Goal: Entertainment & Leisure: Consume media (video, audio)

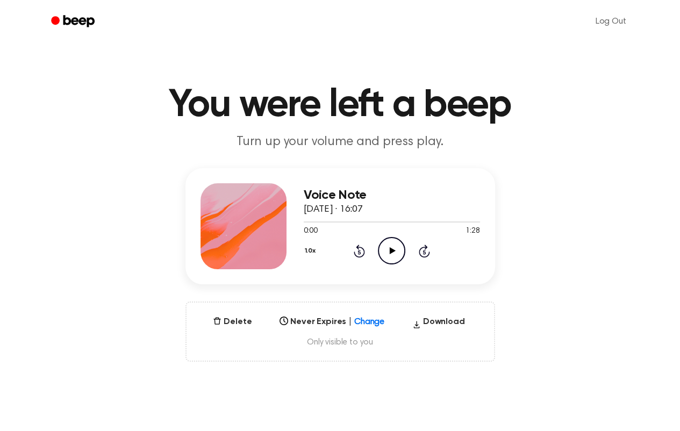
click at [370, 323] on div "Select..." at bounding box center [331, 318] width 113 height 15
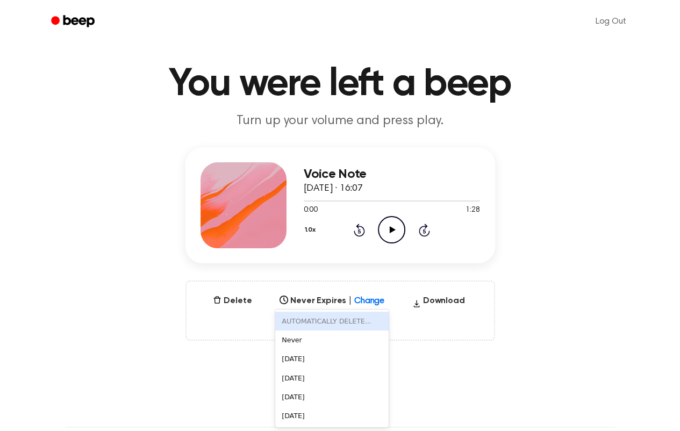
scroll to position [21, 0]
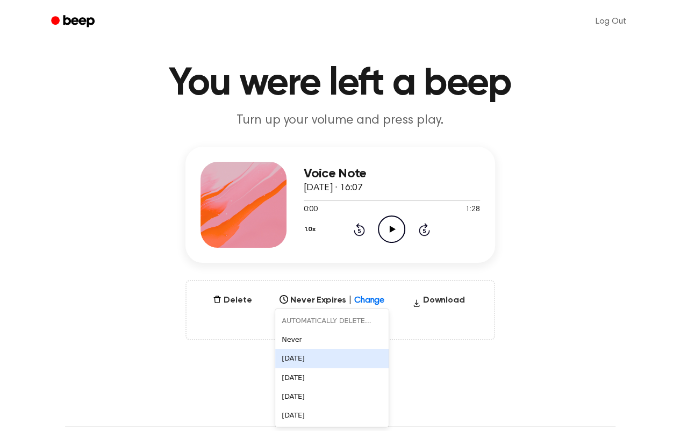
click at [317, 351] on div "[DATE]" at bounding box center [331, 358] width 113 height 19
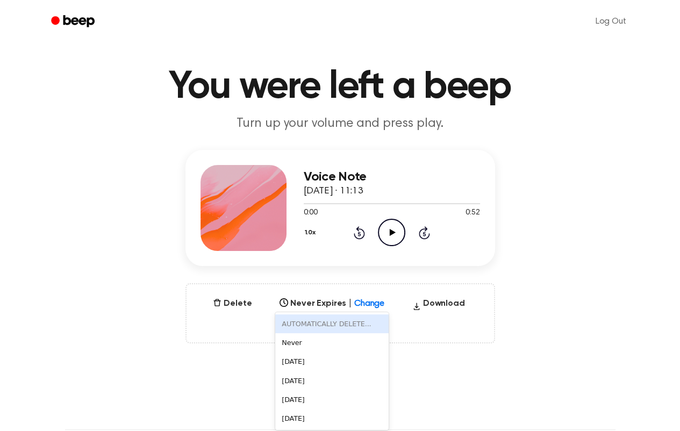
click at [361, 308] on div "6 results available. Use Up and Down to choose options, press Enter to select t…" at bounding box center [331, 300] width 113 height 15
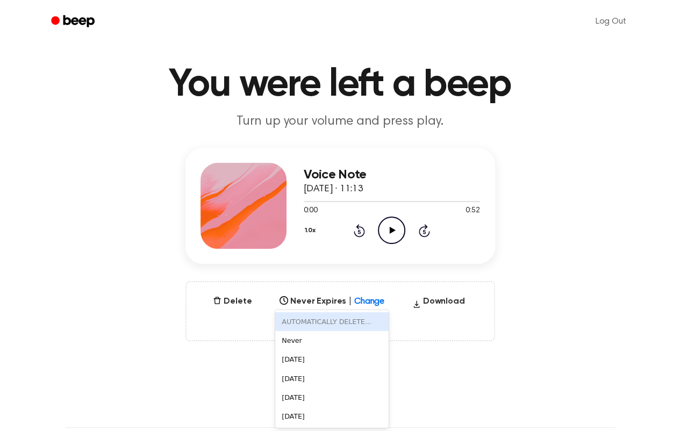
scroll to position [21, 0]
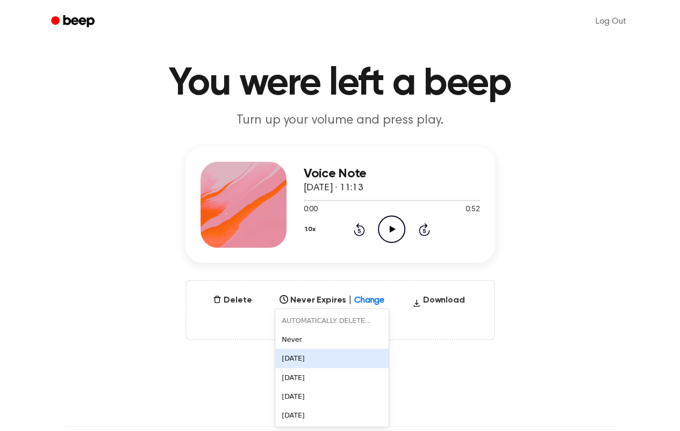
click at [318, 356] on div "[DATE]" at bounding box center [331, 358] width 113 height 19
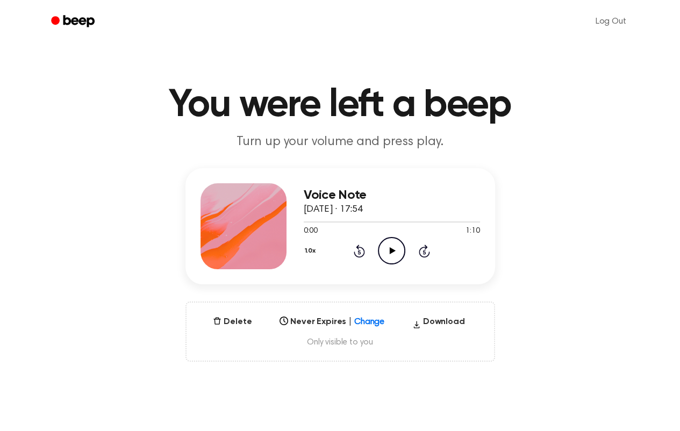
click at [360, 321] on div "Select..." at bounding box center [331, 318] width 113 height 15
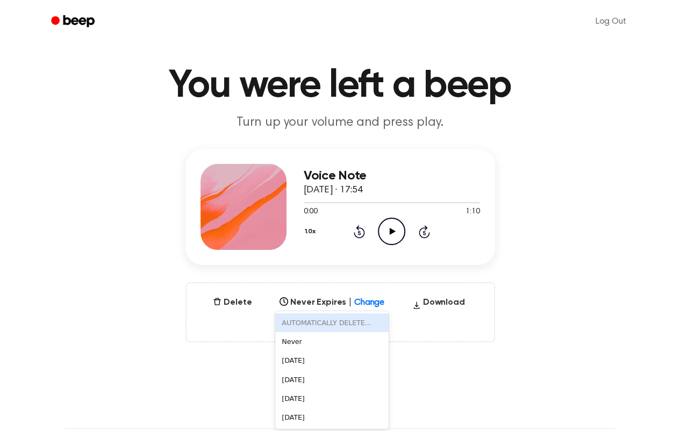
scroll to position [21, 0]
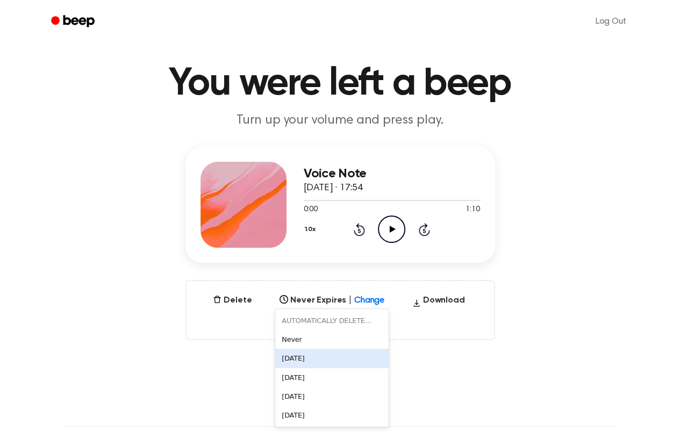
click at [310, 355] on div "[DATE]" at bounding box center [331, 358] width 113 height 19
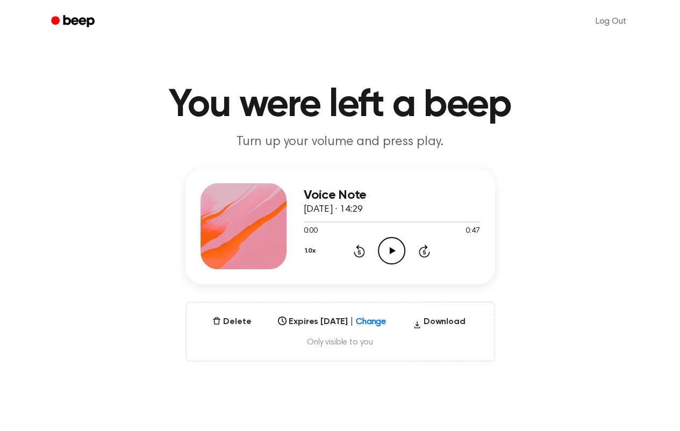
click at [373, 317] on div "Select..." at bounding box center [332, 318] width 117 height 15
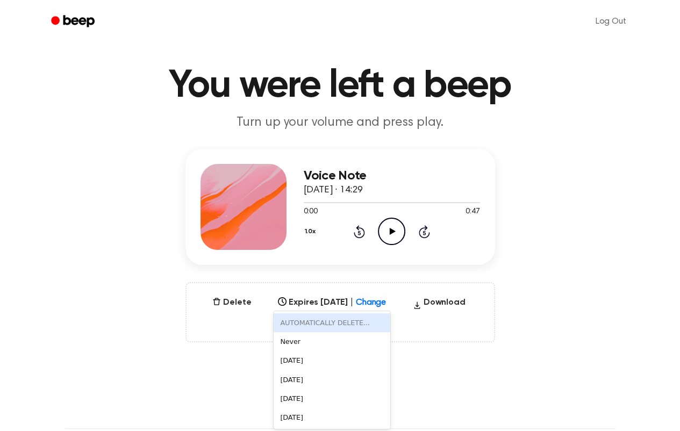
scroll to position [21, 0]
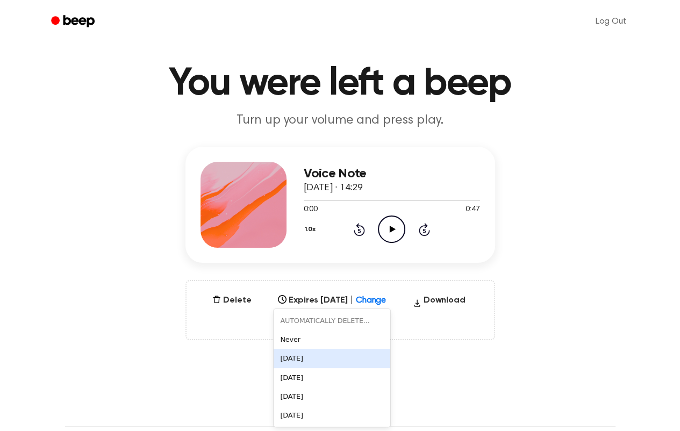
click at [292, 362] on div "[DATE]" at bounding box center [332, 358] width 117 height 19
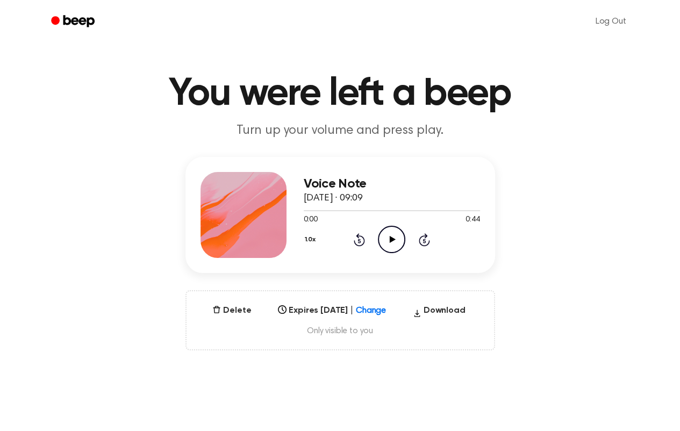
click at [387, 315] on div "Select..." at bounding box center [332, 307] width 117 height 15
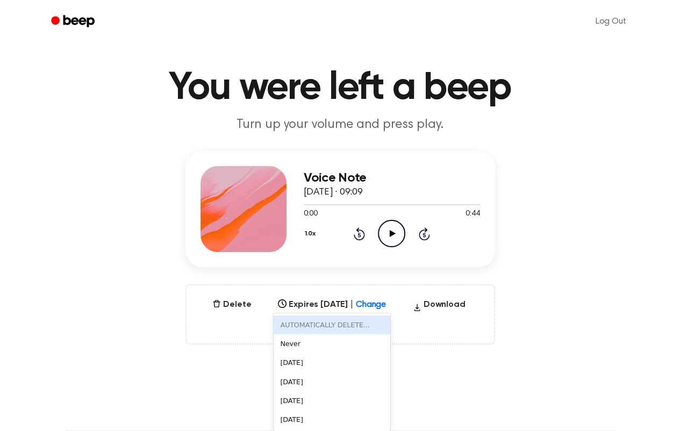
scroll to position [21, 0]
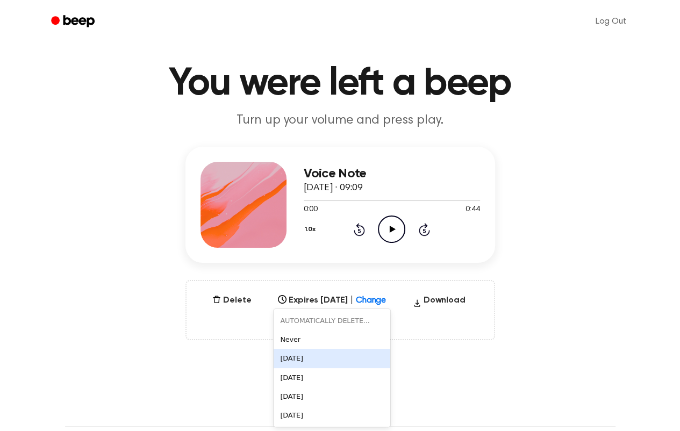
click at [316, 354] on div "[DATE]" at bounding box center [332, 358] width 117 height 19
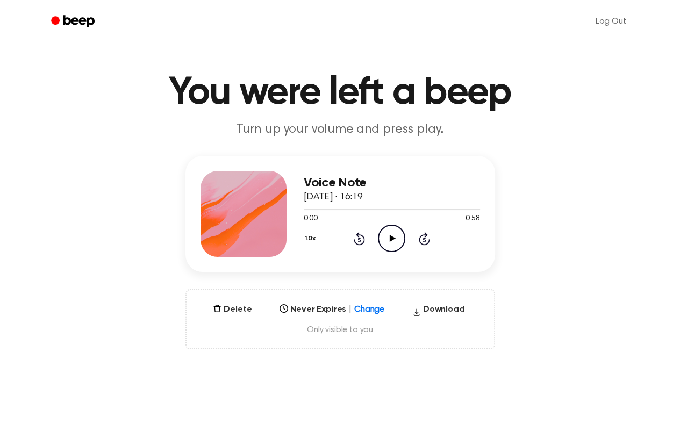
click at [372, 314] on div "Select..." at bounding box center [331, 306] width 113 height 15
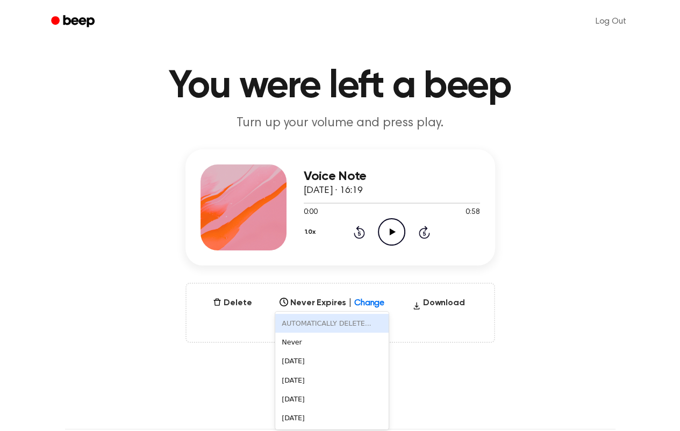
scroll to position [21, 0]
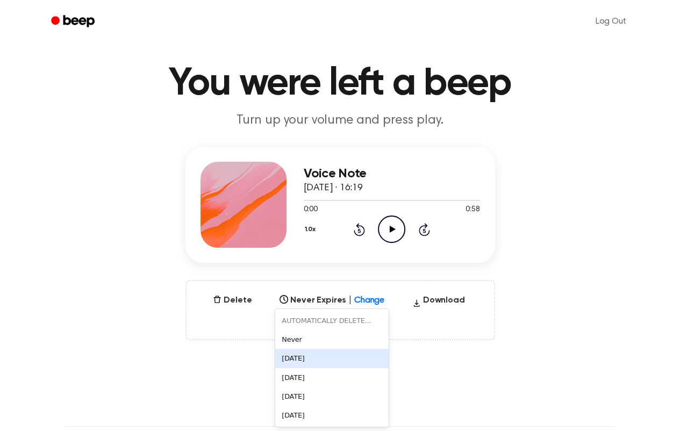
click at [307, 363] on div "In 1 Day" at bounding box center [331, 358] width 113 height 19
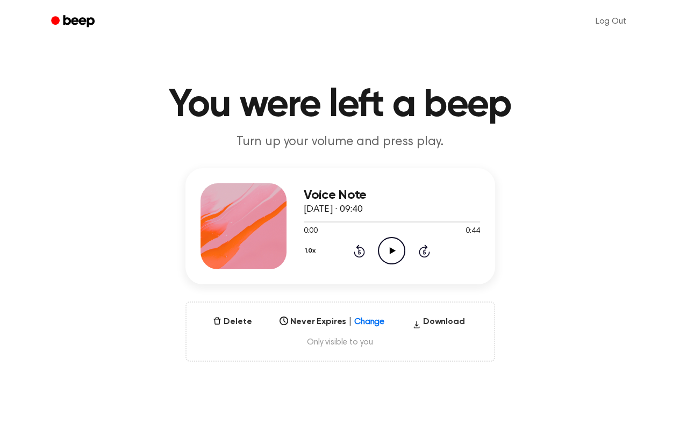
click at [365, 321] on div "Select..." at bounding box center [331, 318] width 113 height 15
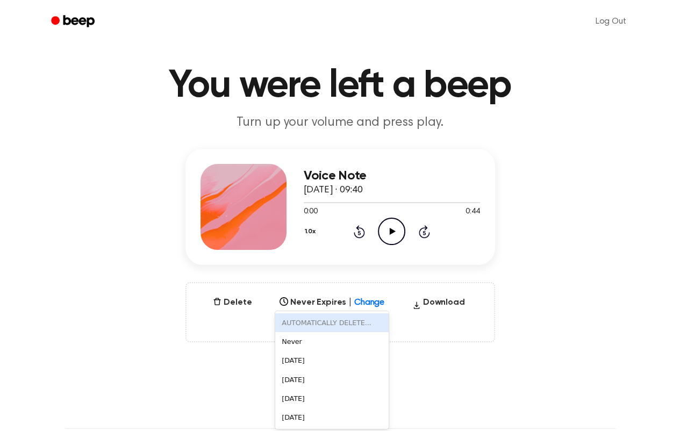
scroll to position [21, 0]
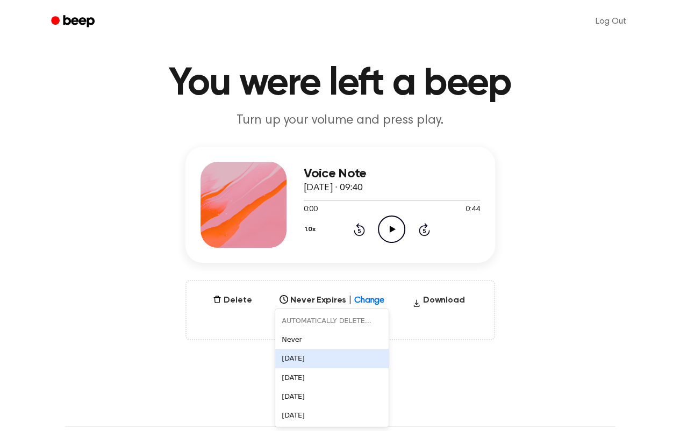
click at [314, 354] on div "[DATE]" at bounding box center [331, 358] width 113 height 19
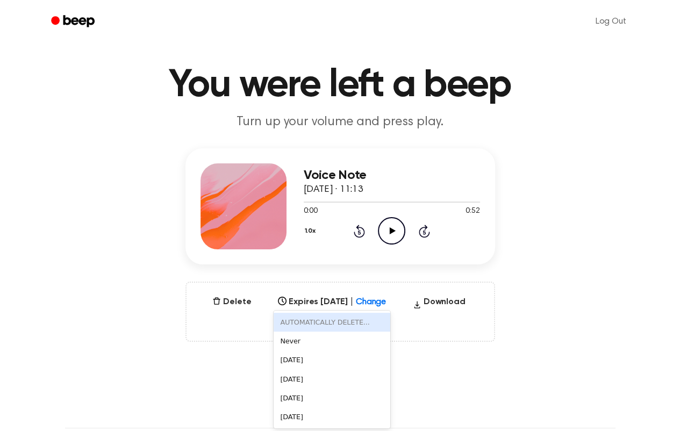
click at [373, 306] on div "6 results available. Use Up and Down to choose options, press Enter to select t…" at bounding box center [332, 298] width 117 height 15
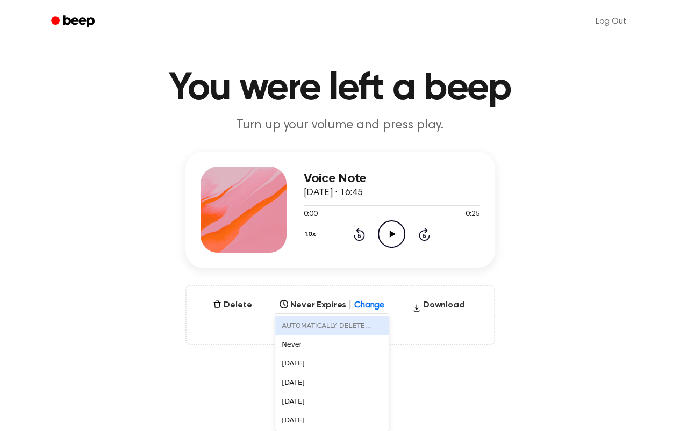
click at [368, 310] on div "6 results available. Use Up and Down to choose options, press Enter to select t…" at bounding box center [331, 301] width 113 height 15
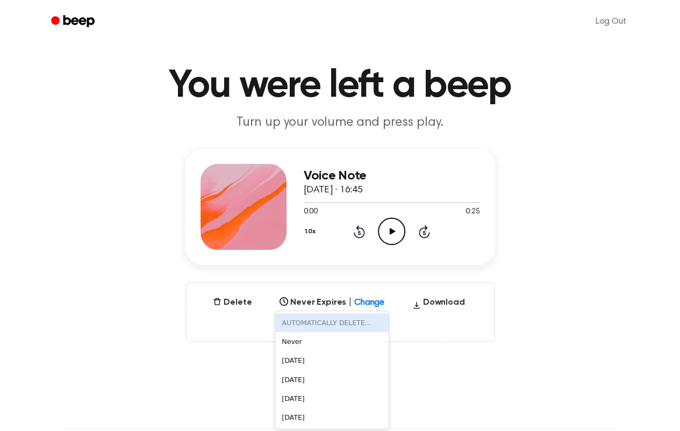
scroll to position [21, 0]
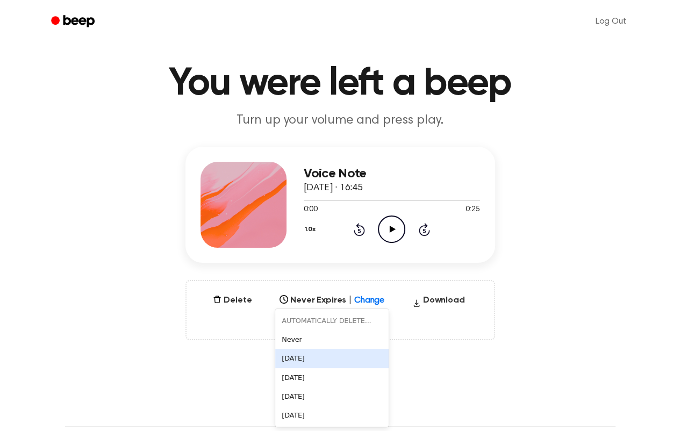
click at [310, 357] on div "[DATE]" at bounding box center [331, 358] width 113 height 19
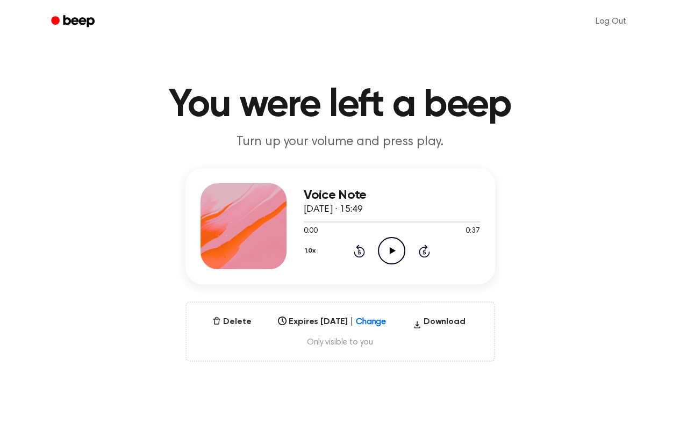
click at [386, 325] on div "Select..." at bounding box center [332, 318] width 117 height 15
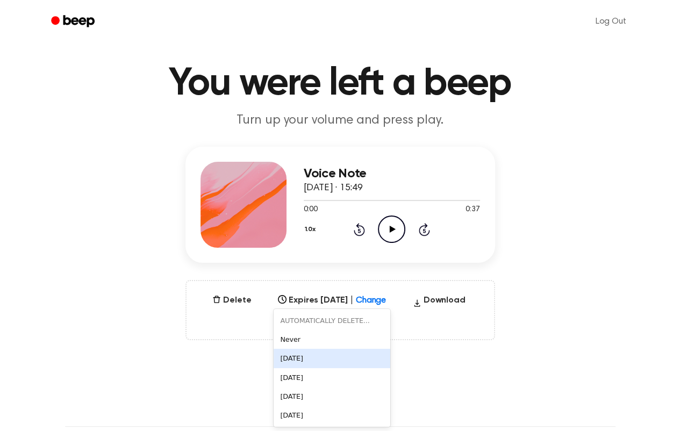
click at [303, 354] on div "[DATE]" at bounding box center [332, 358] width 117 height 19
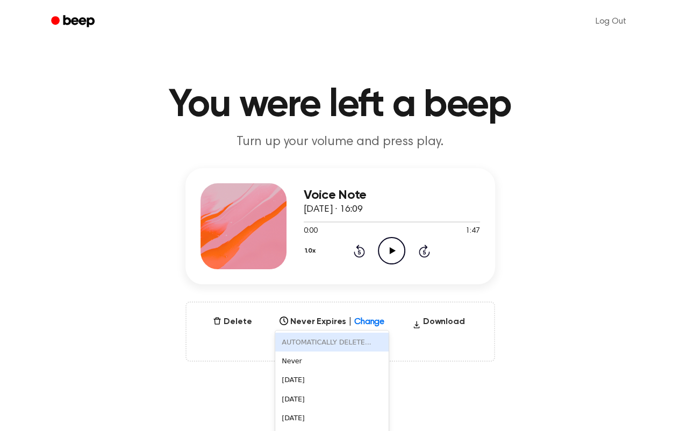
click at [370, 322] on div "6 results available. Use Up and Down to choose options, press Enter to select t…" at bounding box center [331, 318] width 113 height 15
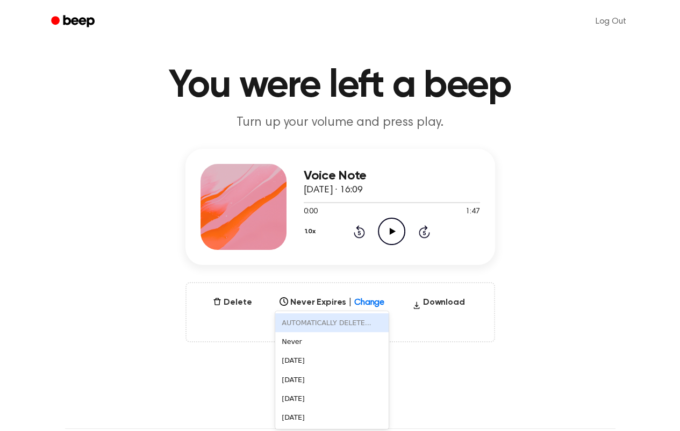
scroll to position [21, 0]
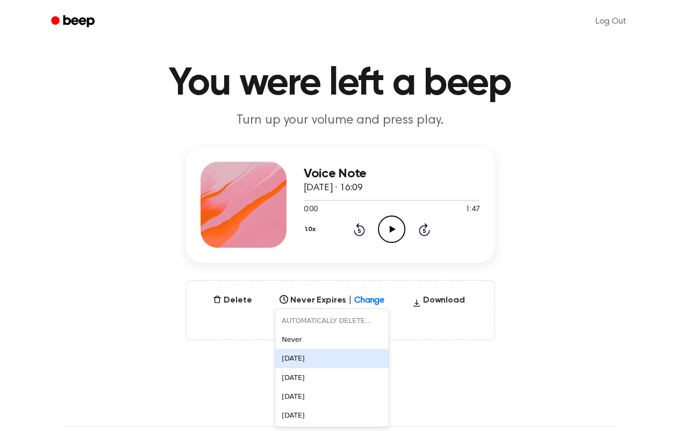
click at [307, 356] on div "[DATE]" at bounding box center [331, 358] width 113 height 19
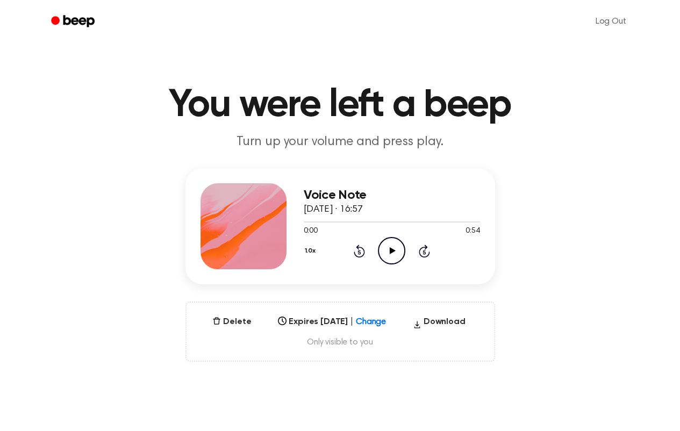
click at [370, 322] on div "Select..." at bounding box center [332, 318] width 117 height 15
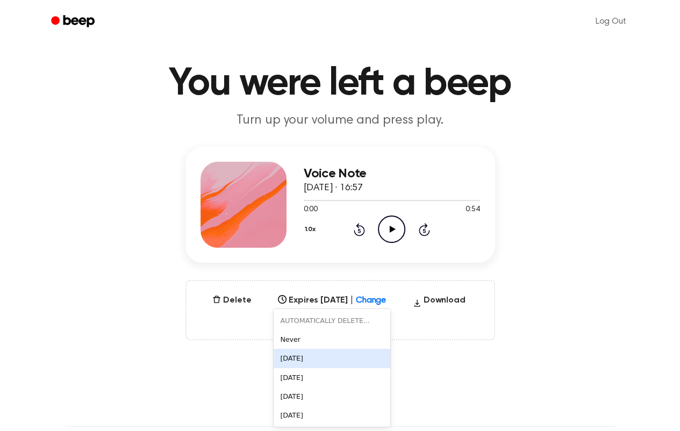
click at [299, 358] on div "[DATE]" at bounding box center [332, 358] width 117 height 19
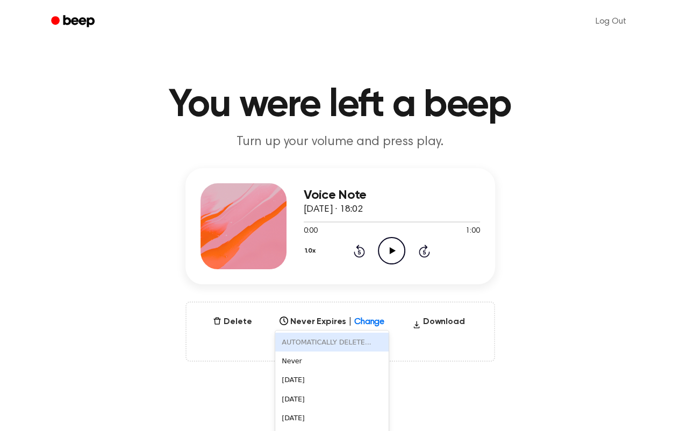
click at [372, 324] on div "6 results available. Use Up and Down to choose options, press Enter to select t…" at bounding box center [331, 318] width 113 height 15
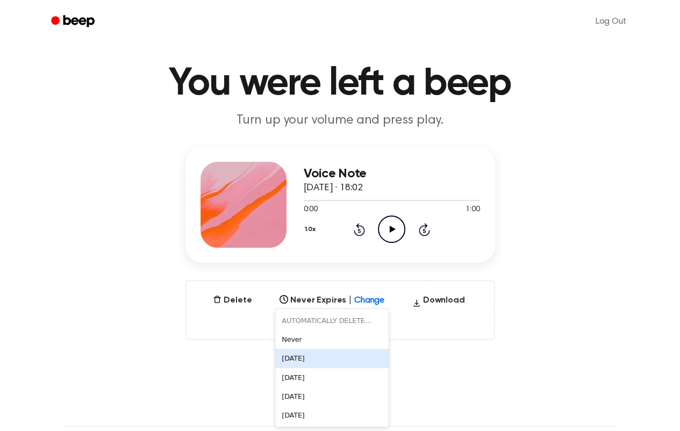
click at [299, 356] on div "[DATE]" at bounding box center [331, 358] width 113 height 19
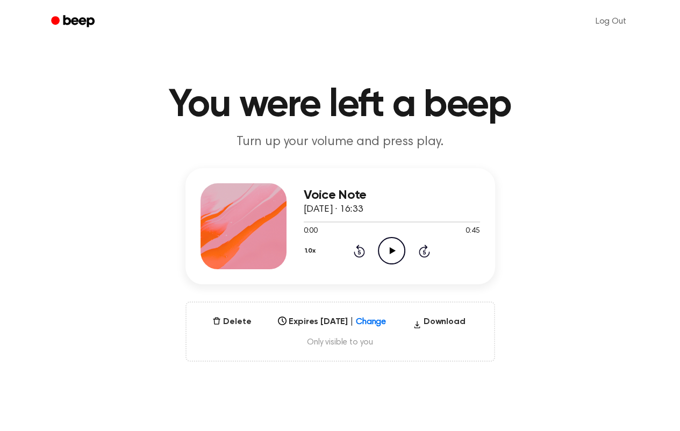
click at [380, 320] on div "Select..." at bounding box center [332, 318] width 117 height 15
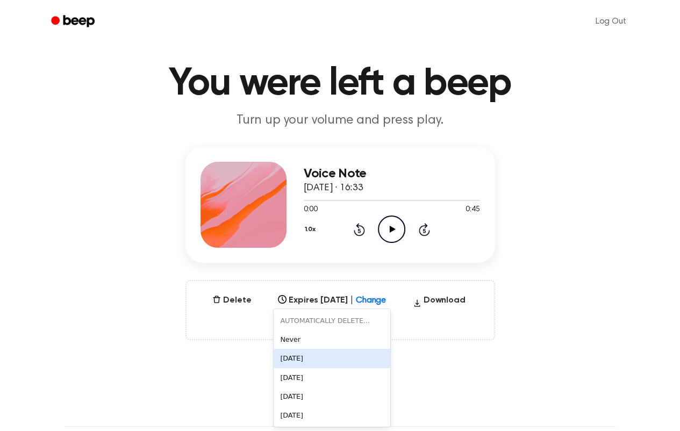
click at [296, 358] on div "[DATE]" at bounding box center [332, 358] width 117 height 19
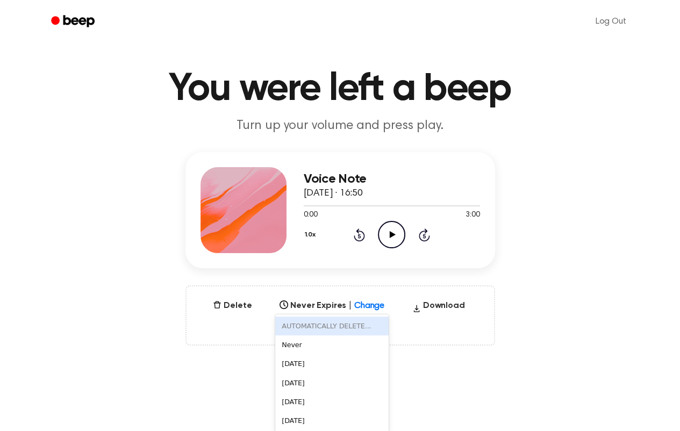
click at [373, 310] on div "6 results available. Use Up and Down to choose options, press Enter to select t…" at bounding box center [331, 302] width 113 height 15
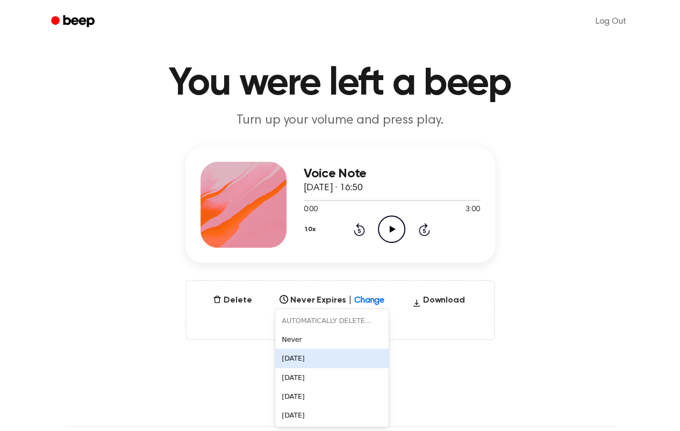
click at [326, 357] on div "[DATE]" at bounding box center [331, 358] width 113 height 19
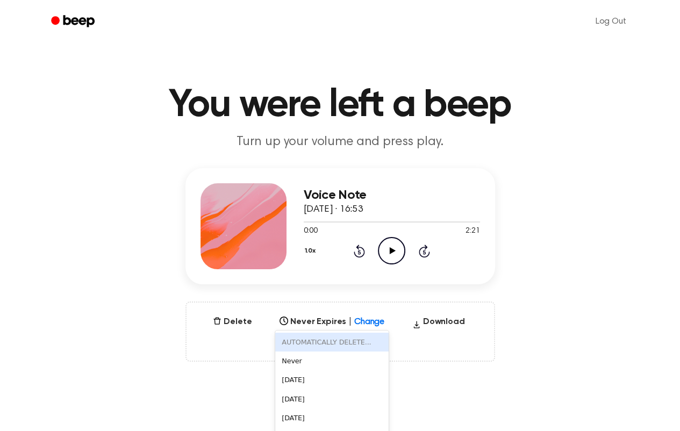
click at [363, 318] on div "6 results available. Use Up and Down to choose options, press Enter to select t…" at bounding box center [331, 318] width 113 height 15
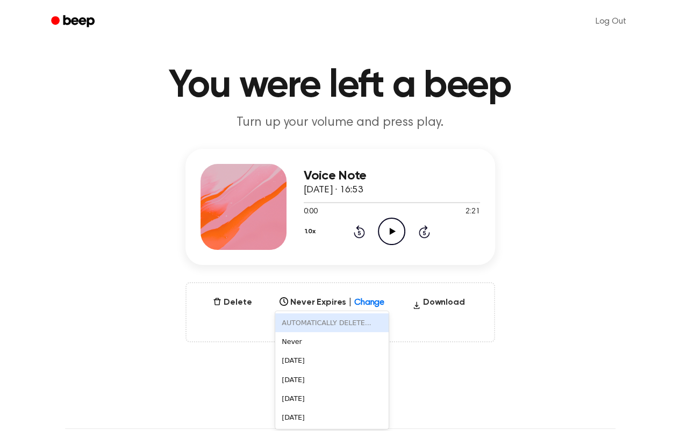
scroll to position [21, 0]
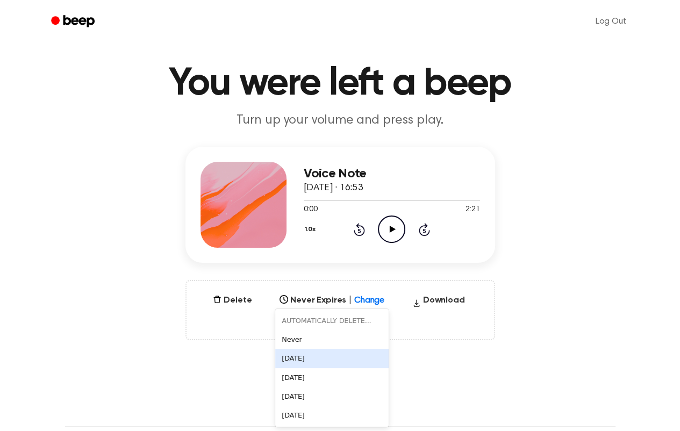
click at [314, 354] on div "[DATE]" at bounding box center [331, 358] width 113 height 19
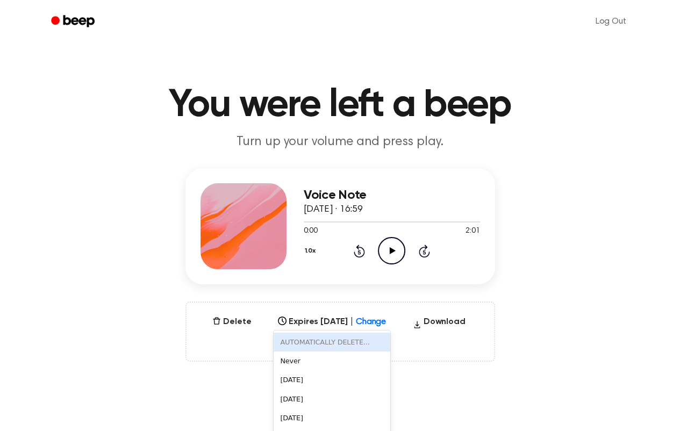
click at [380, 325] on div "6 results available. Use Up and Down to choose options, press Enter to select t…" at bounding box center [332, 318] width 117 height 15
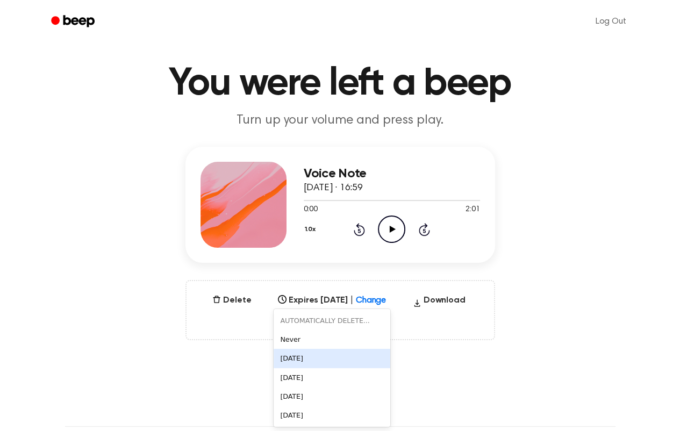
click at [291, 354] on div "[DATE]" at bounding box center [332, 358] width 117 height 19
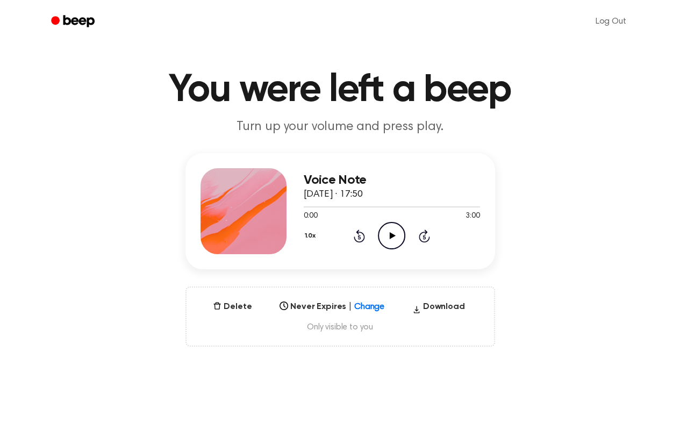
click at [368, 311] on div "Select..." at bounding box center [331, 303] width 113 height 15
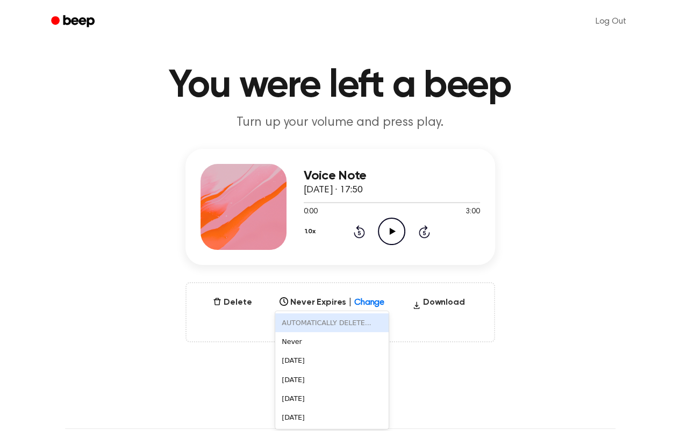
scroll to position [21, 0]
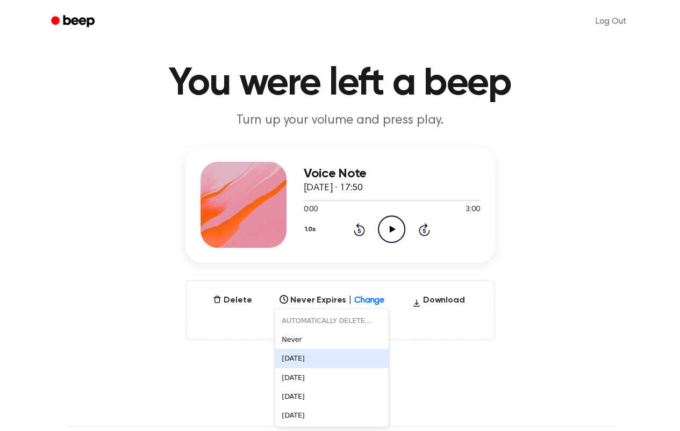
click at [302, 359] on div "[DATE]" at bounding box center [331, 358] width 113 height 19
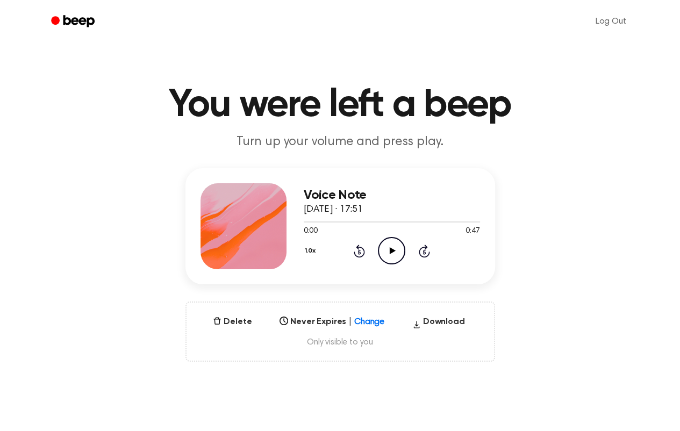
click at [358, 320] on div "Select..." at bounding box center [331, 318] width 113 height 15
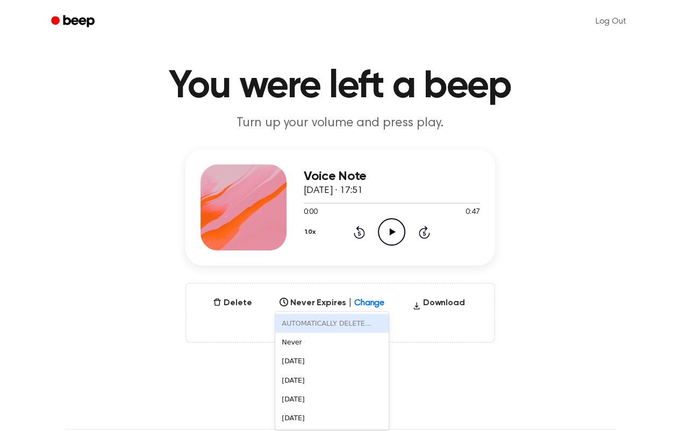
scroll to position [21, 0]
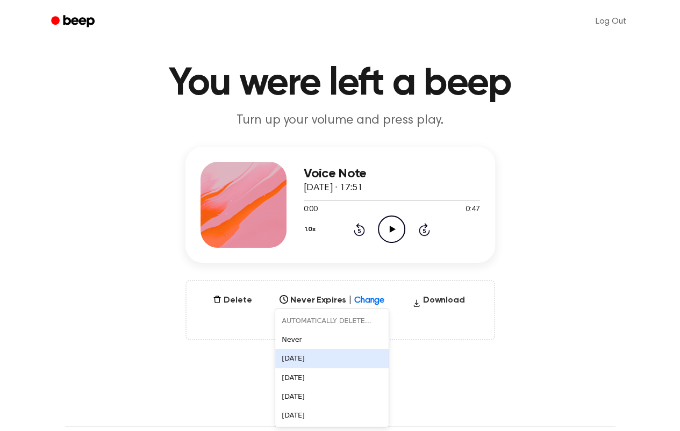
click at [301, 358] on div "[DATE]" at bounding box center [331, 358] width 113 height 19
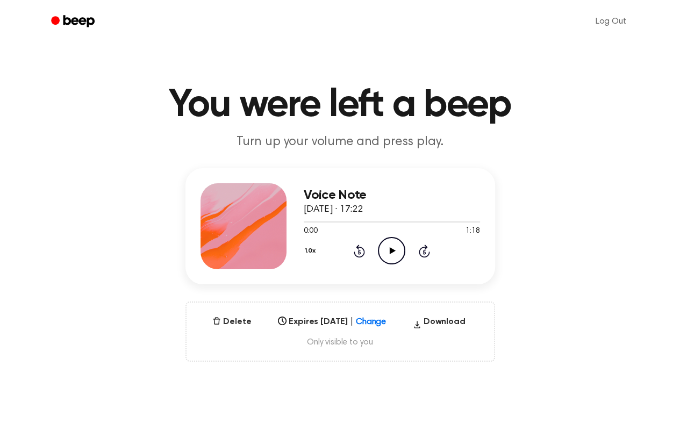
click at [377, 324] on div "Delete Expires Sep 22, 2025 | Change Select... Download Only visible to you" at bounding box center [340, 331] width 310 height 60
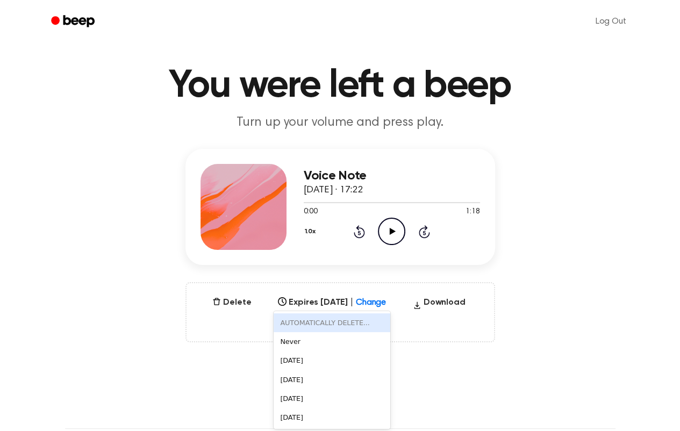
scroll to position [21, 0]
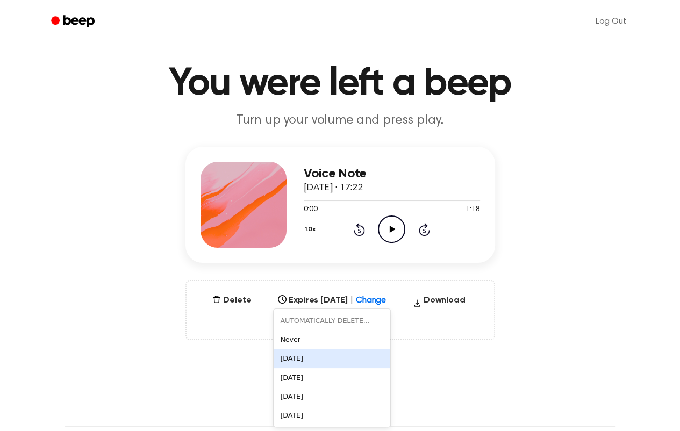
click at [290, 357] on div "[DATE]" at bounding box center [332, 358] width 117 height 19
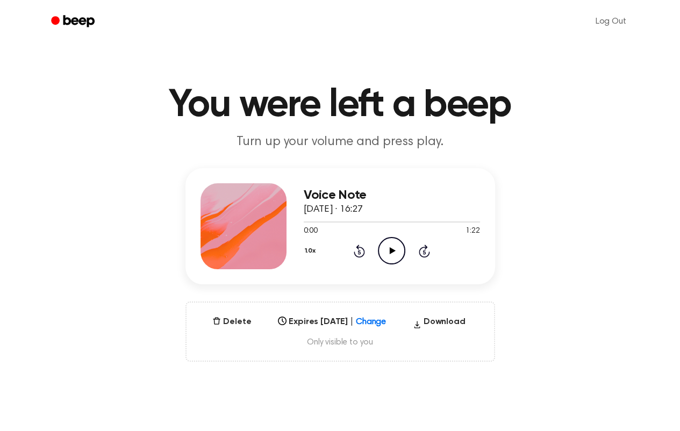
click at [373, 324] on div "Select..." at bounding box center [332, 318] width 117 height 15
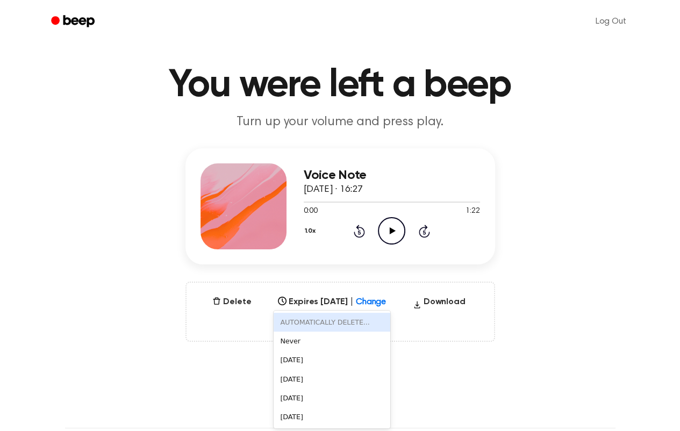
scroll to position [21, 0]
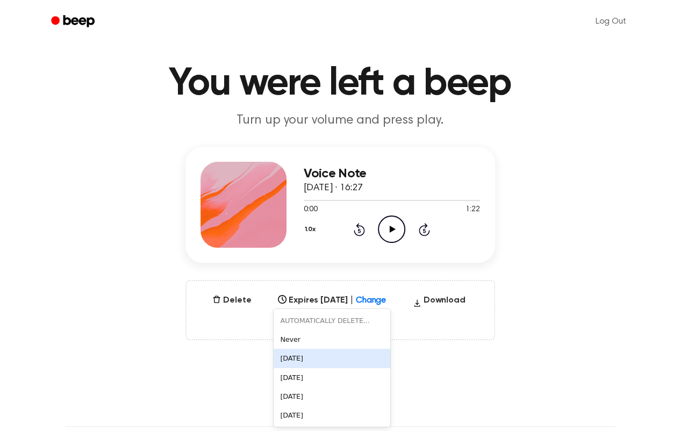
click at [298, 359] on div "[DATE]" at bounding box center [332, 358] width 117 height 19
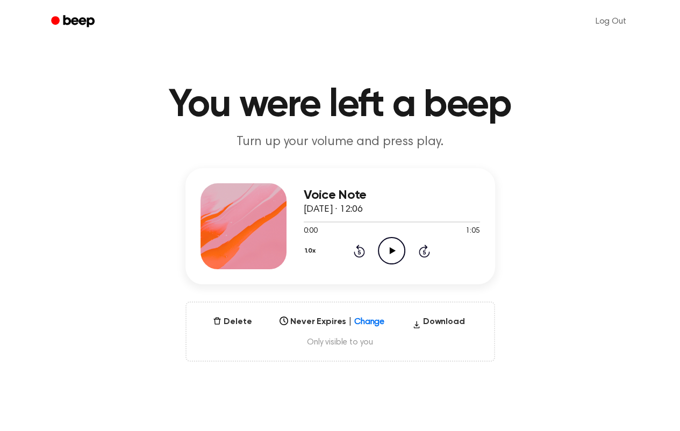
click at [361, 324] on div "Select..." at bounding box center [331, 318] width 113 height 15
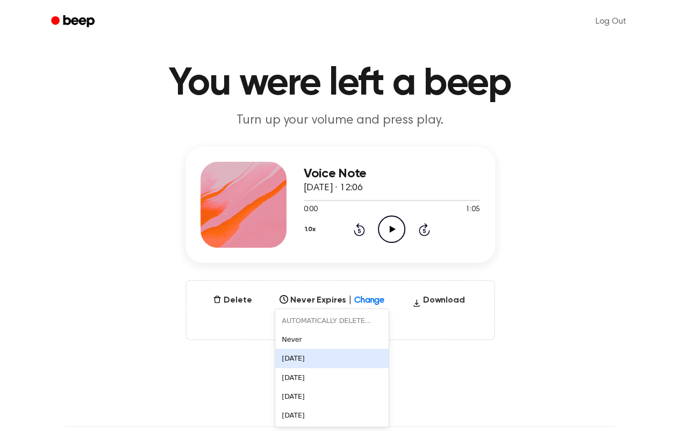
click at [299, 360] on div "[DATE]" at bounding box center [331, 358] width 113 height 19
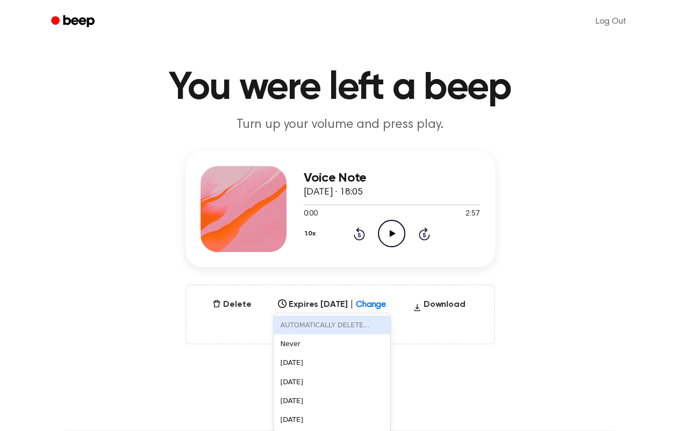
click at [368, 309] on div "6 results available. Use Up and Down to choose options, press Enter to select t…" at bounding box center [332, 301] width 117 height 15
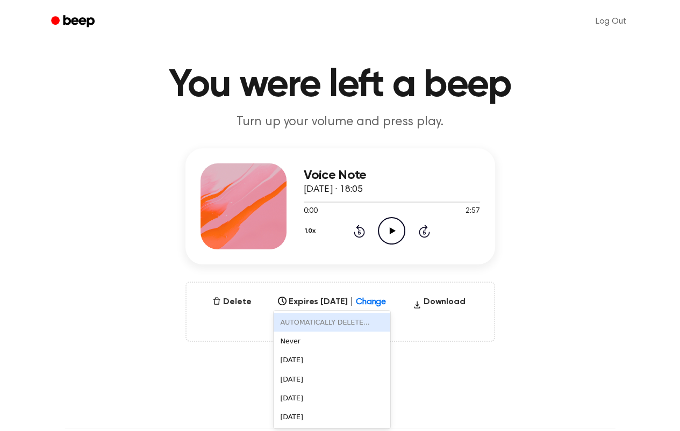
scroll to position [21, 0]
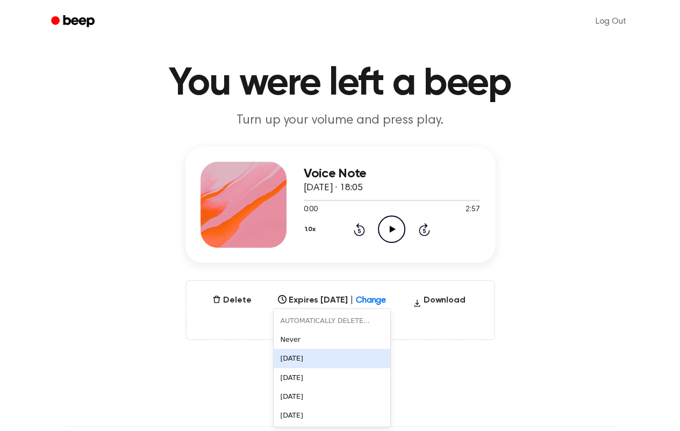
click at [286, 356] on div "[DATE]" at bounding box center [332, 358] width 117 height 19
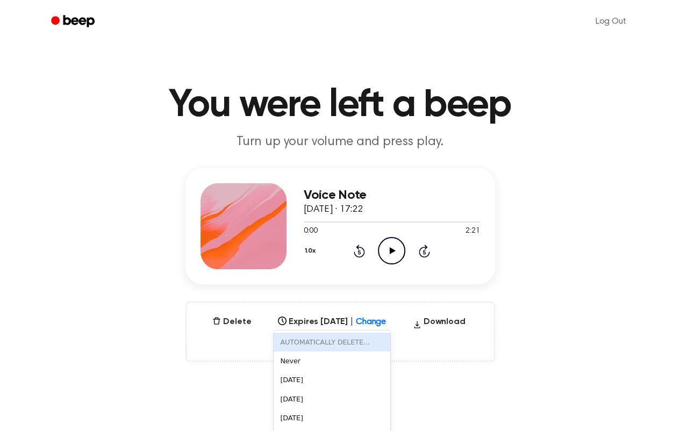
click at [378, 319] on div "6 results available. Use Up and Down to choose options, press Enter to select t…" at bounding box center [332, 318] width 117 height 15
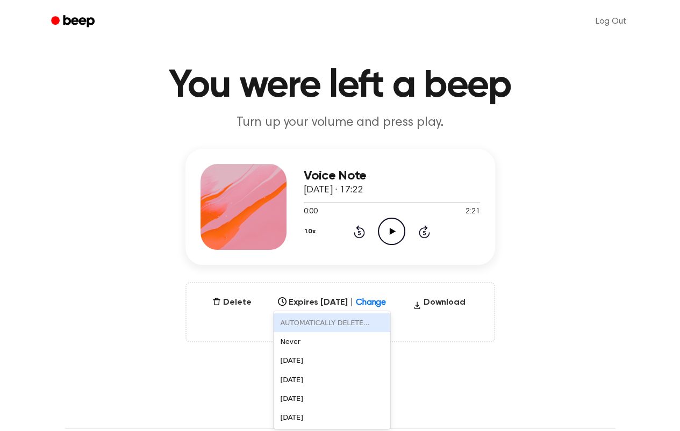
scroll to position [21, 0]
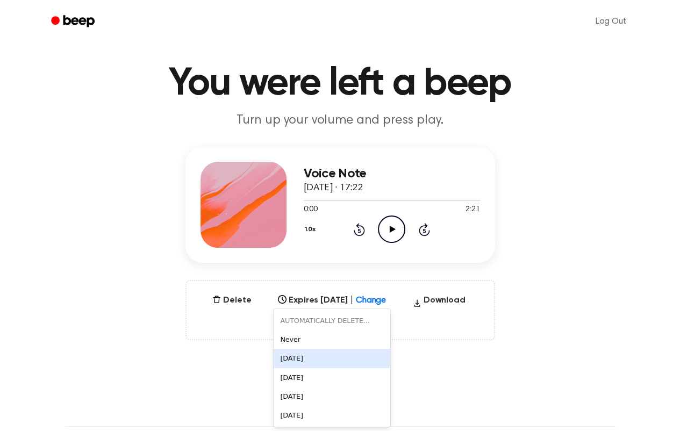
click at [299, 359] on div "[DATE]" at bounding box center [332, 358] width 117 height 19
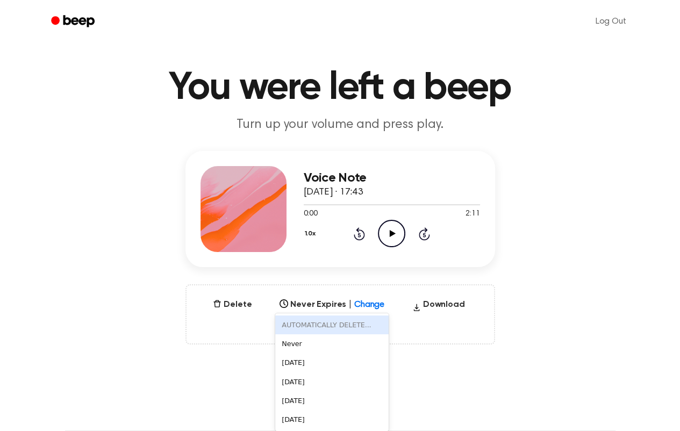
click at [361, 309] on div "6 results available. Use Up and Down to choose options, press Enter to select t…" at bounding box center [331, 301] width 113 height 15
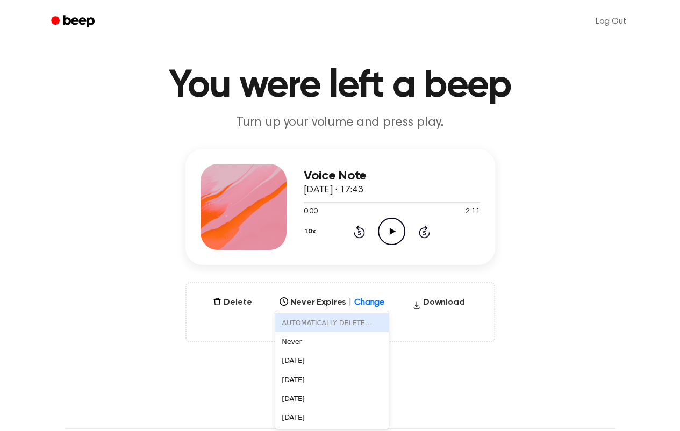
scroll to position [21, 0]
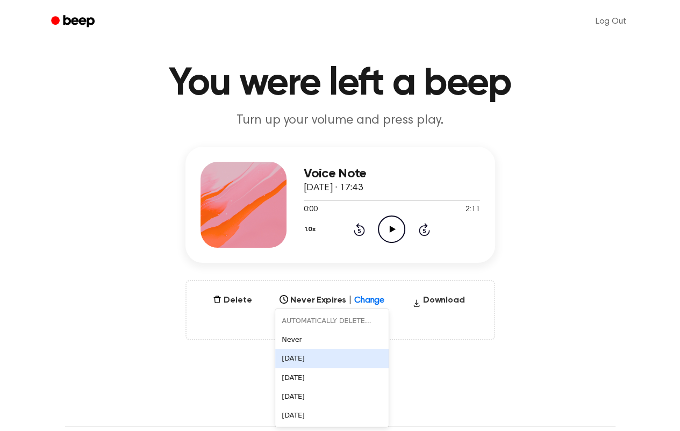
click at [296, 357] on div "[DATE]" at bounding box center [331, 358] width 113 height 19
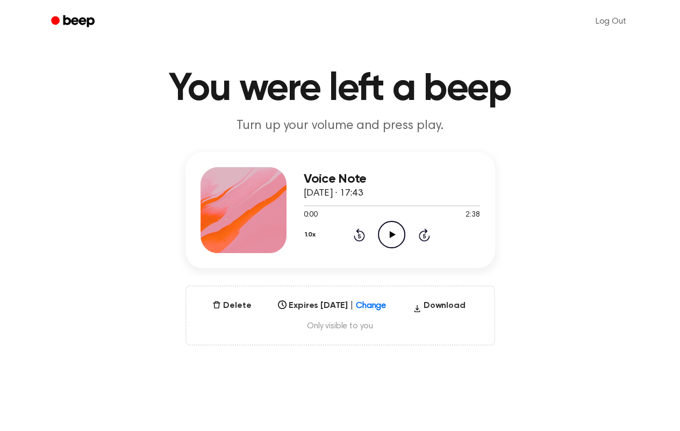
click at [376, 310] on div "Select..." at bounding box center [332, 302] width 117 height 15
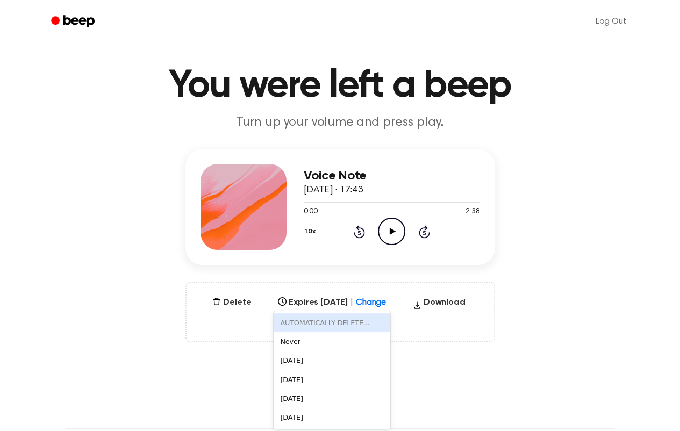
scroll to position [21, 0]
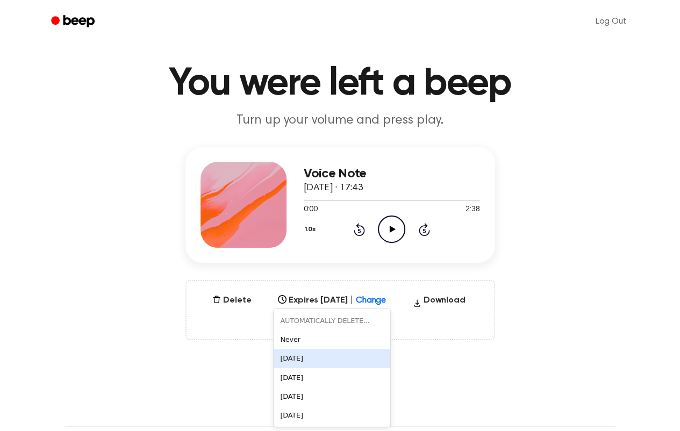
click at [298, 357] on div "[DATE]" at bounding box center [332, 358] width 117 height 19
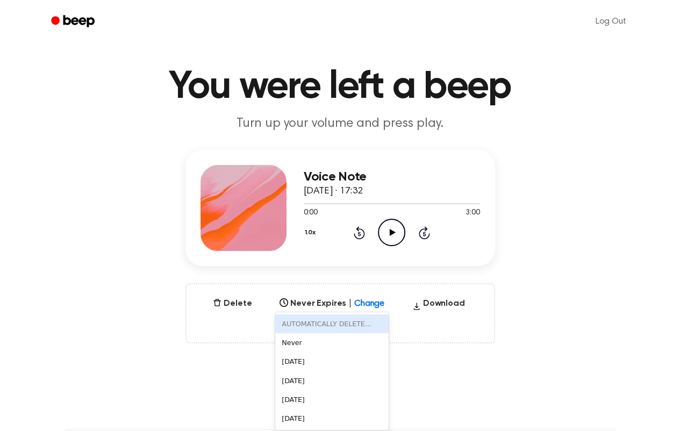
click at [364, 308] on div "6 results available. Use Up and Down to choose options, press Enter to select t…" at bounding box center [331, 300] width 113 height 15
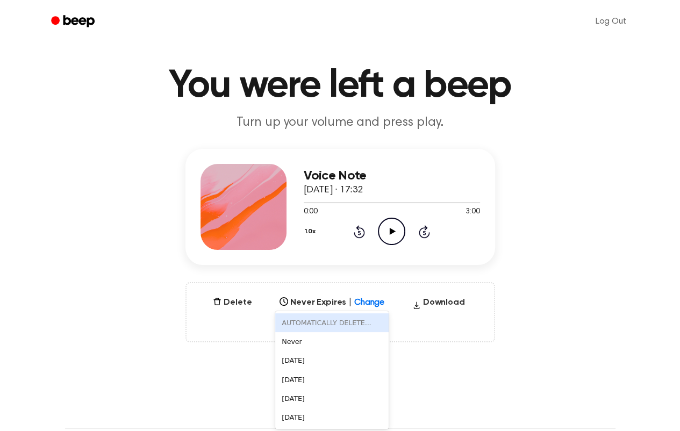
scroll to position [21, 0]
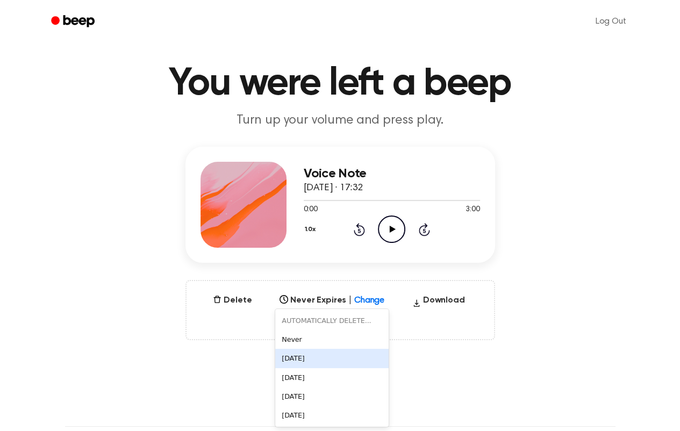
click at [303, 358] on div "[DATE]" at bounding box center [331, 358] width 113 height 19
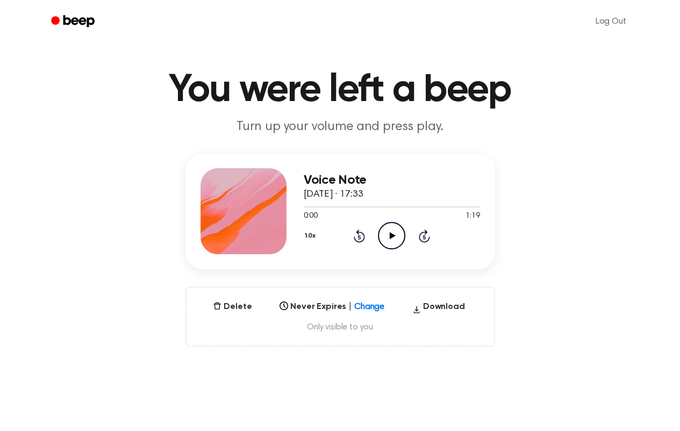
click at [370, 311] on div "Select..." at bounding box center [331, 303] width 113 height 15
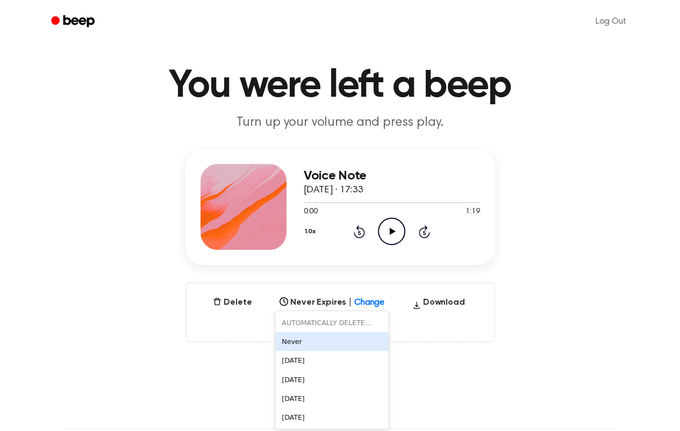
scroll to position [21, 0]
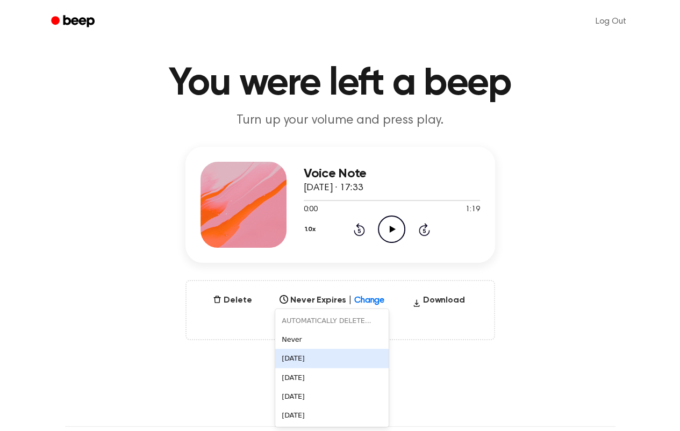
click at [306, 361] on div "[DATE]" at bounding box center [331, 358] width 113 height 19
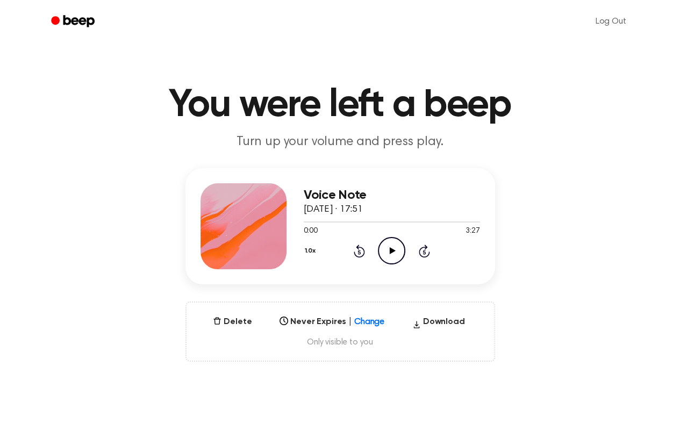
click at [361, 319] on div "Delete Never Expires | Change Select... Download Only visible to you" at bounding box center [340, 331] width 310 height 60
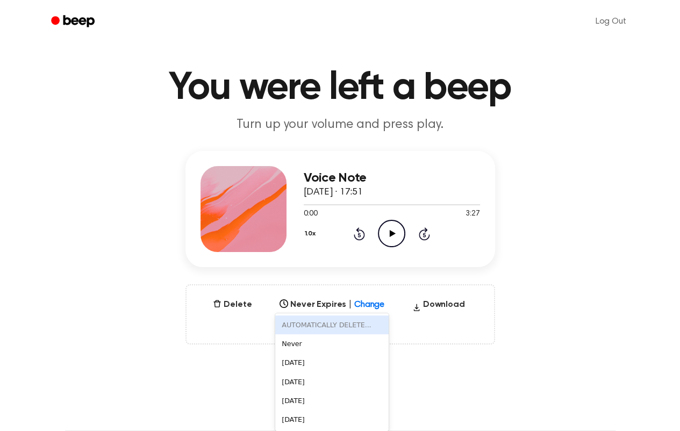
scroll to position [21, 0]
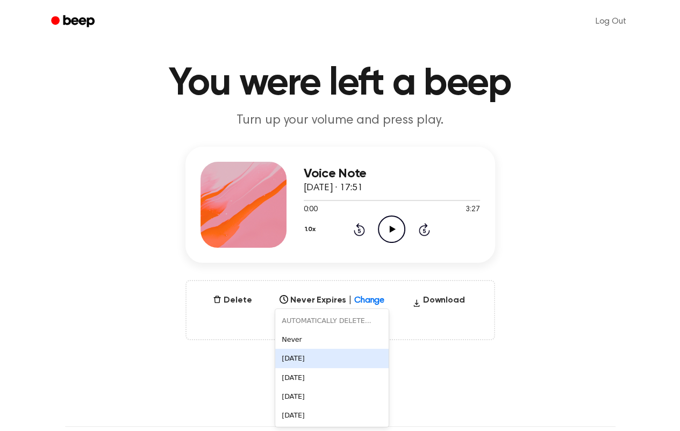
click at [286, 361] on div "[DATE]" at bounding box center [331, 358] width 113 height 19
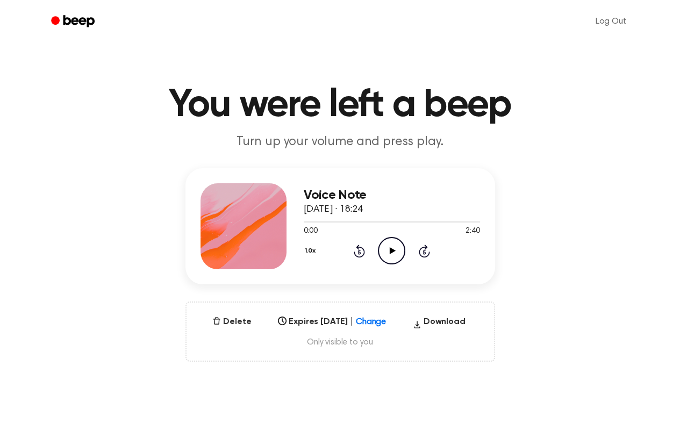
click at [385, 322] on div "Select..." at bounding box center [332, 318] width 117 height 15
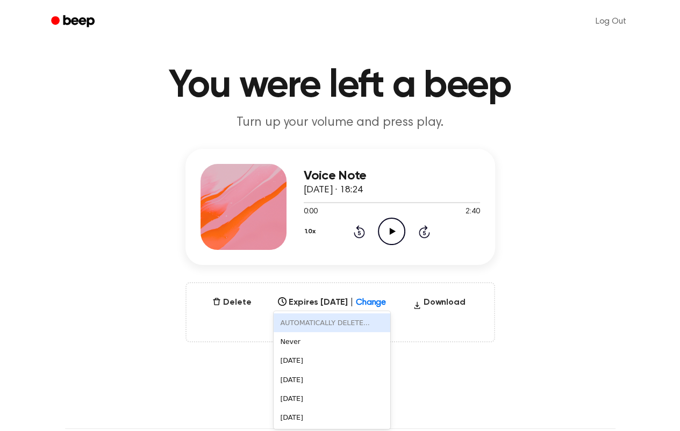
scroll to position [21, 0]
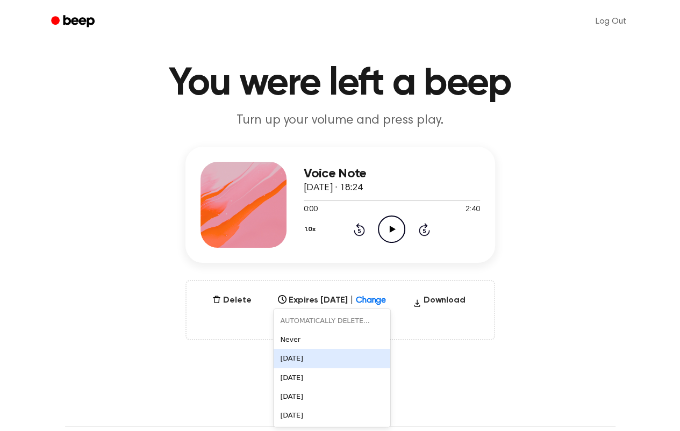
click at [297, 360] on div "[DATE]" at bounding box center [332, 358] width 117 height 19
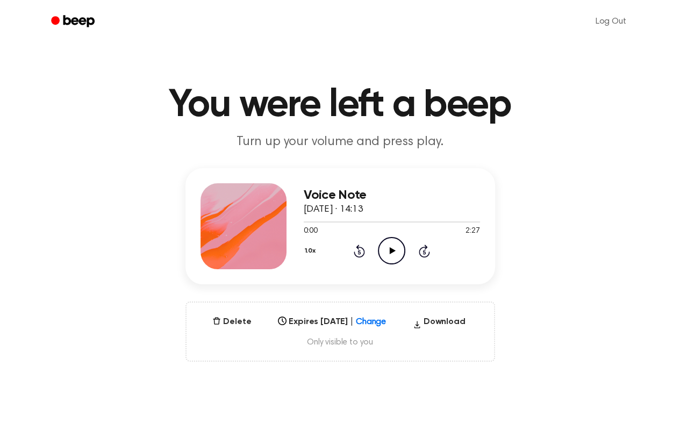
click at [376, 323] on div "Select..." at bounding box center [332, 318] width 117 height 15
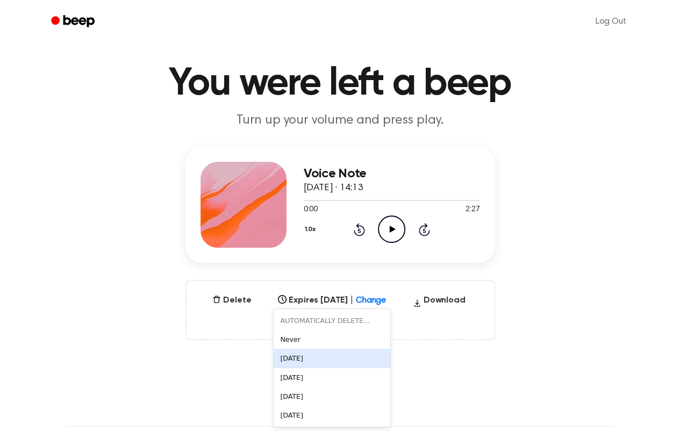
click at [279, 354] on div "[DATE]" at bounding box center [332, 358] width 117 height 19
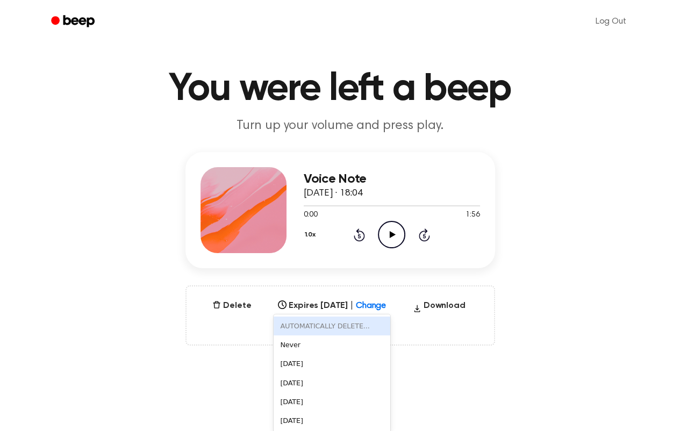
click at [373, 310] on div "6 results available. Use Up and Down to choose options, press Enter to select t…" at bounding box center [332, 302] width 117 height 15
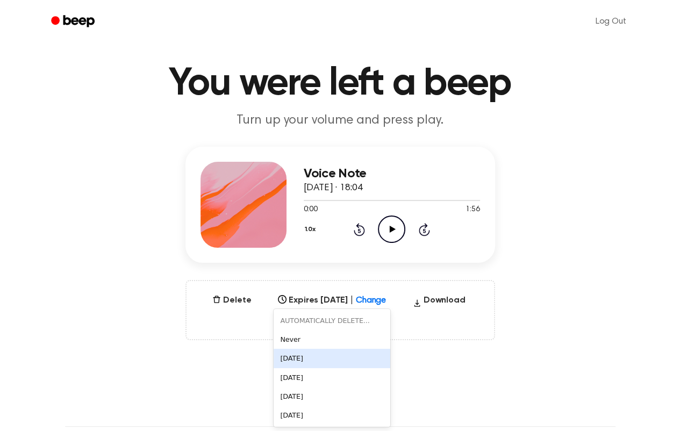
click at [296, 360] on div "[DATE]" at bounding box center [332, 358] width 117 height 19
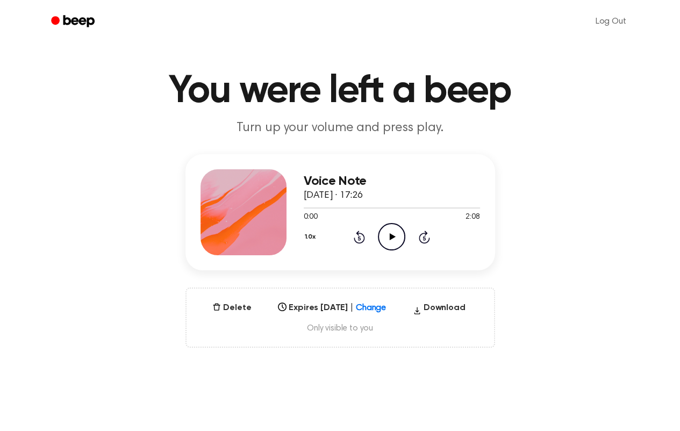
click at [382, 312] on div "Select..." at bounding box center [332, 304] width 117 height 15
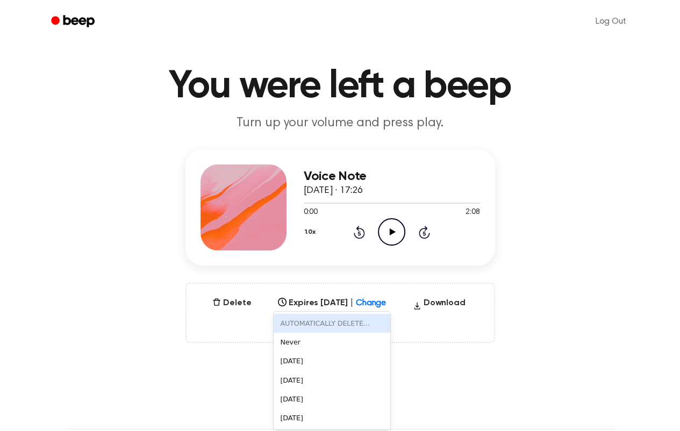
scroll to position [21, 0]
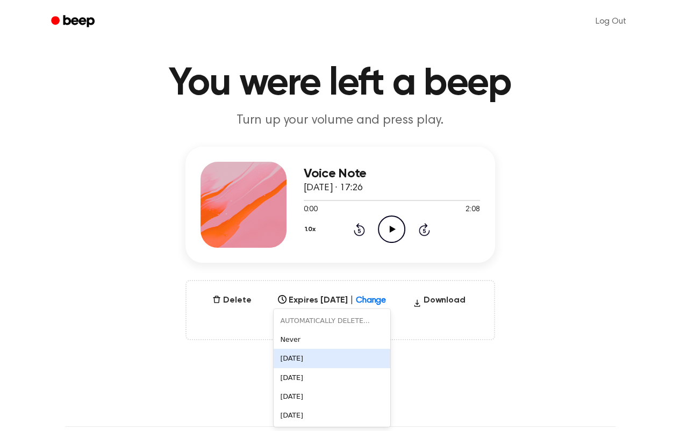
click at [285, 357] on div "[DATE]" at bounding box center [332, 358] width 117 height 19
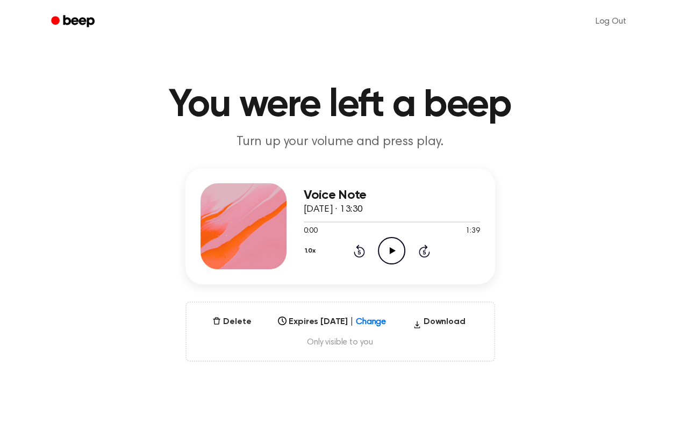
click at [382, 320] on div "Select..." at bounding box center [332, 318] width 117 height 15
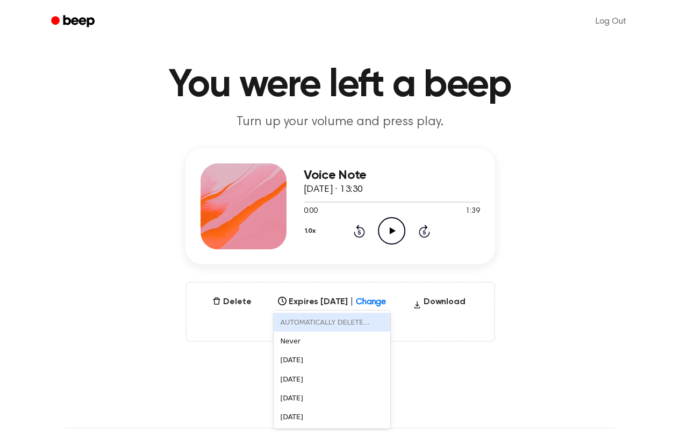
scroll to position [21, 0]
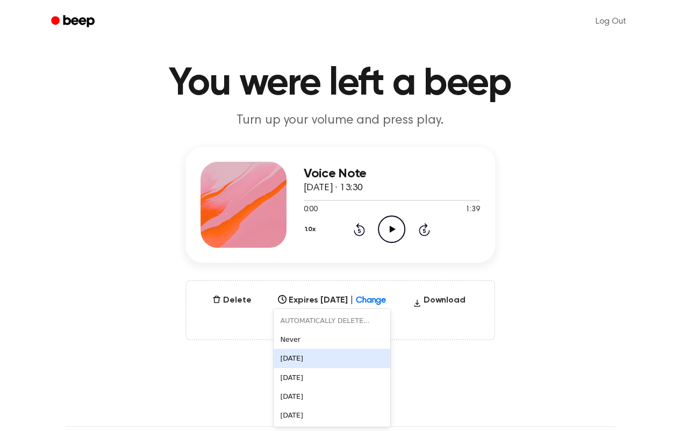
click at [306, 362] on div "[DATE]" at bounding box center [332, 358] width 117 height 19
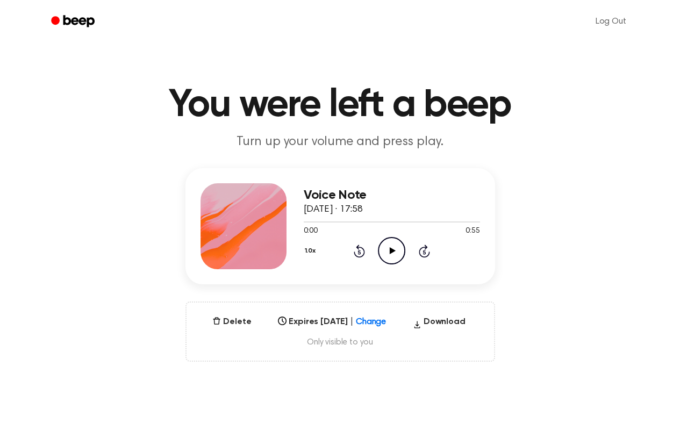
click at [374, 324] on div "Select..." at bounding box center [332, 318] width 117 height 15
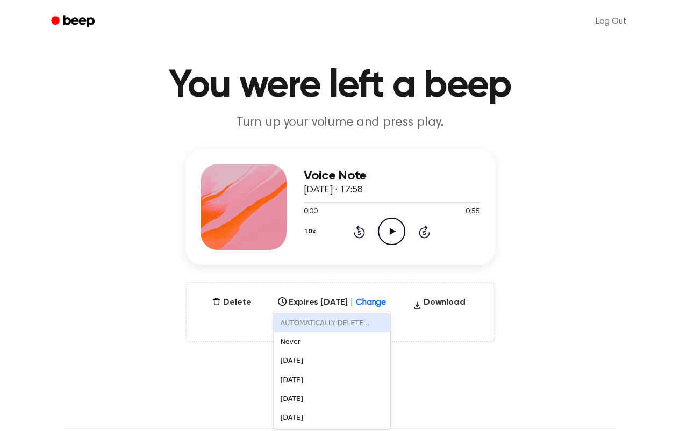
scroll to position [21, 0]
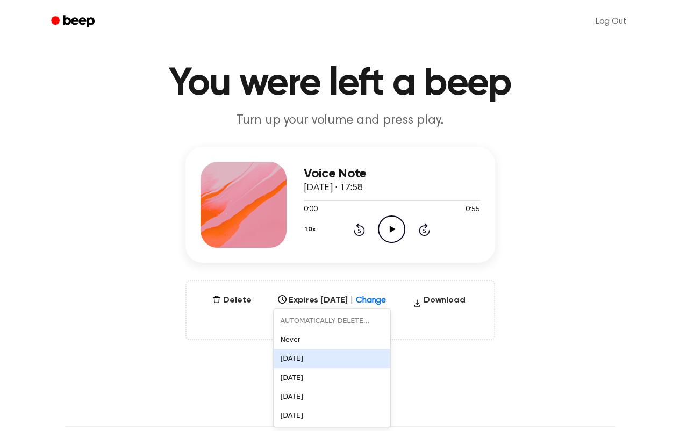
click at [290, 356] on div "[DATE]" at bounding box center [332, 358] width 117 height 19
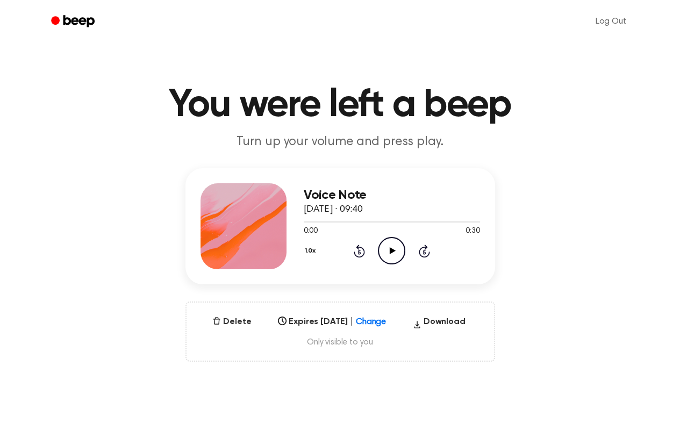
click at [383, 322] on div "Select..." at bounding box center [332, 318] width 117 height 15
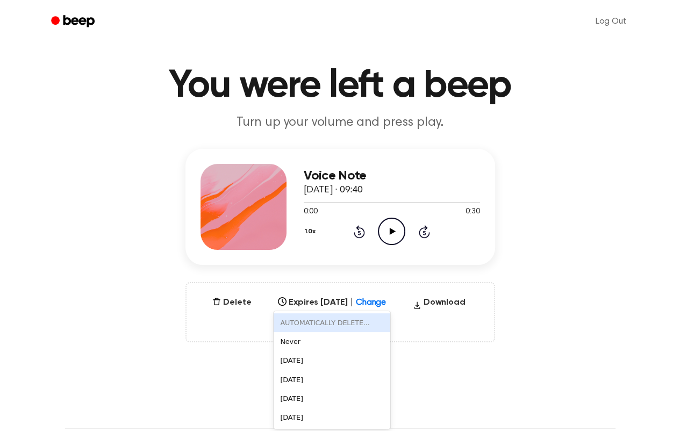
scroll to position [21, 0]
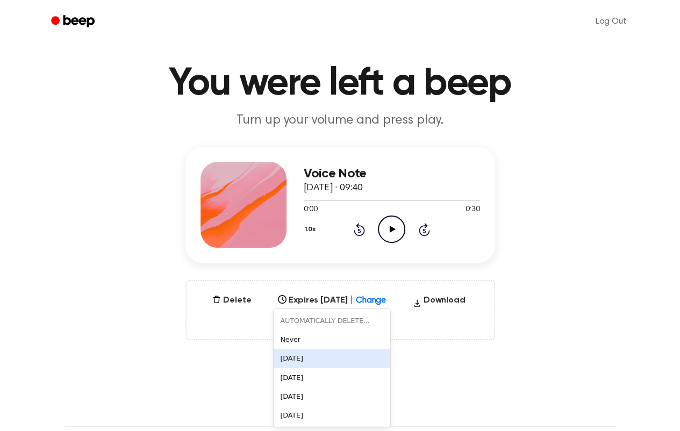
click at [300, 355] on div "[DATE]" at bounding box center [332, 358] width 117 height 19
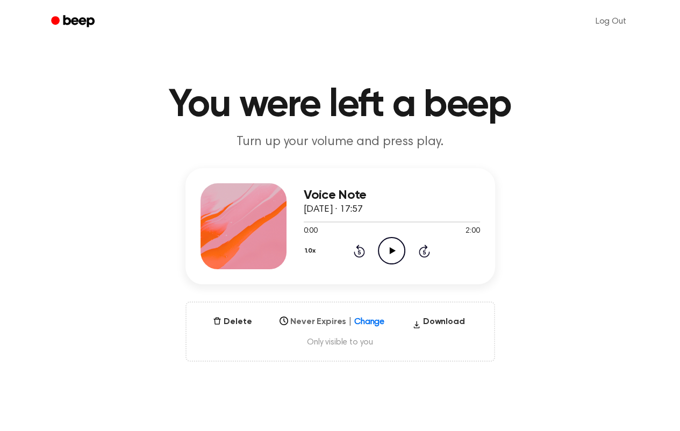
click at [368, 327] on span "Change" at bounding box center [369, 321] width 30 height 13
click at [368, 321] on div "6 results available. Use Up and Down to choose options, press Enter to select t…" at bounding box center [331, 318] width 113 height 15
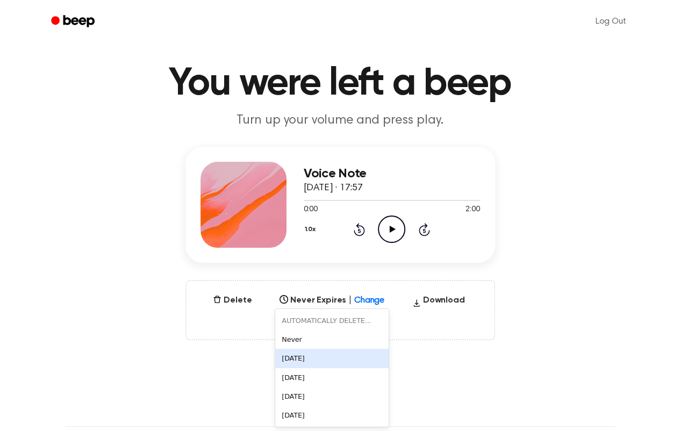
click at [301, 359] on div "[DATE]" at bounding box center [331, 358] width 113 height 19
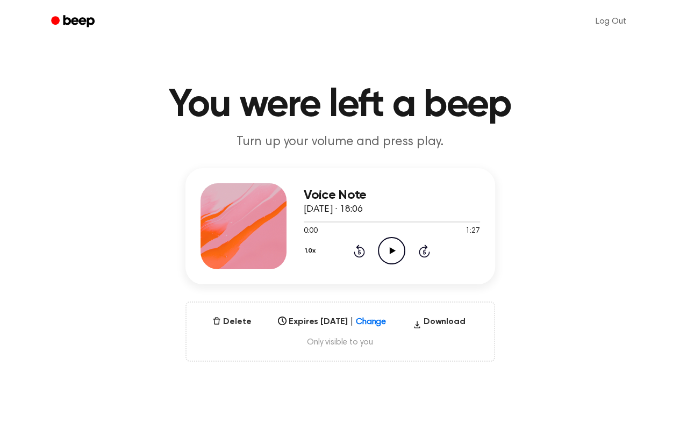
click at [370, 320] on div "Select..." at bounding box center [332, 318] width 117 height 15
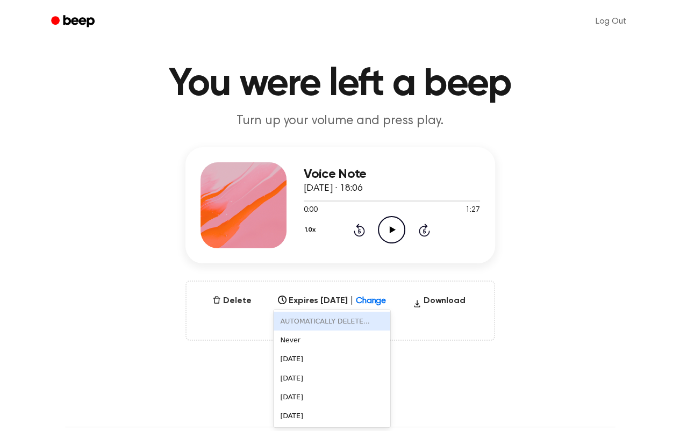
scroll to position [21, 0]
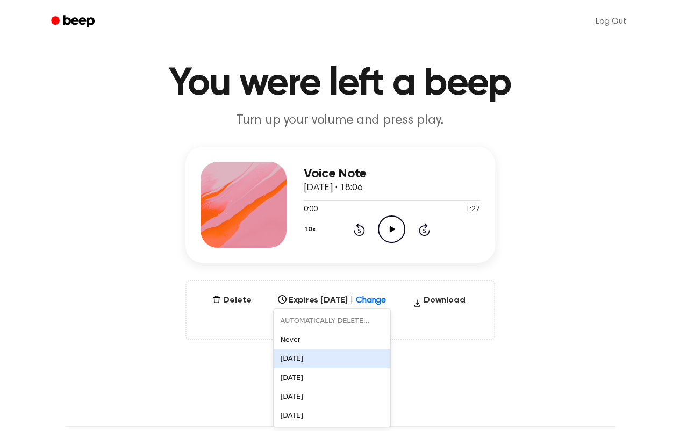
click at [299, 364] on div "[DATE]" at bounding box center [332, 358] width 117 height 19
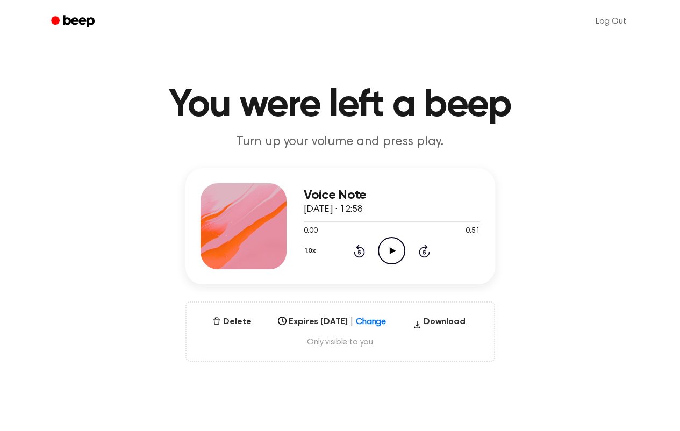
click at [380, 324] on div "Select..." at bounding box center [332, 318] width 117 height 15
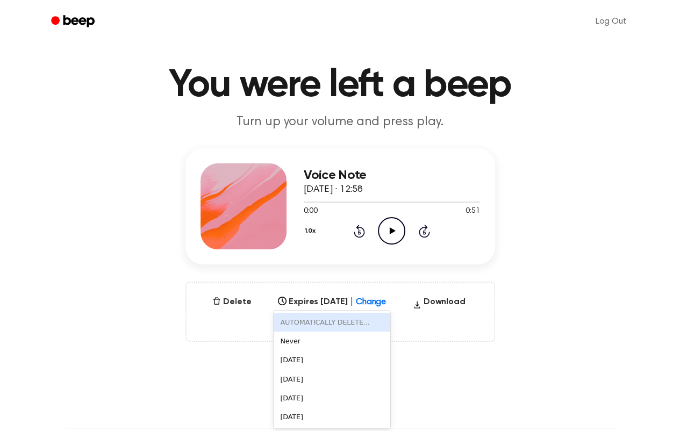
scroll to position [21, 0]
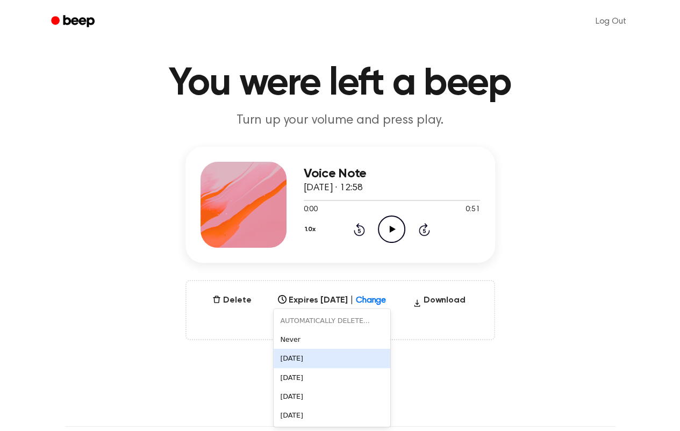
click at [300, 357] on div "[DATE]" at bounding box center [332, 358] width 117 height 19
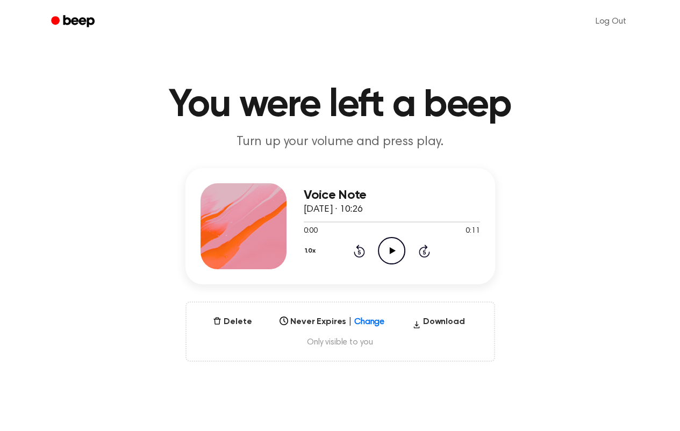
click at [361, 325] on div "Select..." at bounding box center [331, 318] width 113 height 15
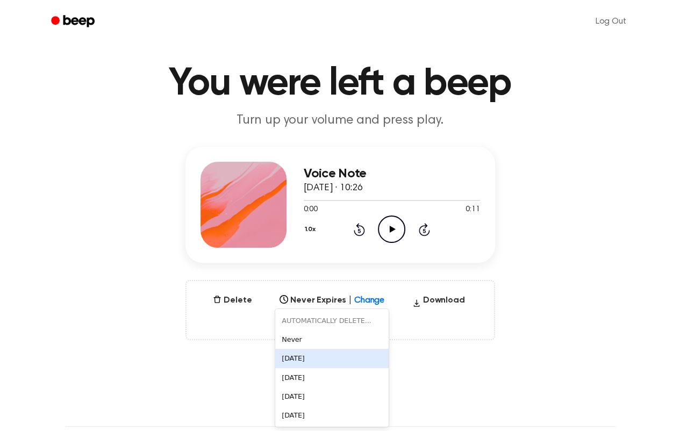
click at [318, 359] on div "[DATE]" at bounding box center [331, 358] width 113 height 19
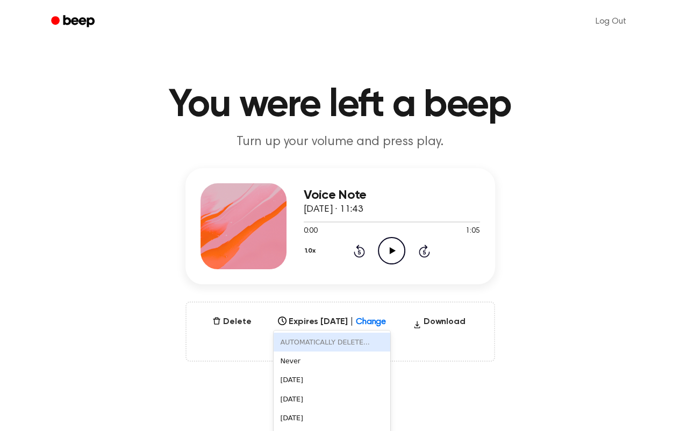
click at [375, 323] on div "6 results available. Use Up and Down to choose options, press Enter to select t…" at bounding box center [332, 318] width 117 height 15
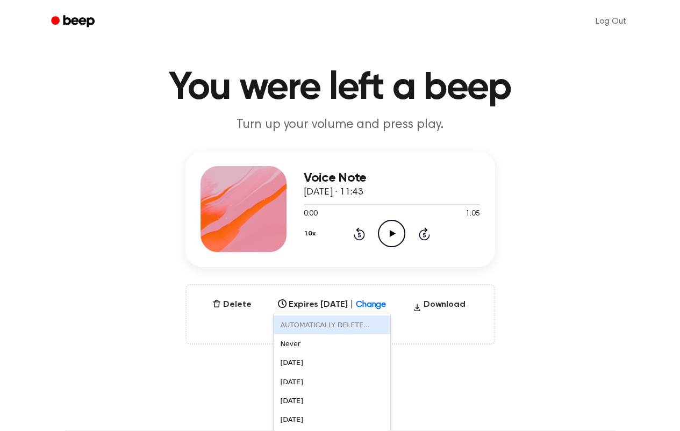
scroll to position [21, 0]
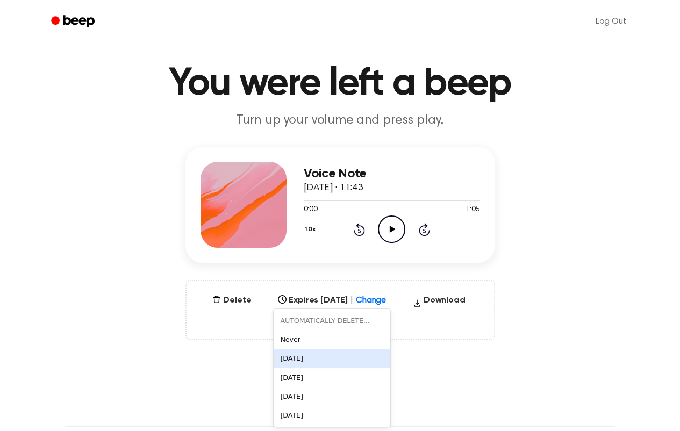
click at [312, 358] on div "[DATE]" at bounding box center [332, 358] width 117 height 19
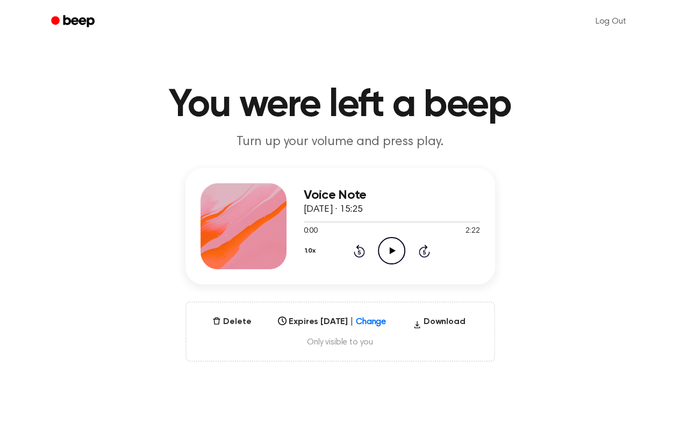
click at [377, 324] on div "Select..." at bounding box center [332, 318] width 117 height 15
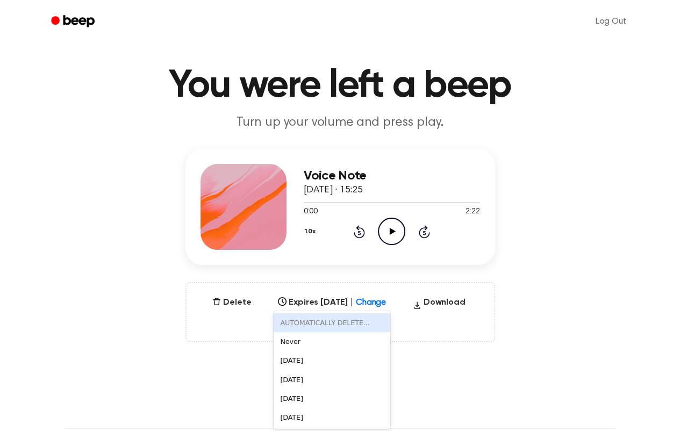
scroll to position [21, 0]
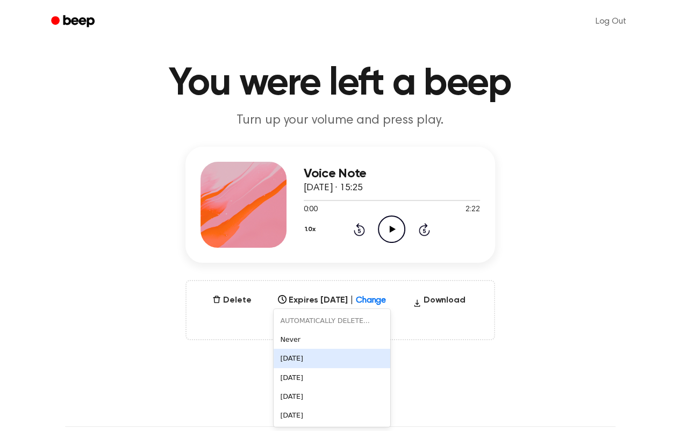
click at [298, 361] on div "[DATE]" at bounding box center [332, 358] width 117 height 19
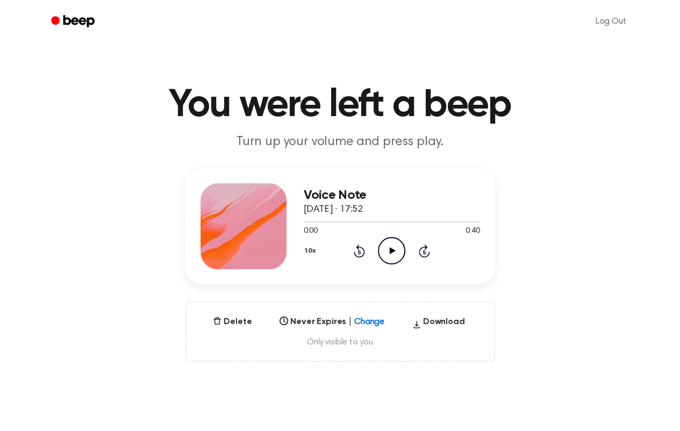
click at [360, 318] on div "Select..." at bounding box center [331, 318] width 113 height 15
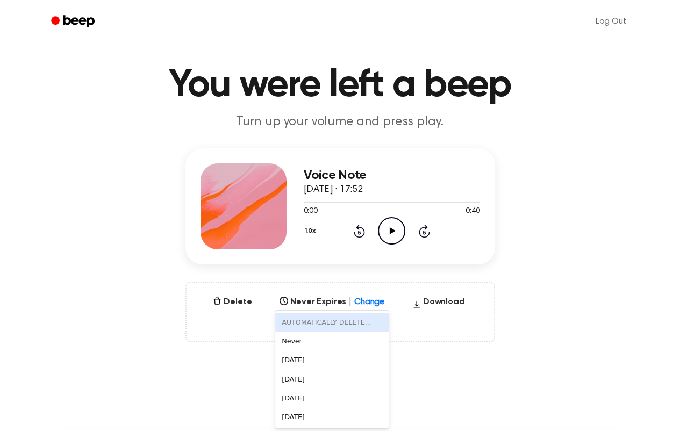
scroll to position [21, 0]
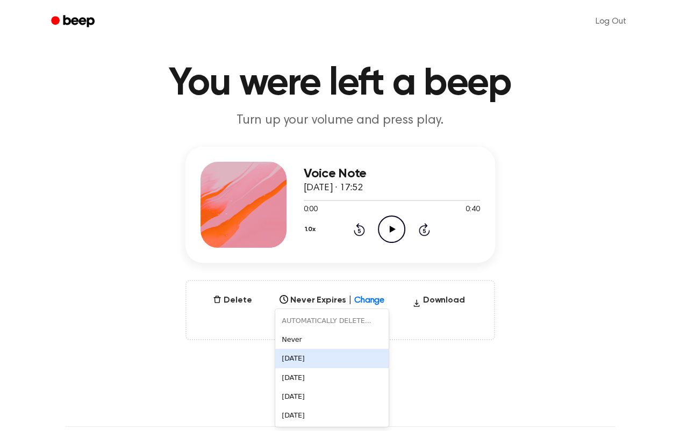
click at [325, 362] on div "[DATE]" at bounding box center [331, 358] width 113 height 19
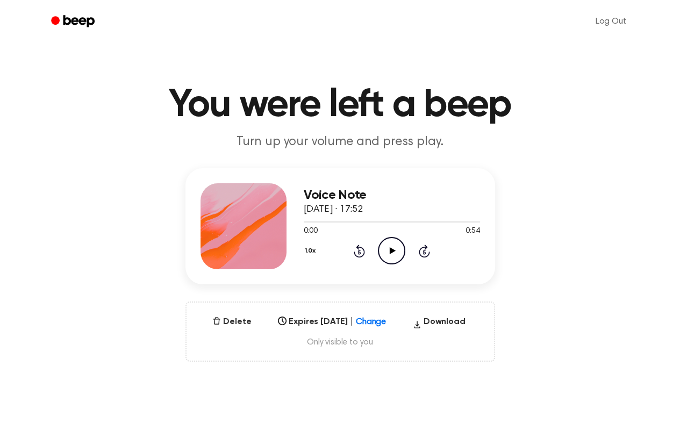
click at [379, 322] on div "Select..." at bounding box center [332, 318] width 117 height 15
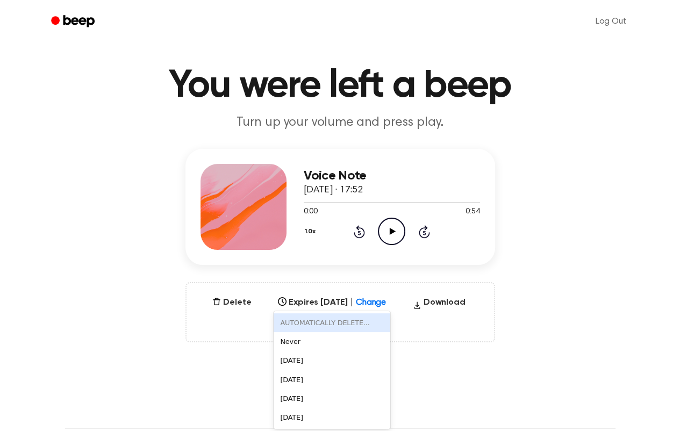
scroll to position [21, 0]
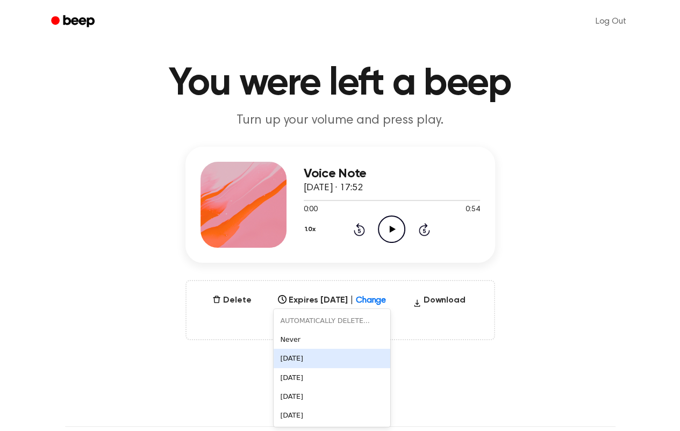
click at [292, 356] on div "[DATE]" at bounding box center [332, 358] width 117 height 19
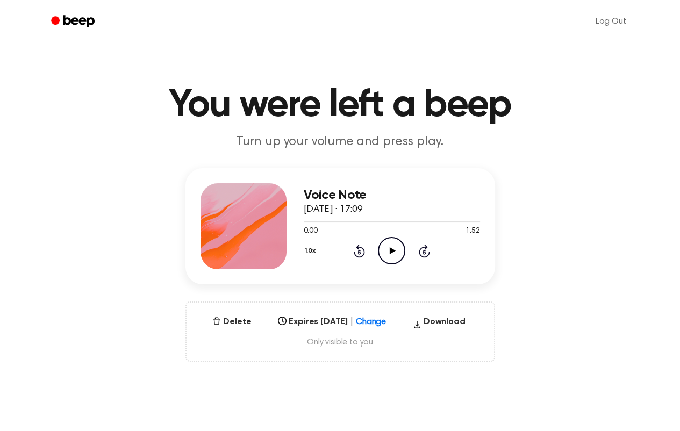
click at [374, 322] on div "Select..." at bounding box center [332, 318] width 117 height 15
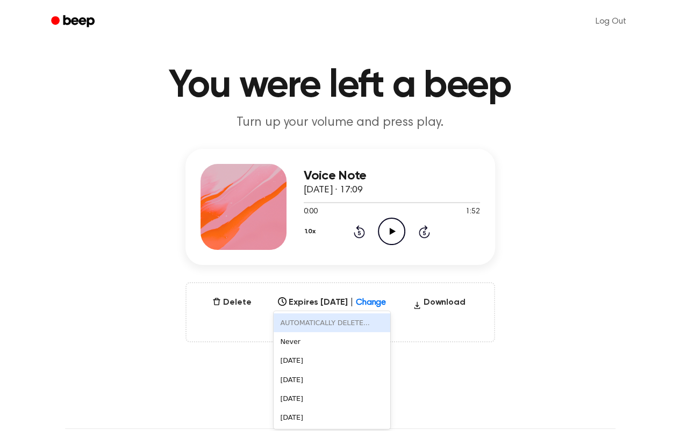
scroll to position [21, 0]
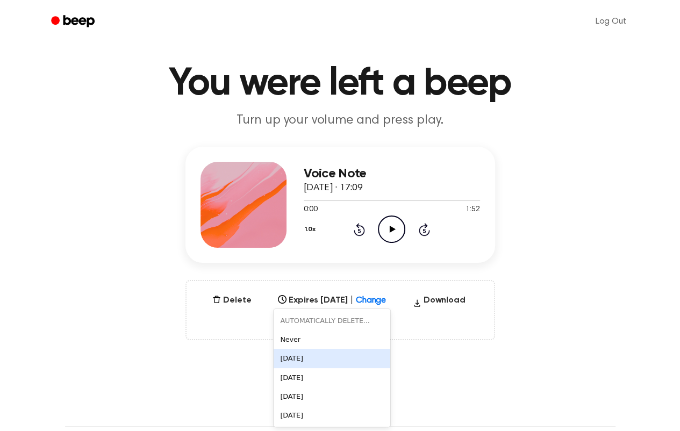
click at [292, 355] on div "[DATE]" at bounding box center [332, 358] width 117 height 19
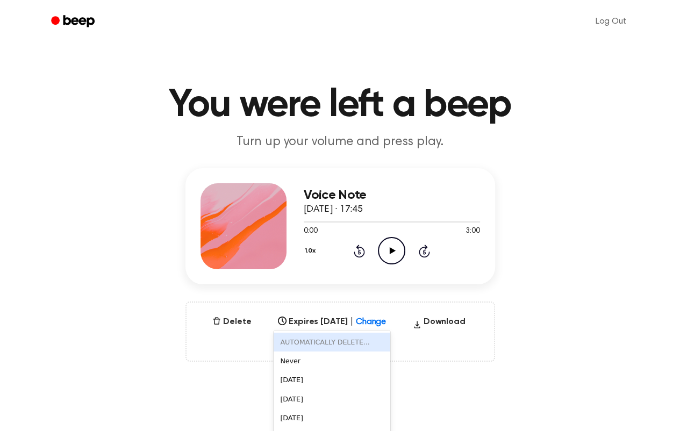
click at [377, 324] on div "6 results available. Use Up and Down to choose options, press Enter to select t…" at bounding box center [332, 318] width 117 height 15
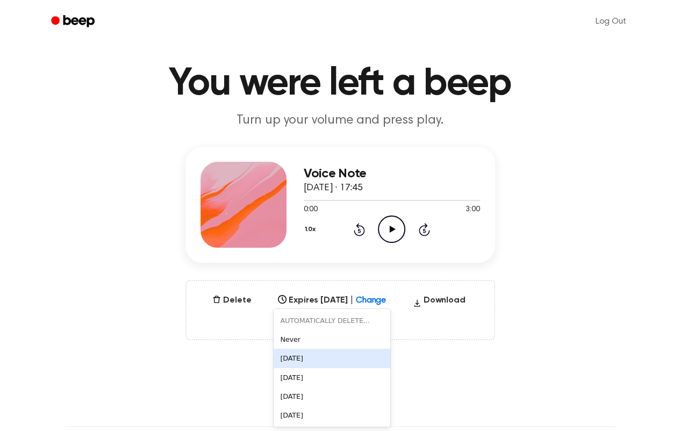
click at [286, 357] on div "[DATE]" at bounding box center [332, 358] width 117 height 19
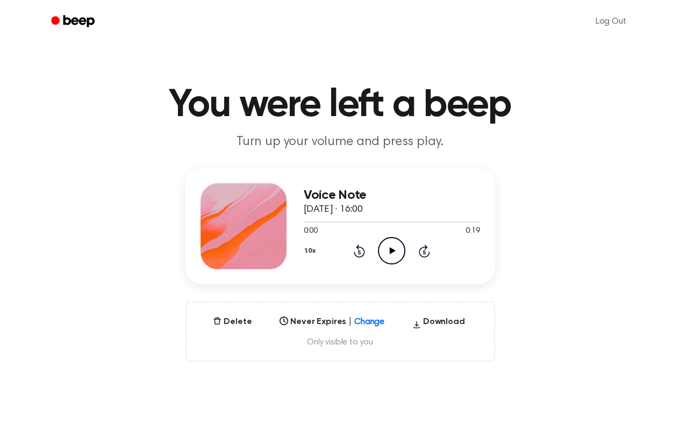
click at [368, 320] on div "Select..." at bounding box center [331, 318] width 113 height 15
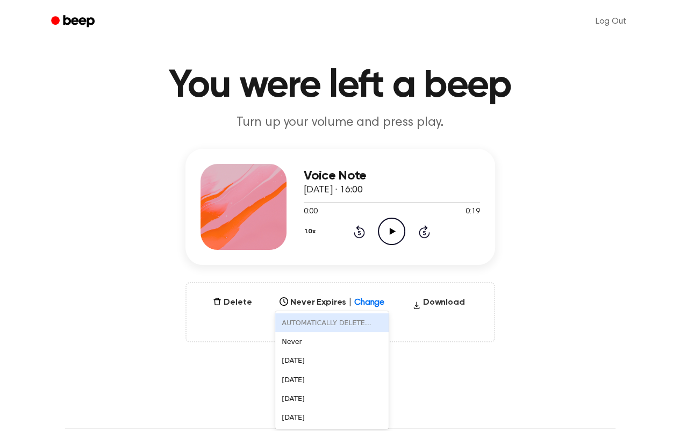
scroll to position [21, 0]
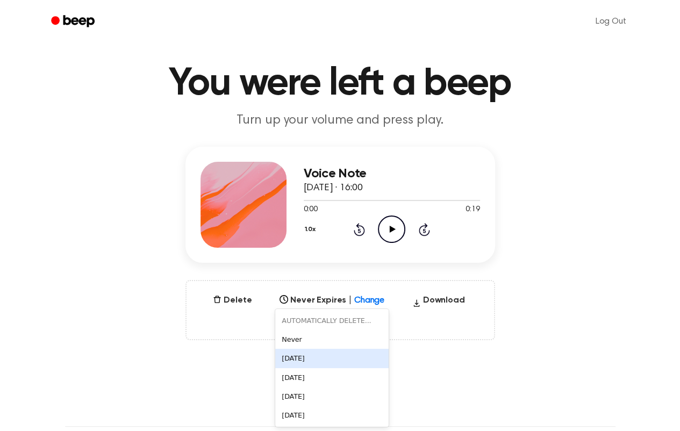
click at [297, 358] on div "[DATE]" at bounding box center [331, 358] width 113 height 19
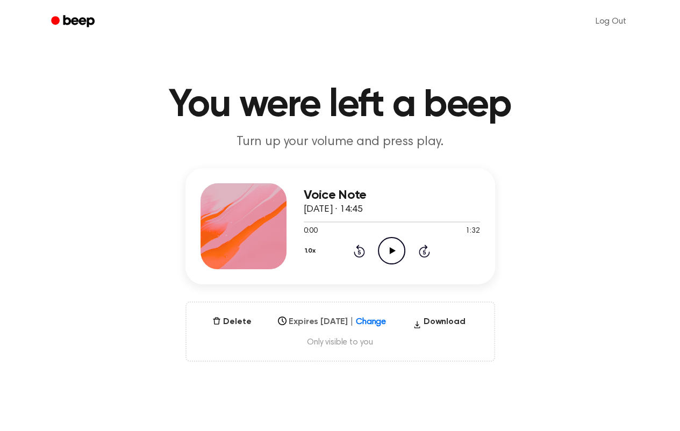
click at [380, 326] on span "Change" at bounding box center [371, 321] width 30 height 13
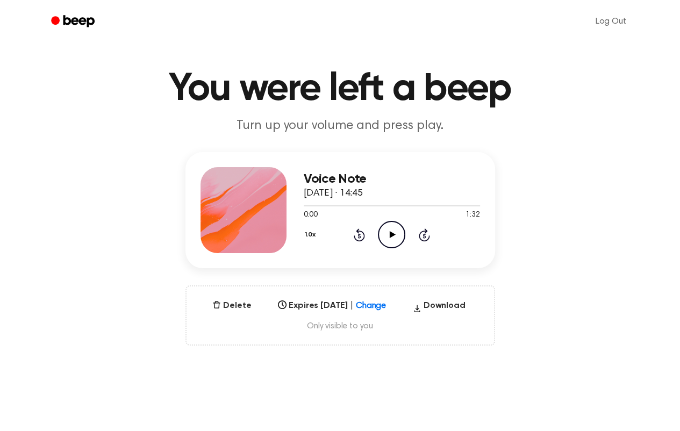
click at [380, 310] on div "Select..." at bounding box center [332, 302] width 117 height 15
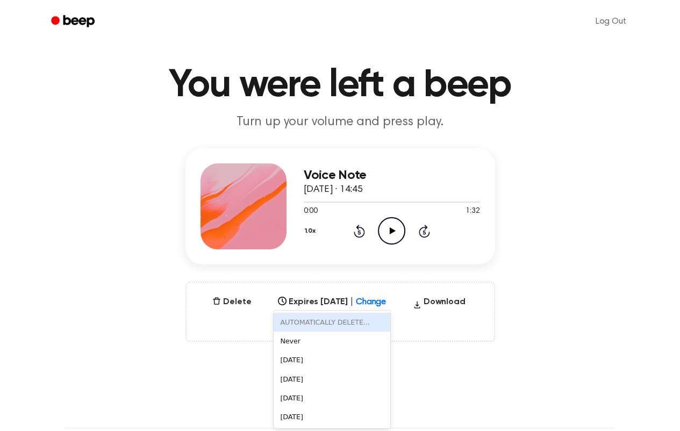
scroll to position [21, 0]
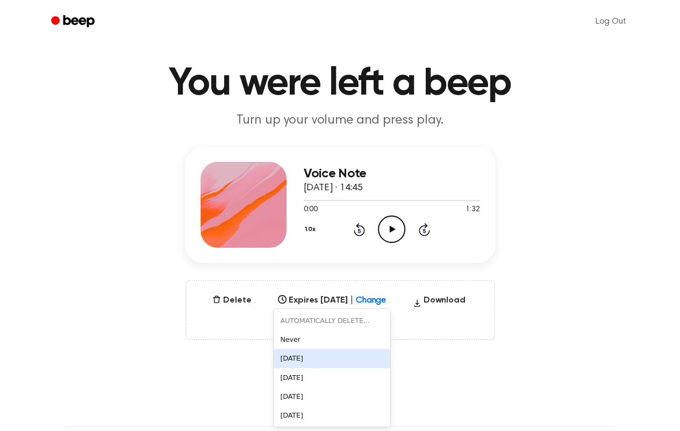
click at [284, 354] on div "[DATE]" at bounding box center [332, 358] width 117 height 19
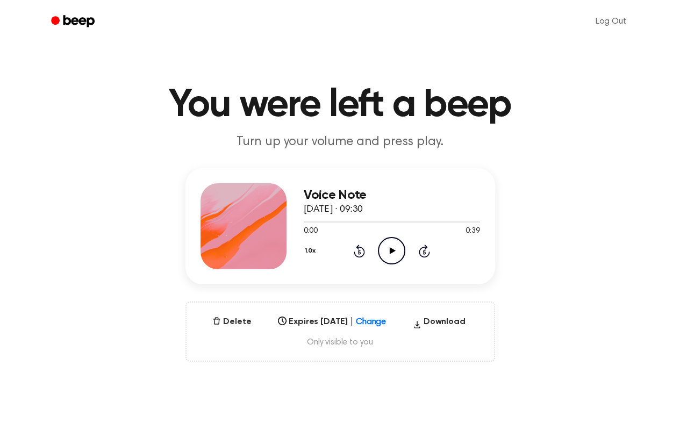
click at [373, 320] on div "Select..." at bounding box center [332, 318] width 117 height 15
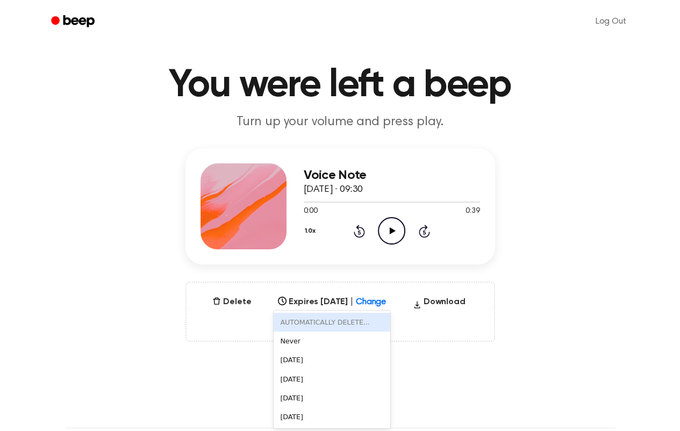
scroll to position [21, 0]
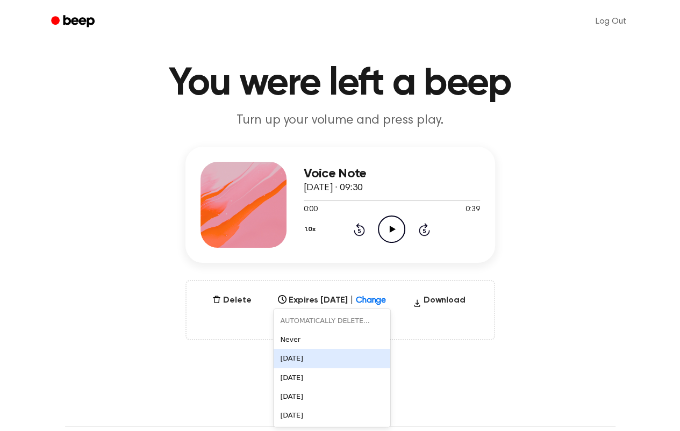
click at [287, 353] on div "[DATE]" at bounding box center [332, 358] width 117 height 19
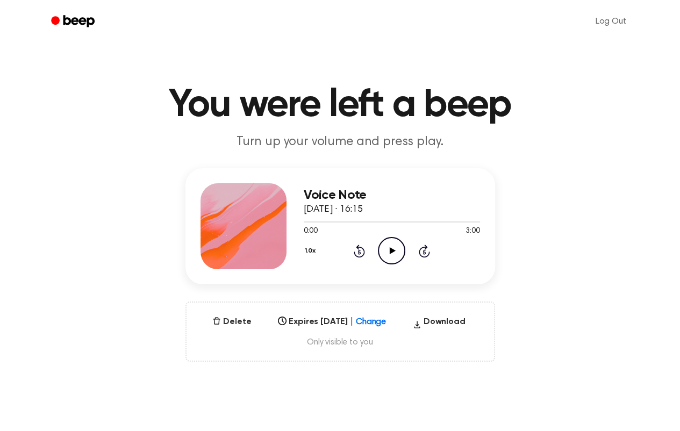
click at [383, 323] on div "Select..." at bounding box center [332, 318] width 117 height 15
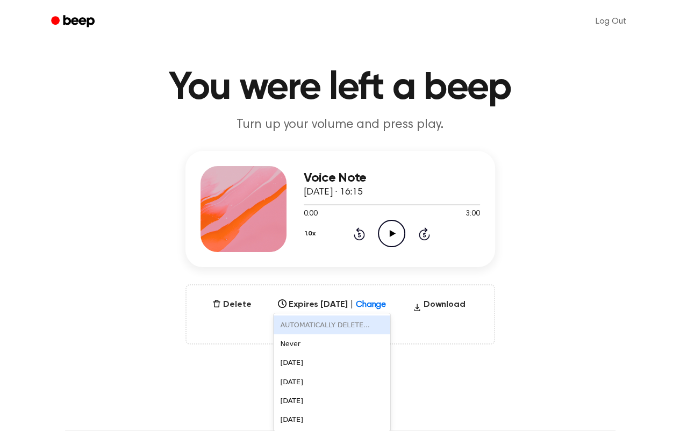
scroll to position [21, 0]
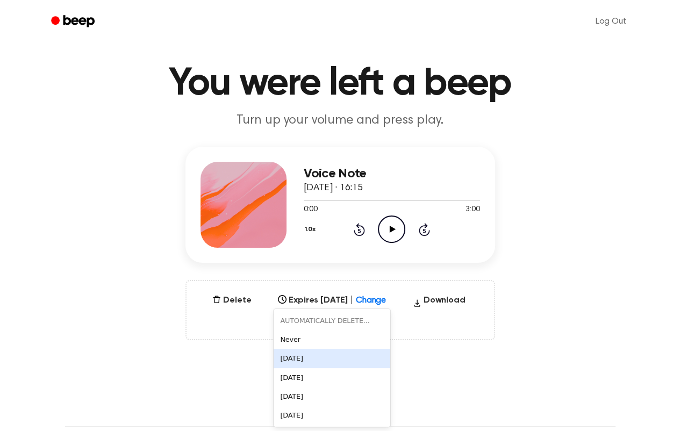
click at [288, 359] on div "[DATE]" at bounding box center [332, 358] width 117 height 19
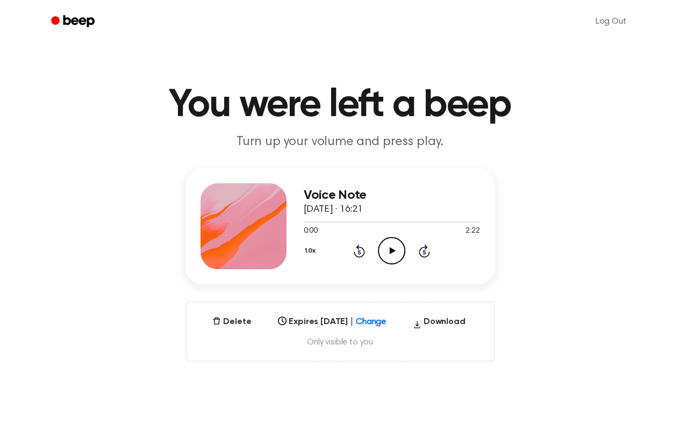
click at [376, 325] on div "Select..." at bounding box center [332, 318] width 117 height 15
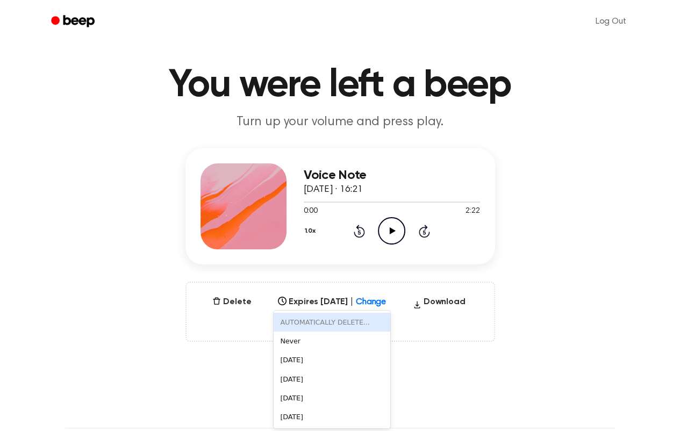
scroll to position [21, 0]
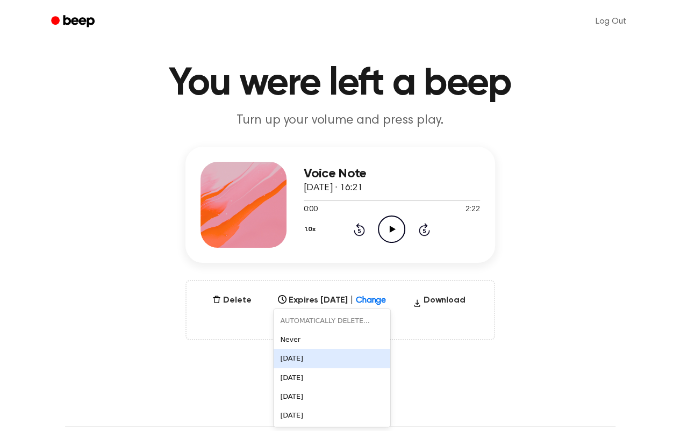
click at [294, 355] on div "[DATE]" at bounding box center [332, 358] width 117 height 19
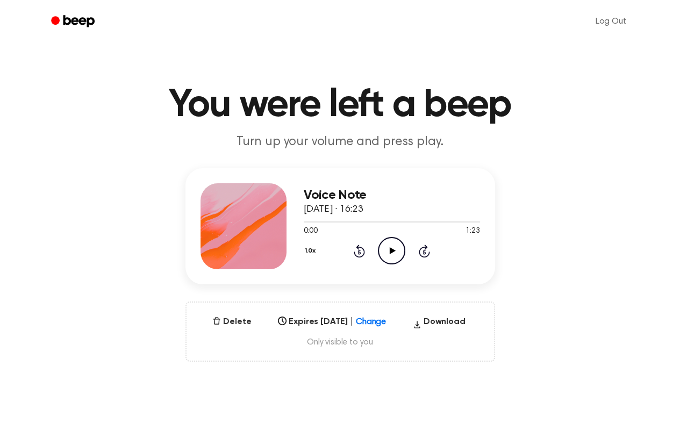
click at [371, 321] on div "Select..." at bounding box center [332, 318] width 117 height 15
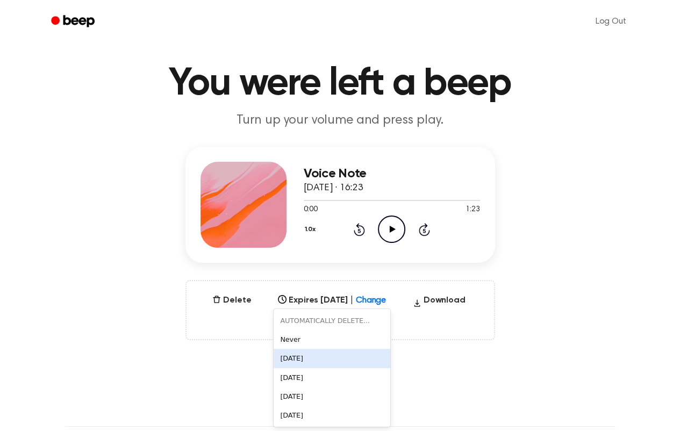
click at [297, 356] on div "[DATE]" at bounding box center [332, 358] width 117 height 19
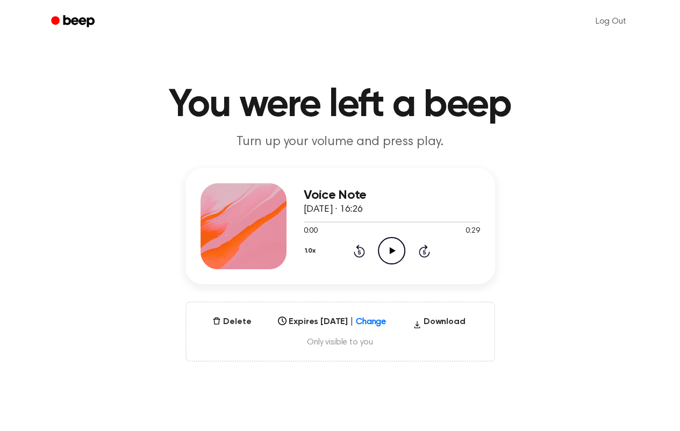
click at [385, 257] on icon "Play Audio" at bounding box center [391, 250] width 27 height 27
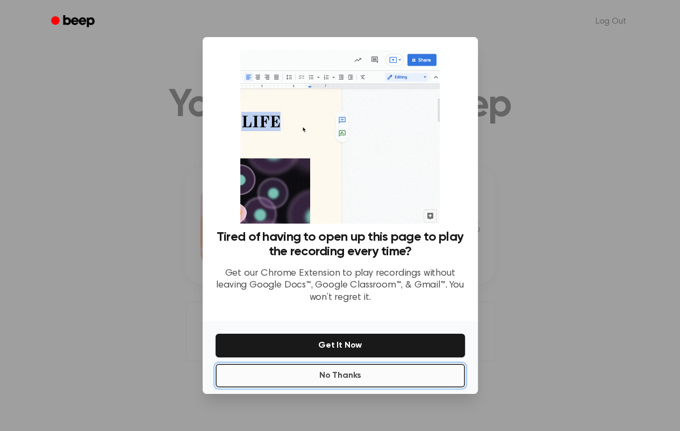
click at [335, 372] on button "No Thanks" at bounding box center [339, 376] width 249 height 24
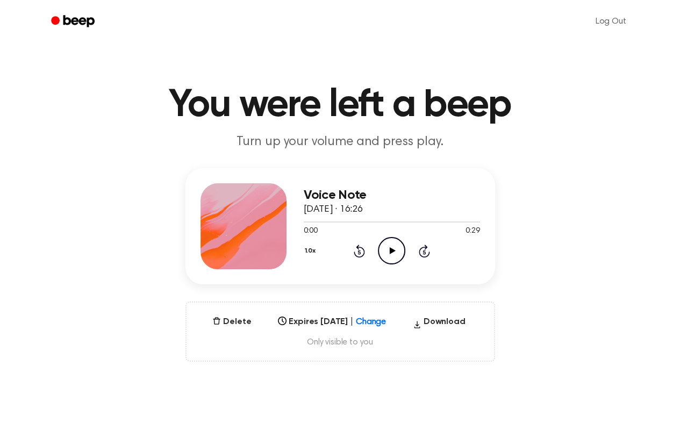
click at [387, 255] on icon "Play Audio" at bounding box center [391, 250] width 27 height 27
click at [374, 324] on div "Select..." at bounding box center [332, 318] width 117 height 15
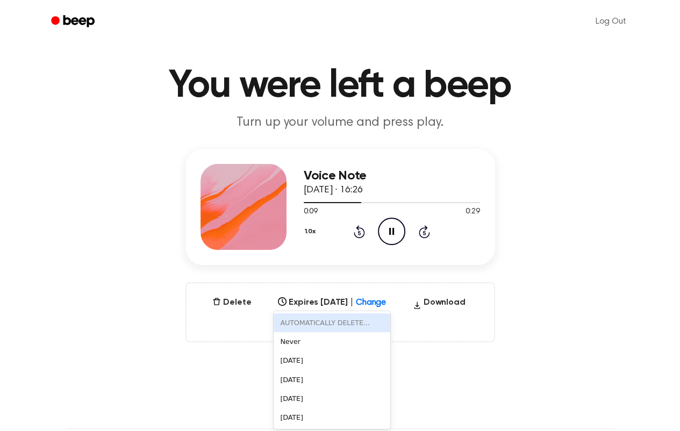
scroll to position [21, 0]
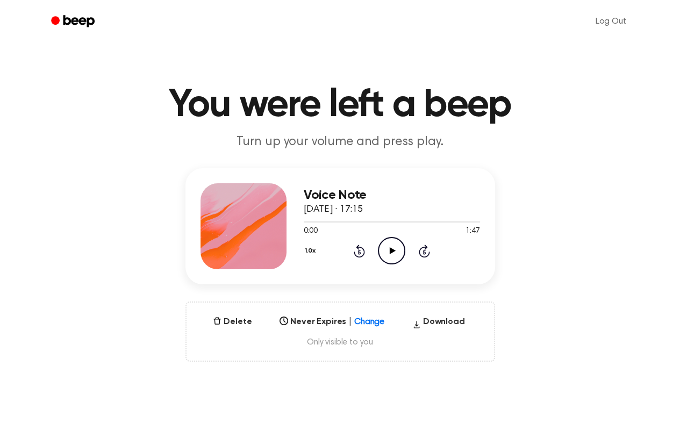
click at [383, 253] on icon "Play Audio" at bounding box center [391, 250] width 27 height 27
click at [361, 320] on div "Select..." at bounding box center [331, 318] width 113 height 15
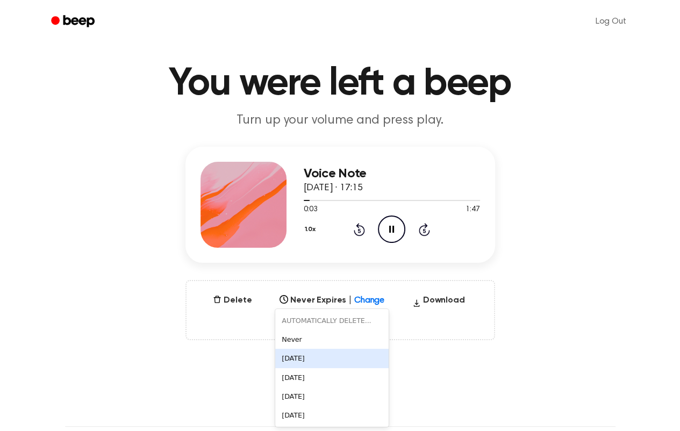
click at [320, 363] on div "[DATE]" at bounding box center [331, 358] width 113 height 19
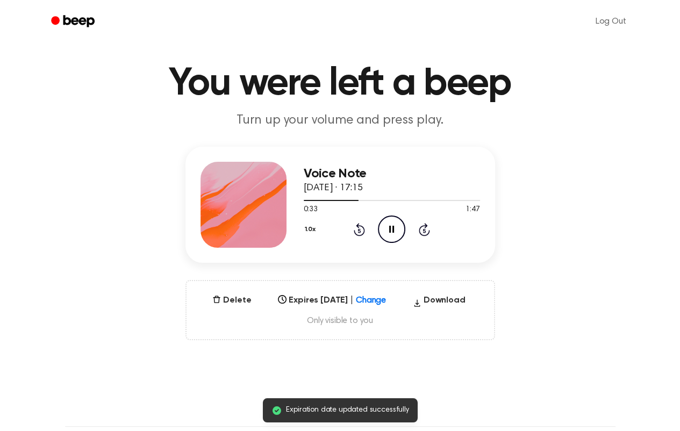
click at [386, 230] on icon "Pause Audio" at bounding box center [391, 228] width 27 height 27
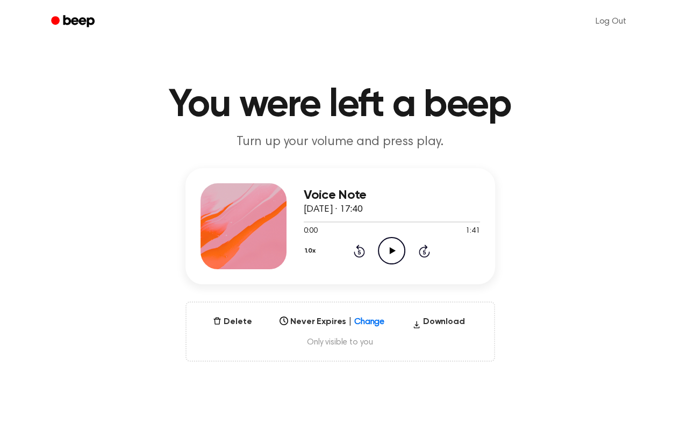
click at [362, 317] on div "Select..." at bounding box center [331, 318] width 113 height 15
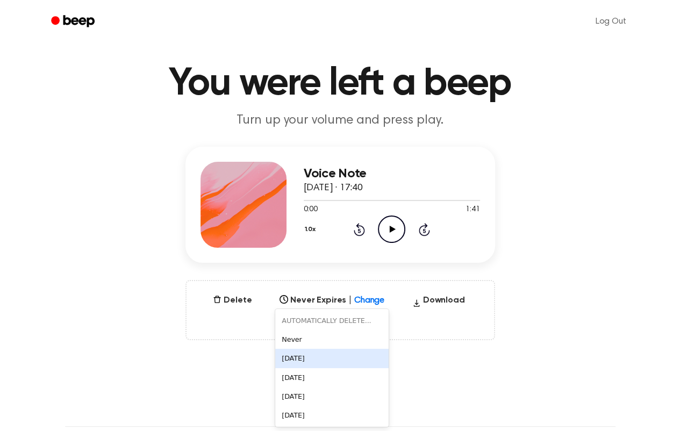
click at [316, 359] on div "[DATE]" at bounding box center [331, 358] width 113 height 19
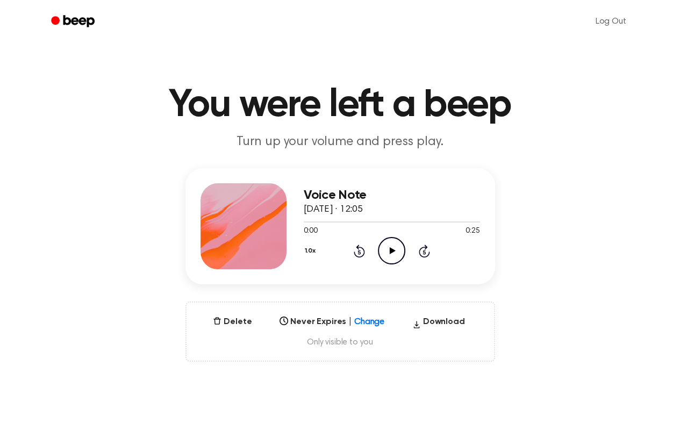
click at [362, 313] on div "Select..." at bounding box center [331, 318] width 113 height 15
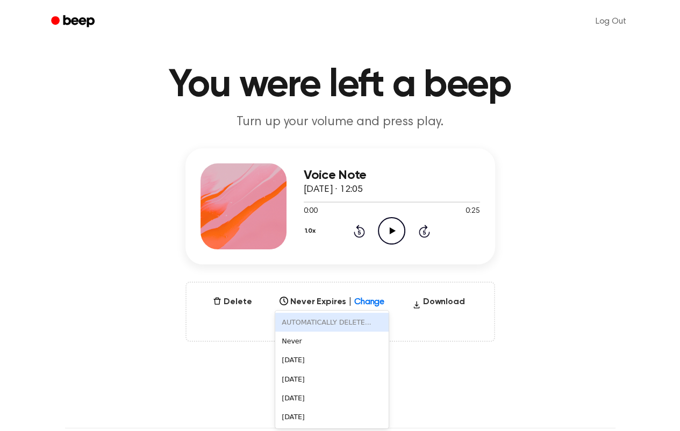
scroll to position [21, 0]
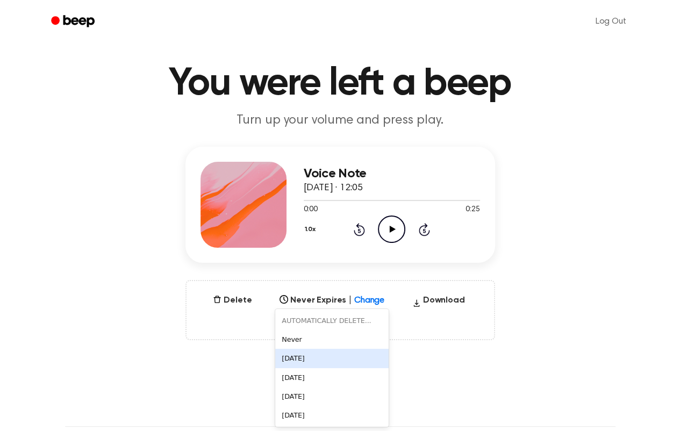
click at [311, 354] on div "[DATE]" at bounding box center [331, 358] width 113 height 19
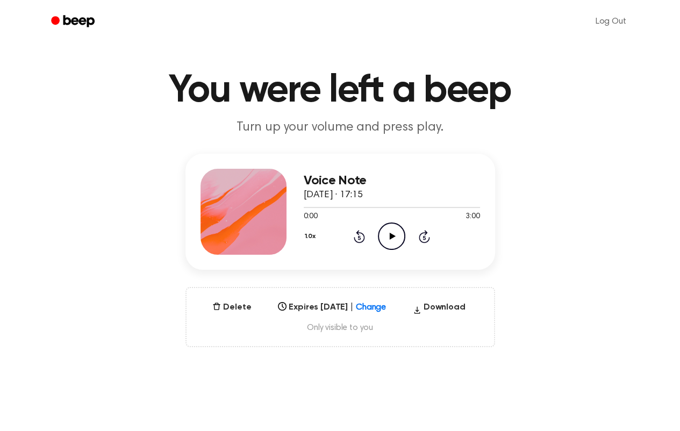
click at [377, 312] on div "Select..." at bounding box center [332, 304] width 117 height 15
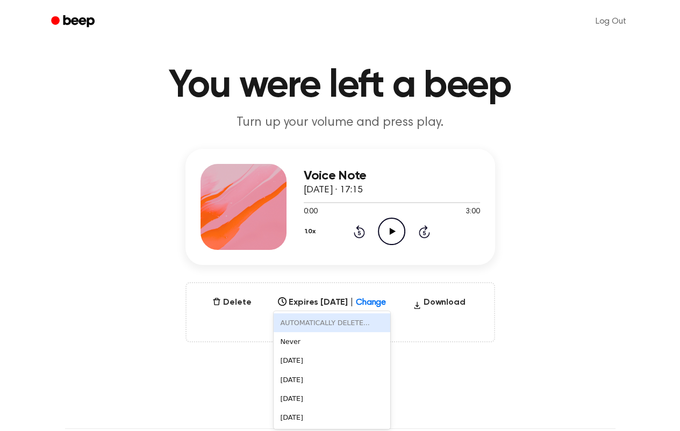
scroll to position [21, 0]
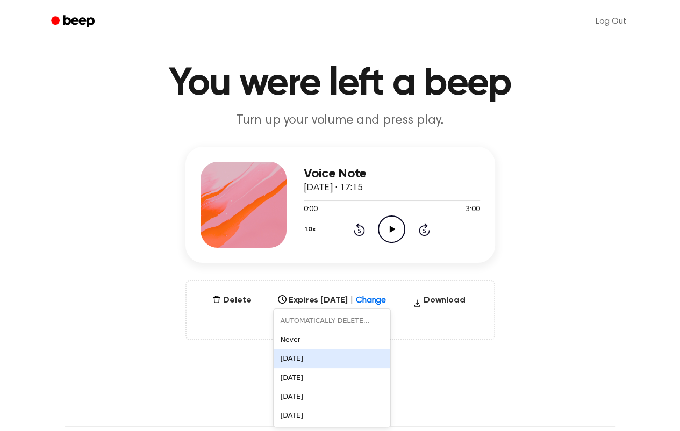
click at [290, 356] on div "[DATE]" at bounding box center [332, 358] width 117 height 19
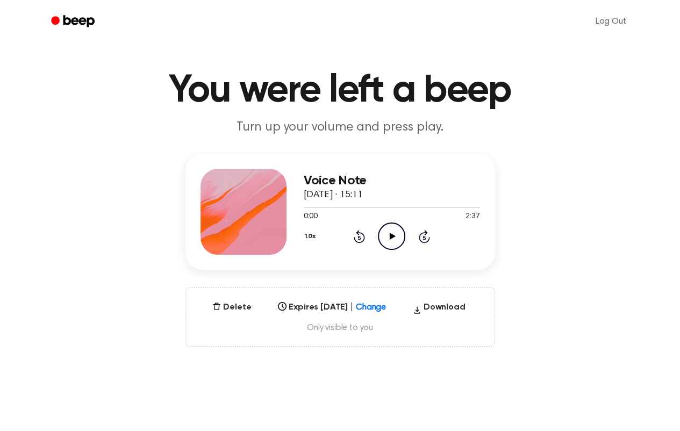
click at [375, 312] on div "Select..." at bounding box center [332, 304] width 117 height 15
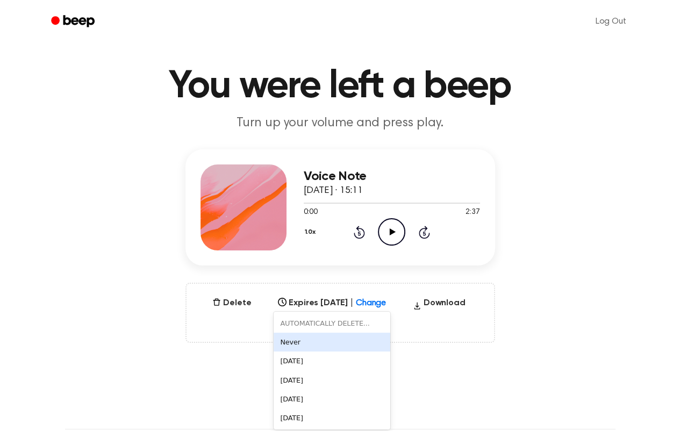
scroll to position [21, 0]
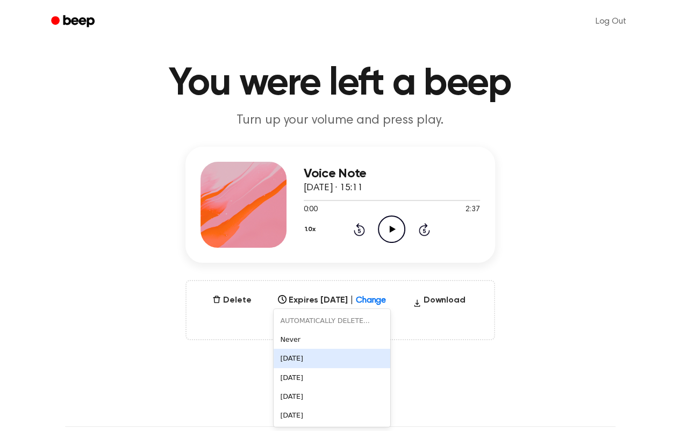
click at [292, 356] on div "[DATE]" at bounding box center [332, 358] width 117 height 19
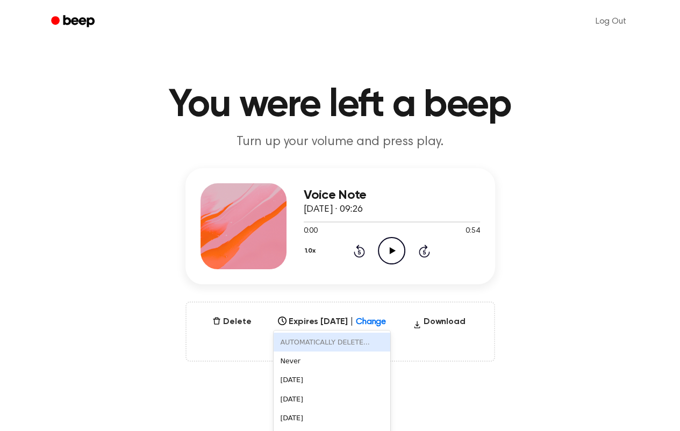
click at [376, 325] on div "6 results available. Use Up and Down to choose options, press Enter to select t…" at bounding box center [332, 318] width 117 height 15
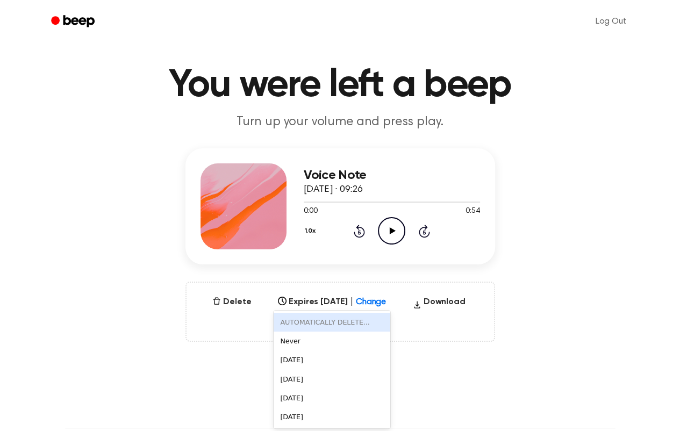
scroll to position [21, 0]
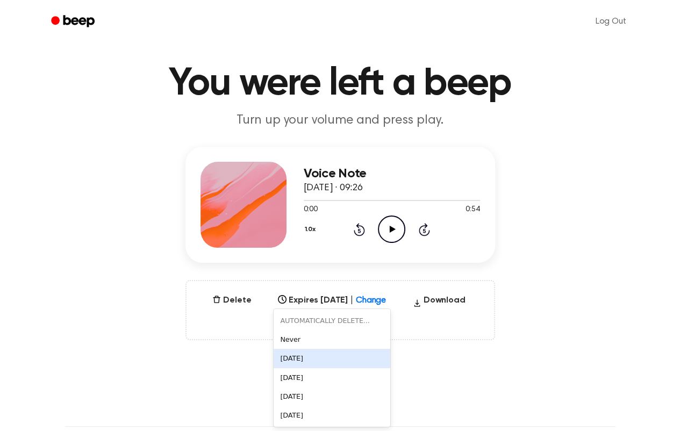
click at [292, 359] on div "[DATE]" at bounding box center [332, 358] width 117 height 19
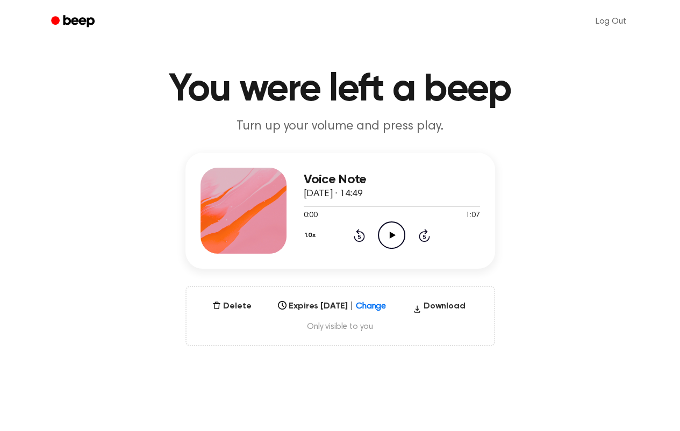
click at [379, 311] on div "Select..." at bounding box center [332, 303] width 117 height 15
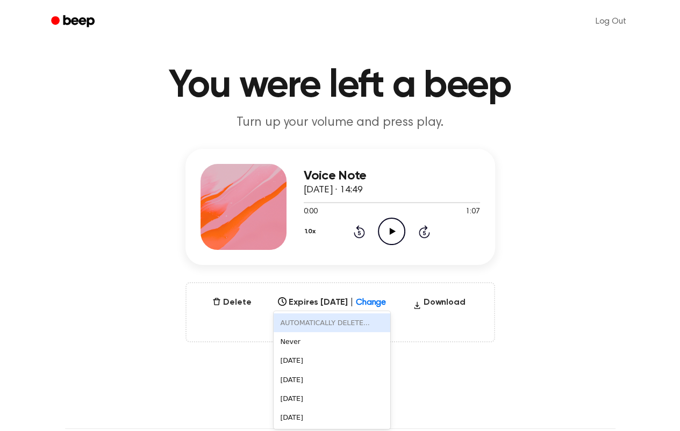
scroll to position [21, 0]
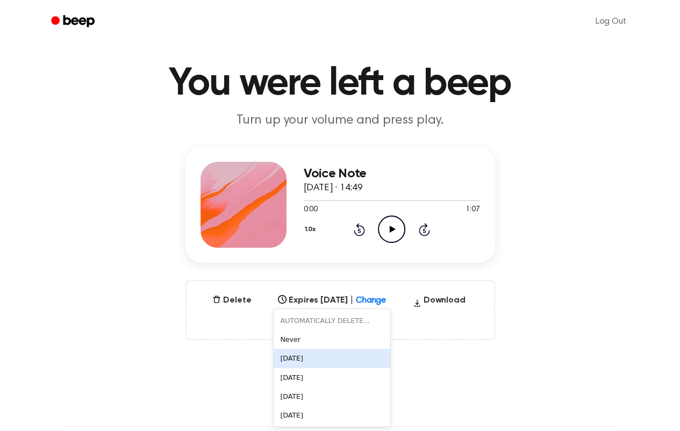
click at [298, 356] on div "[DATE]" at bounding box center [332, 358] width 117 height 19
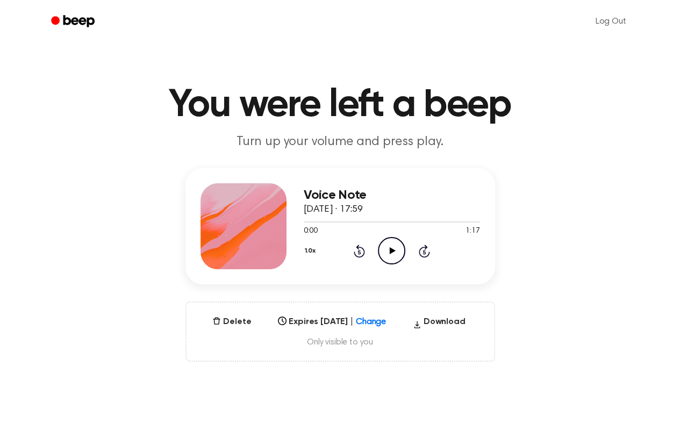
click at [383, 323] on div "Select..." at bounding box center [332, 318] width 117 height 15
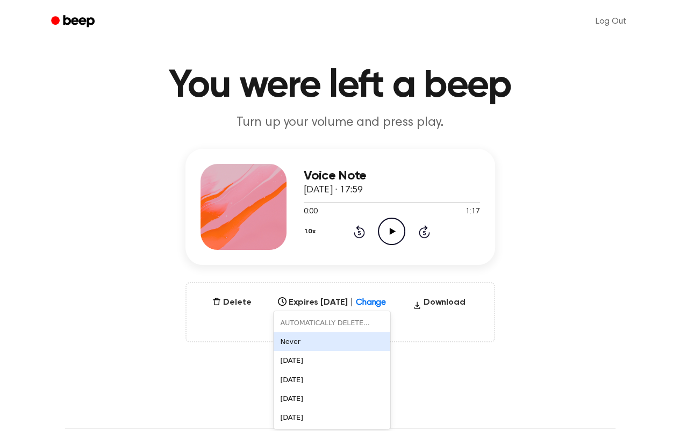
scroll to position [21, 0]
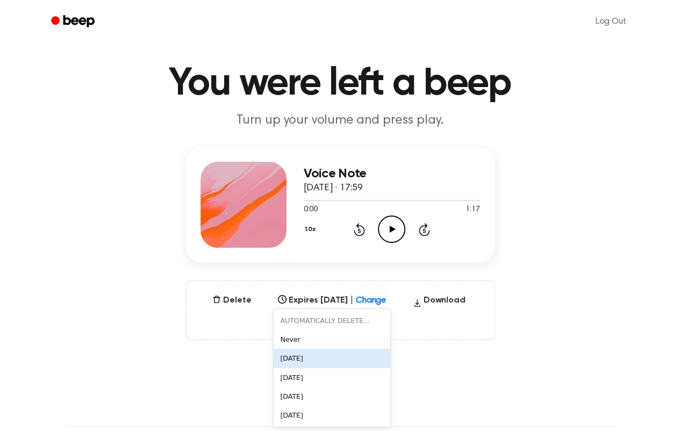
click at [287, 355] on div "In 1 Day" at bounding box center [332, 358] width 117 height 19
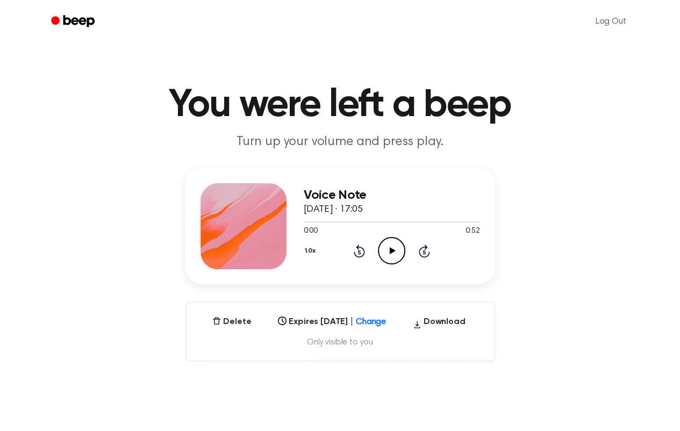
click at [382, 321] on div "Select..." at bounding box center [332, 318] width 117 height 15
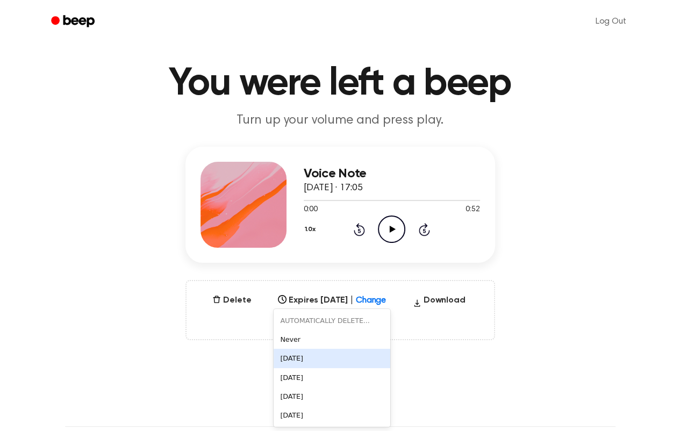
click at [291, 356] on div "[DATE]" at bounding box center [332, 358] width 117 height 19
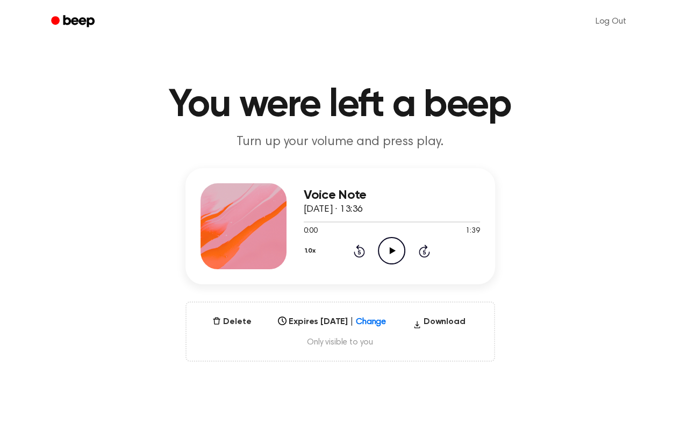
click at [378, 320] on div "Select..." at bounding box center [332, 318] width 117 height 15
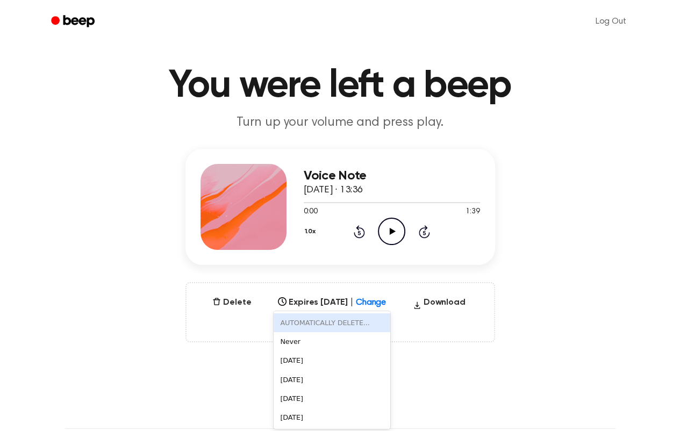
scroll to position [21, 0]
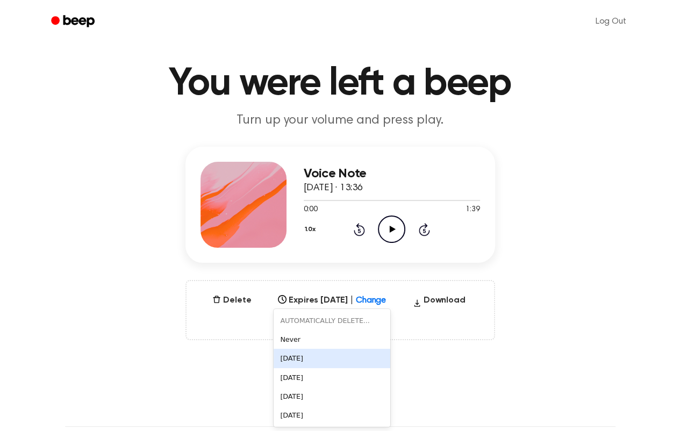
click at [301, 358] on div "[DATE]" at bounding box center [332, 358] width 117 height 19
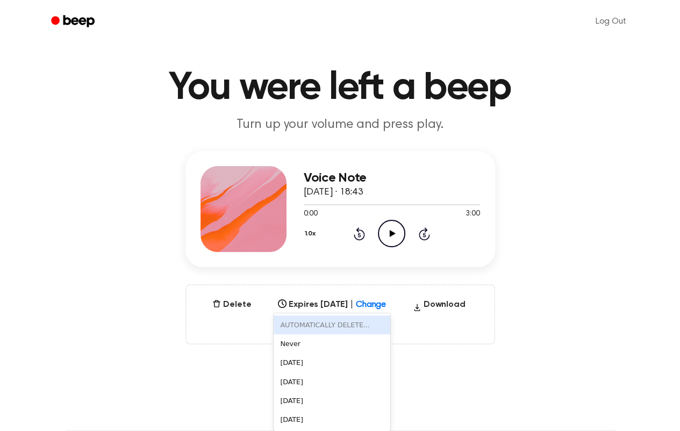
click at [375, 309] on div "6 results available. Use Up and Down to choose options, press Enter to select t…" at bounding box center [332, 301] width 117 height 15
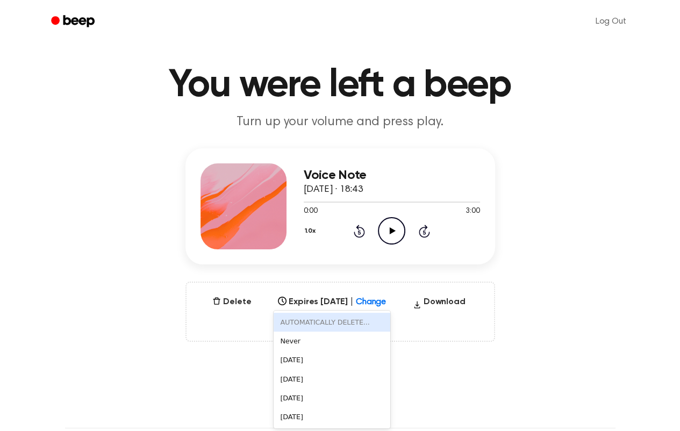
scroll to position [21, 0]
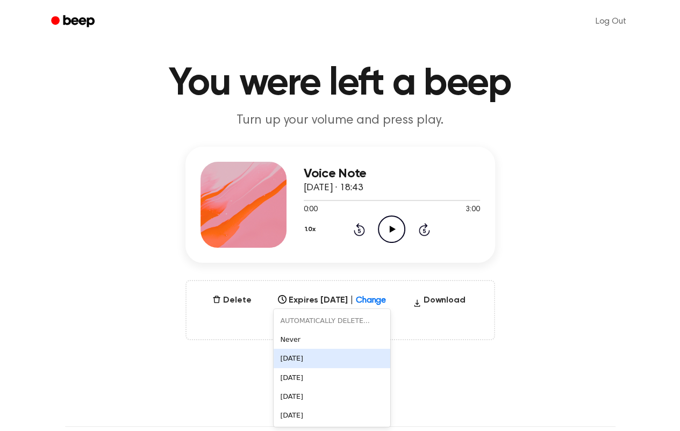
click at [287, 355] on div "[DATE]" at bounding box center [332, 358] width 117 height 19
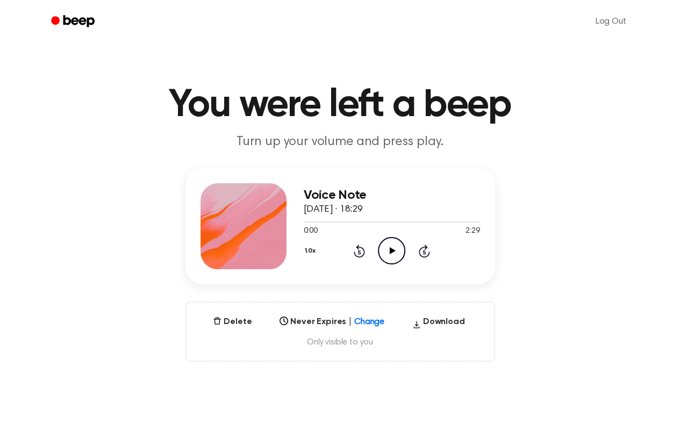
click at [369, 320] on div at bounding box center [378, 318] width 19 height 11
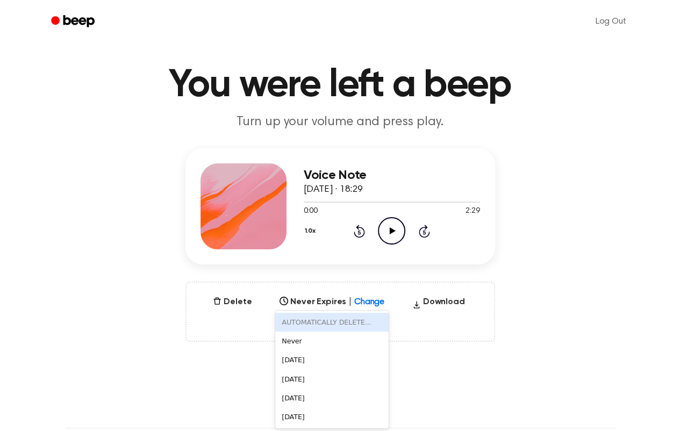
scroll to position [21, 0]
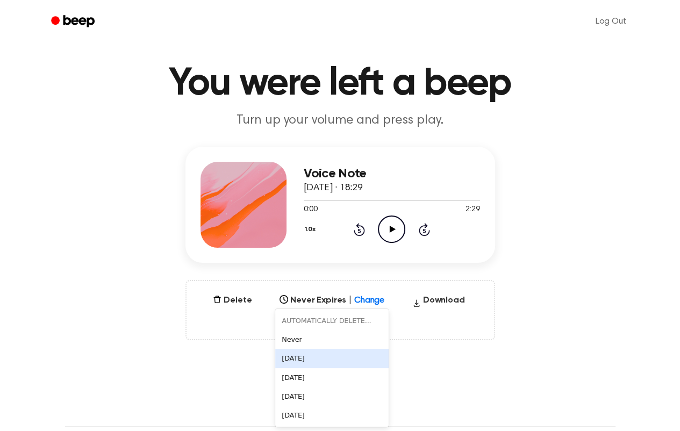
click at [325, 358] on div "[DATE]" at bounding box center [331, 358] width 113 height 19
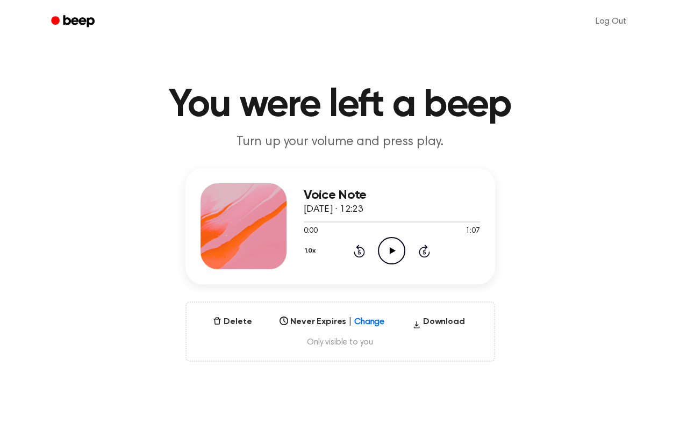
click at [368, 323] on div "Select..." at bounding box center [331, 318] width 113 height 15
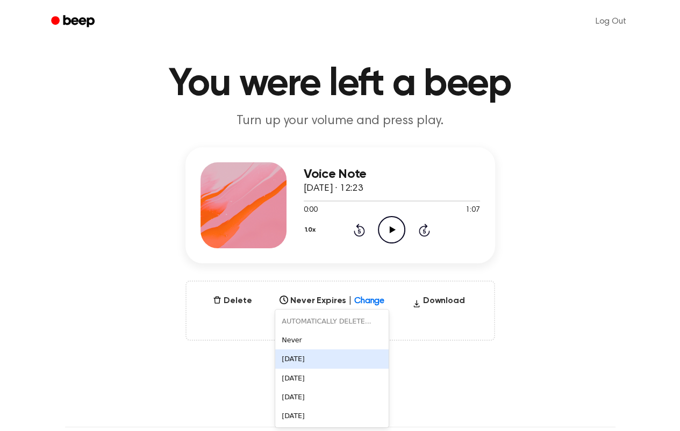
scroll to position [21, 0]
click at [310, 359] on div "[DATE]" at bounding box center [331, 358] width 113 height 19
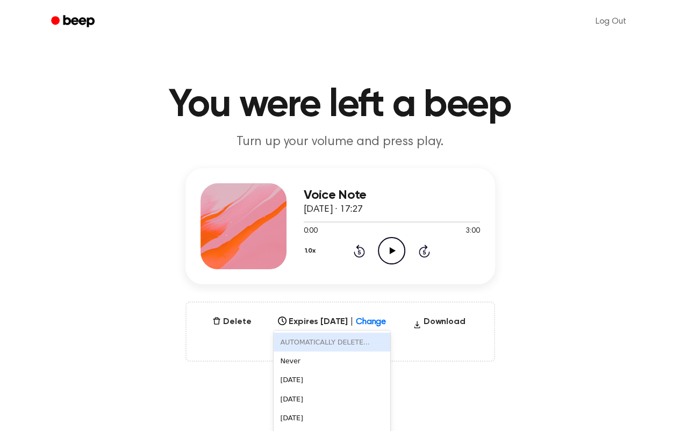
click at [378, 323] on div "6 results available. Use Up and Down to choose options, press Enter to select t…" at bounding box center [332, 318] width 117 height 15
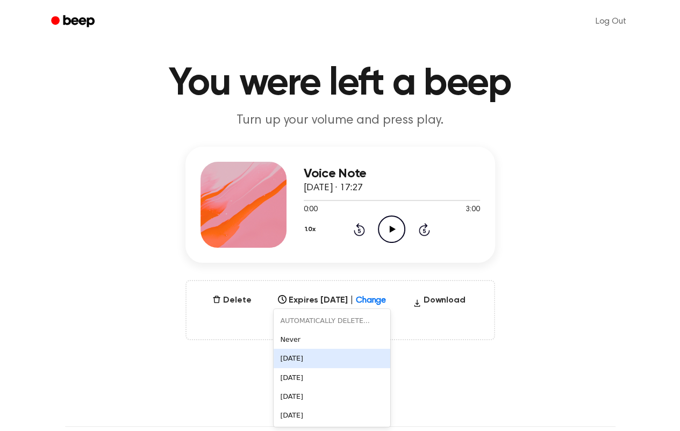
click at [299, 358] on div "[DATE]" at bounding box center [332, 358] width 117 height 19
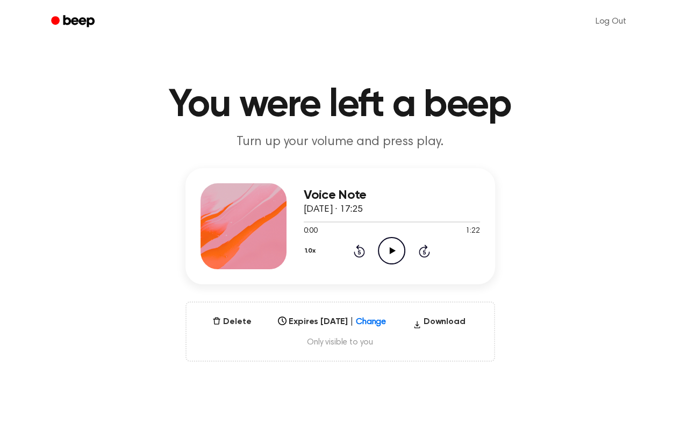
click at [374, 320] on div "Select..." at bounding box center [332, 318] width 117 height 15
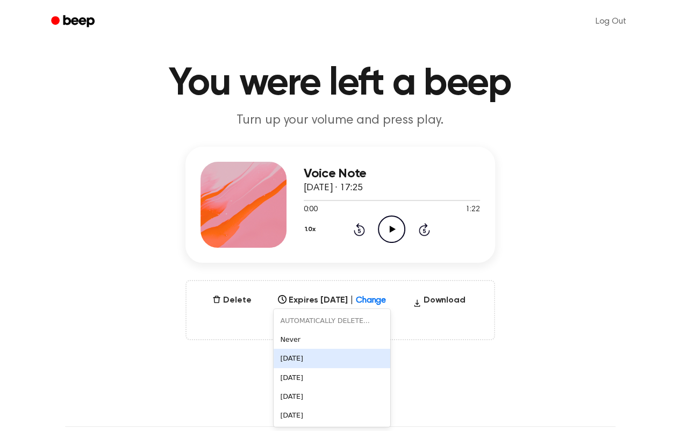
click at [297, 363] on div "[DATE]" at bounding box center [332, 358] width 117 height 19
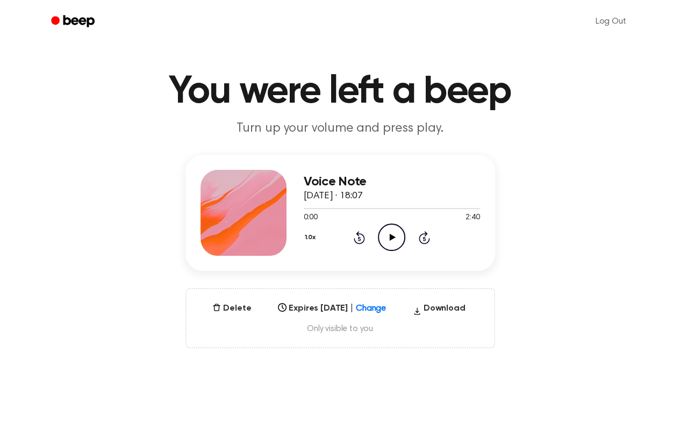
click at [371, 313] on div "Select..." at bounding box center [332, 305] width 117 height 15
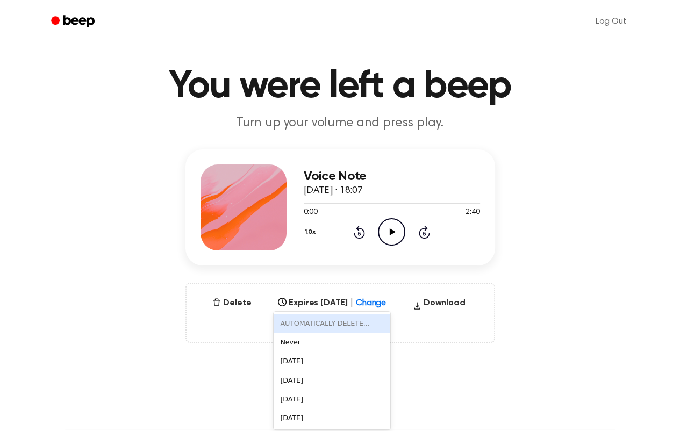
scroll to position [21, 0]
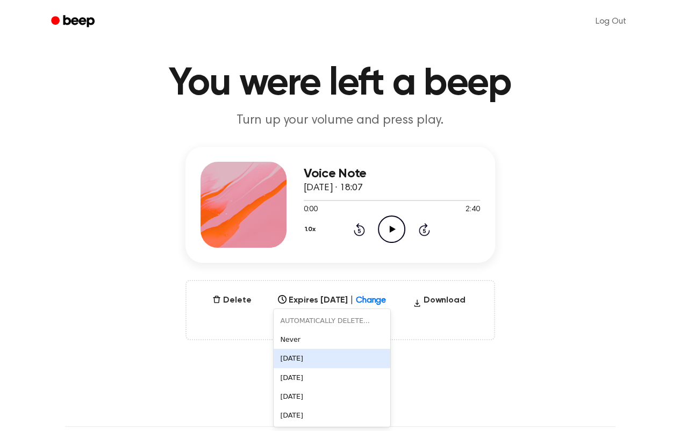
click at [288, 355] on div "[DATE]" at bounding box center [332, 358] width 117 height 19
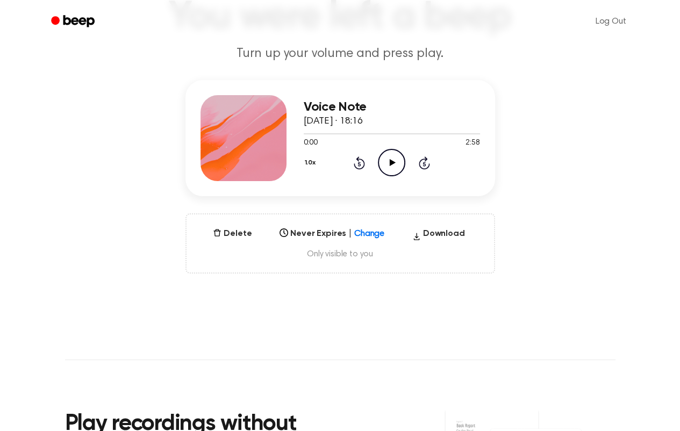
scroll to position [107, 0]
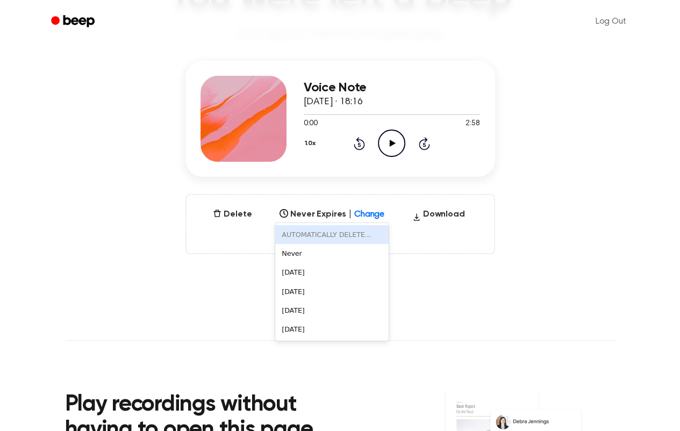
click at [365, 210] on div "Select..." at bounding box center [322, 211] width 92 height 12
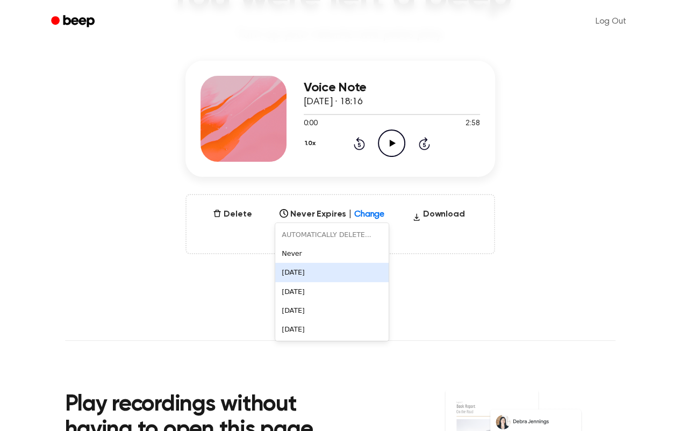
click at [297, 274] on div "[DATE]" at bounding box center [331, 272] width 113 height 19
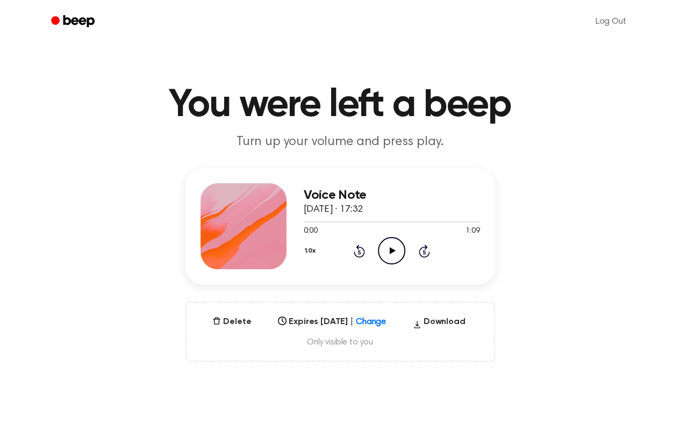
click at [381, 318] on div "Select..." at bounding box center [332, 318] width 117 height 15
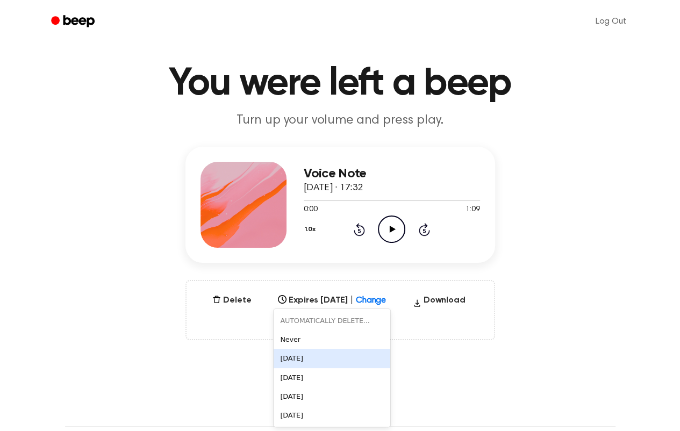
click at [290, 359] on div "[DATE]" at bounding box center [332, 358] width 117 height 19
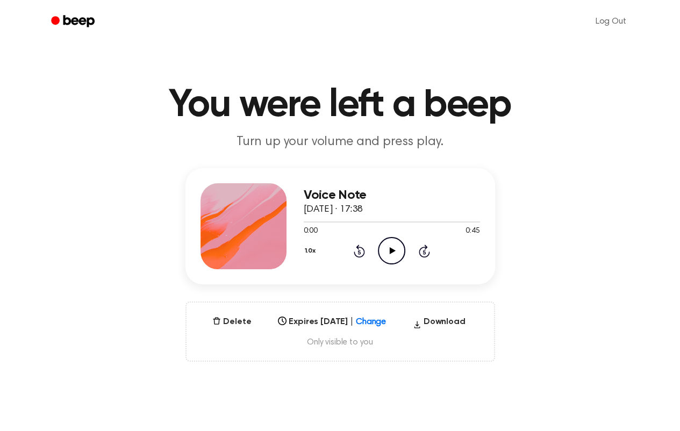
click at [373, 323] on div "Select..." at bounding box center [332, 318] width 117 height 15
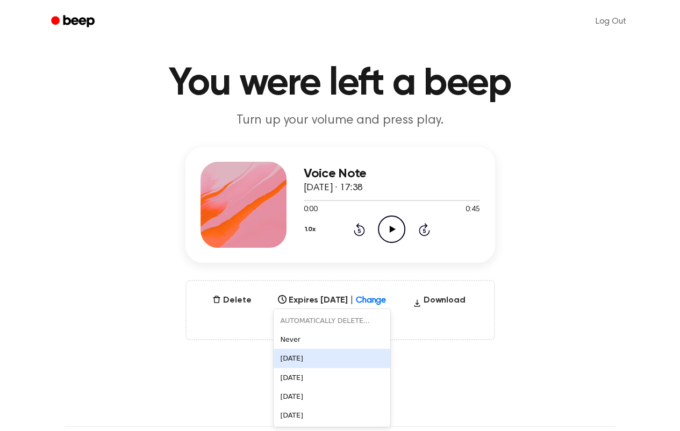
click at [292, 354] on div "In 1 Day" at bounding box center [332, 358] width 117 height 19
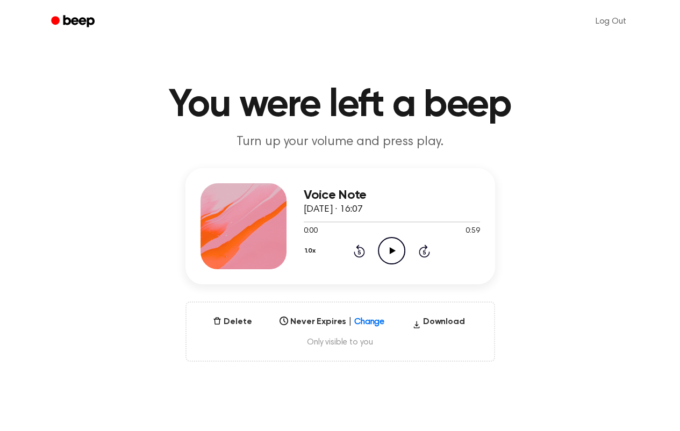
click at [368, 316] on div "Select..." at bounding box center [331, 318] width 113 height 15
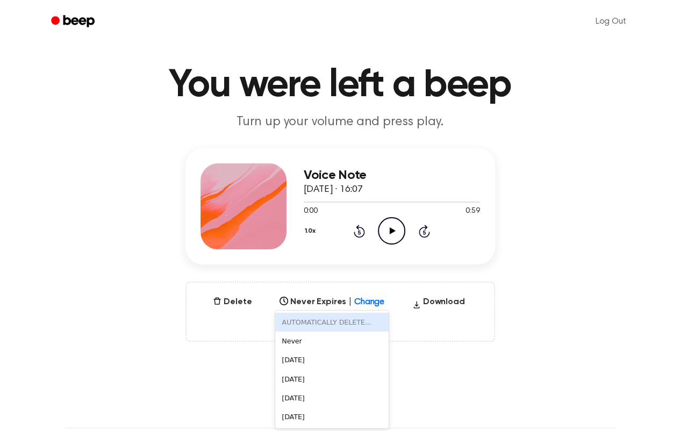
scroll to position [21, 0]
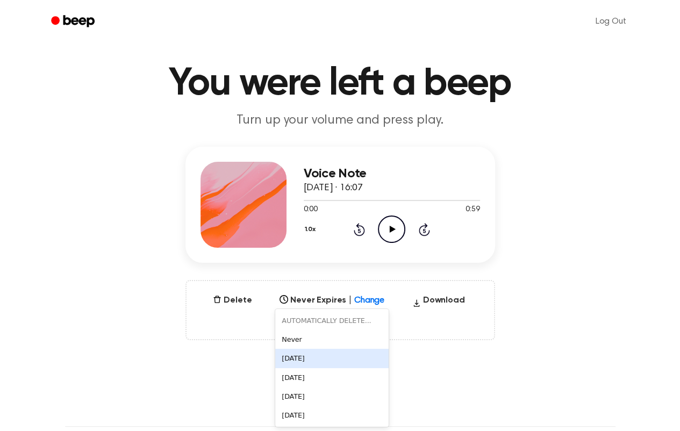
click at [315, 354] on div "[DATE]" at bounding box center [331, 358] width 113 height 19
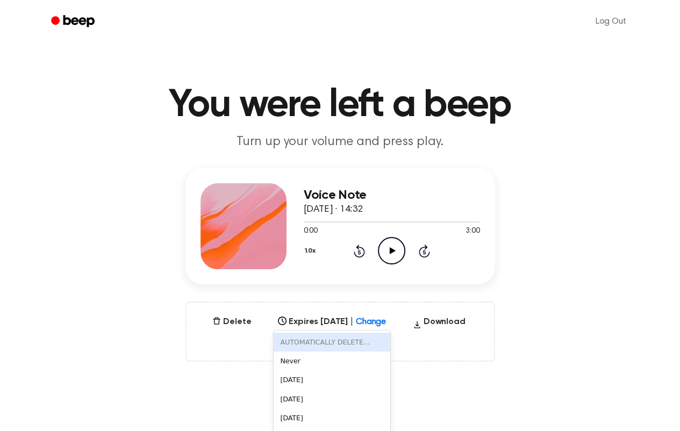
scroll to position [21, 0]
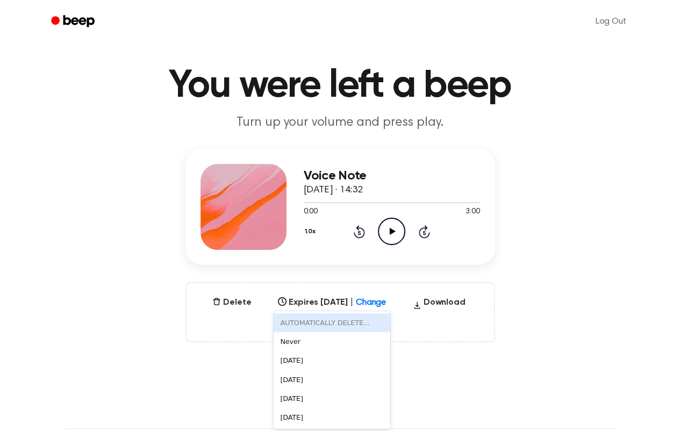
click at [382, 307] on div "6 results available. Use Up and Down to choose options, press Enter to select t…" at bounding box center [332, 299] width 117 height 15
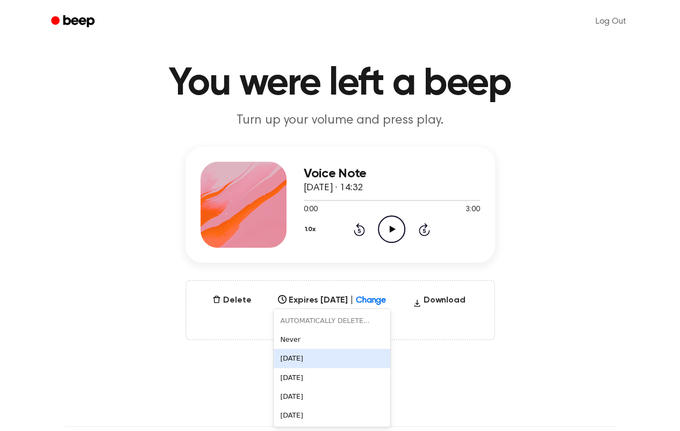
click at [310, 360] on div "[DATE]" at bounding box center [332, 358] width 117 height 19
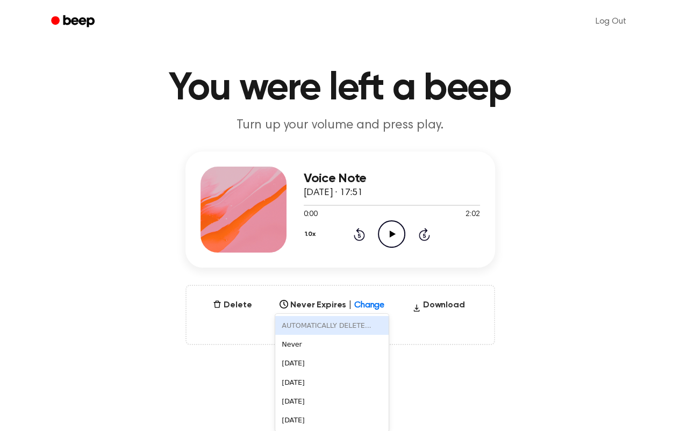
click at [366, 310] on div "6 results available. Use Up and Down to choose options, press Enter to select t…" at bounding box center [331, 301] width 113 height 15
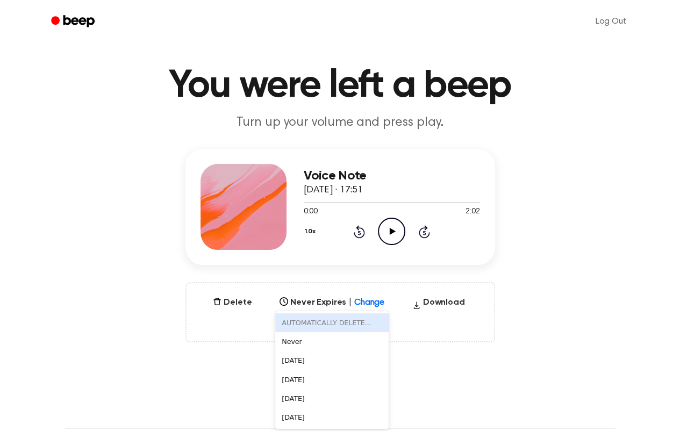
scroll to position [21, 0]
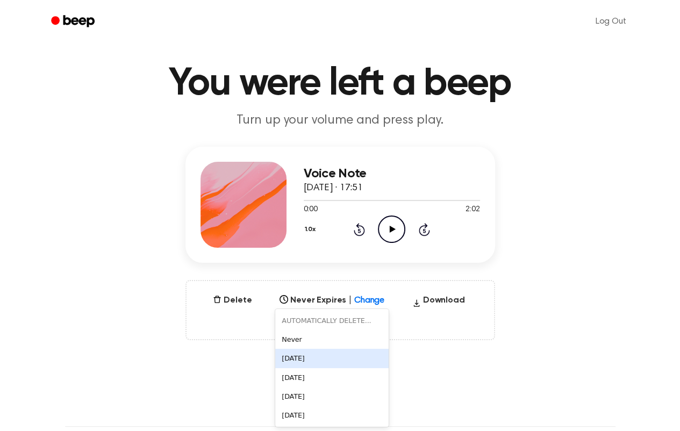
click at [299, 355] on div "[DATE]" at bounding box center [331, 358] width 113 height 19
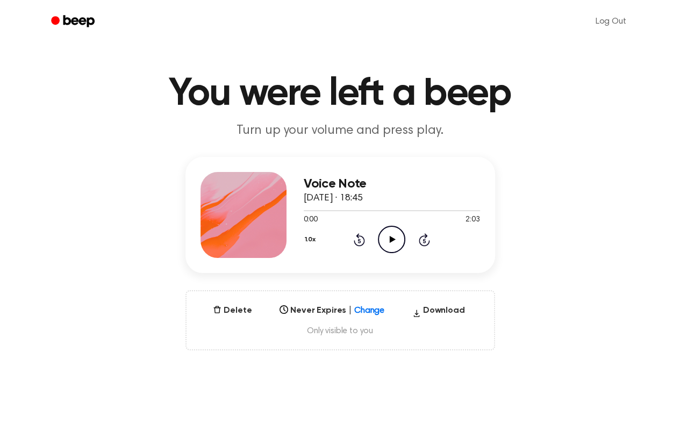
click at [359, 315] on div "Select..." at bounding box center [331, 307] width 113 height 15
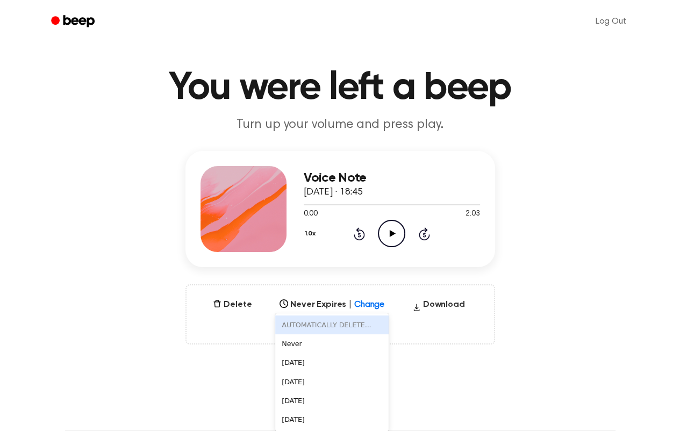
scroll to position [21, 0]
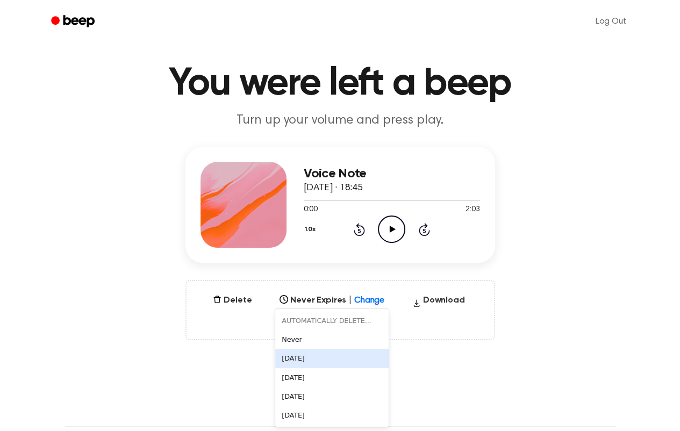
click at [308, 361] on div "[DATE]" at bounding box center [331, 358] width 113 height 19
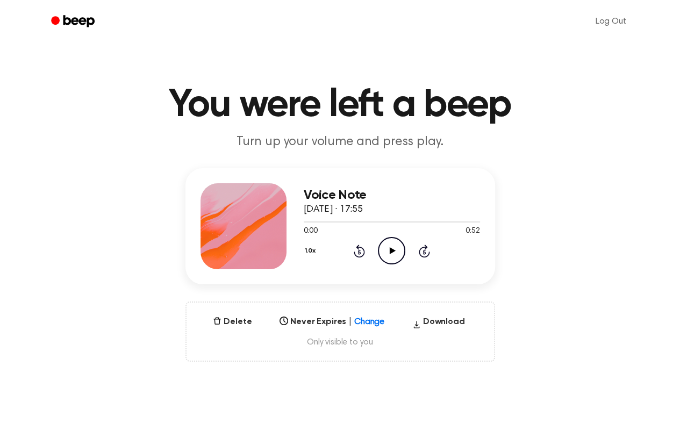
click at [361, 319] on div "Select..." at bounding box center [331, 318] width 113 height 15
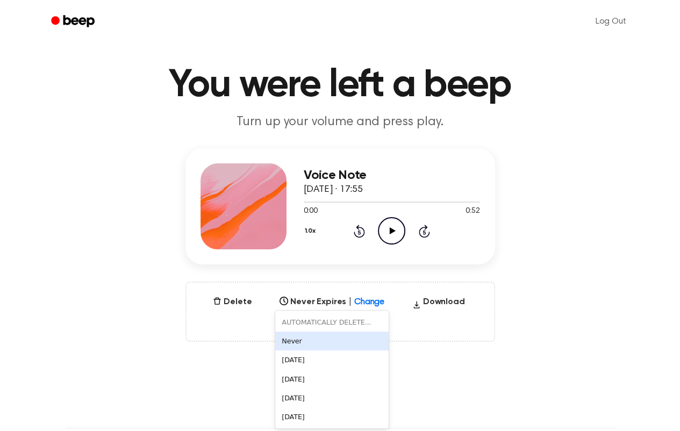
scroll to position [21, 0]
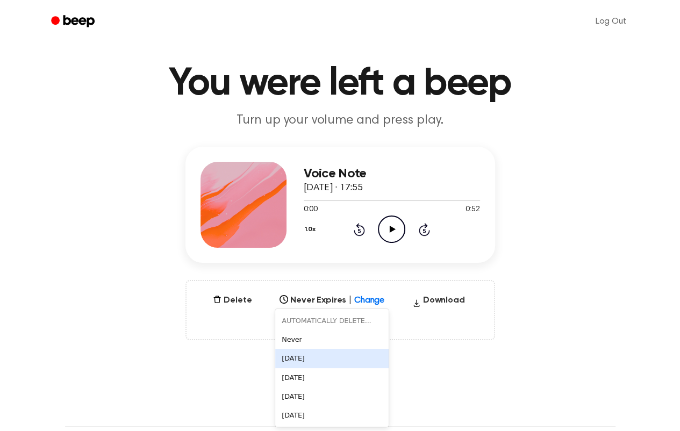
click at [305, 361] on div "In 1 Day" at bounding box center [331, 358] width 113 height 19
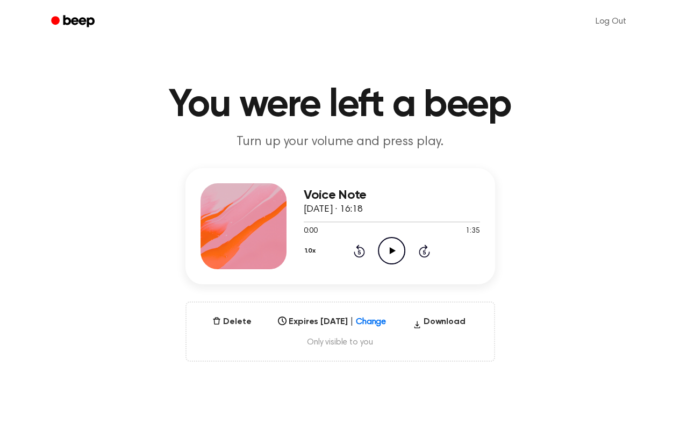
click at [370, 322] on div "Select..." at bounding box center [332, 318] width 117 height 15
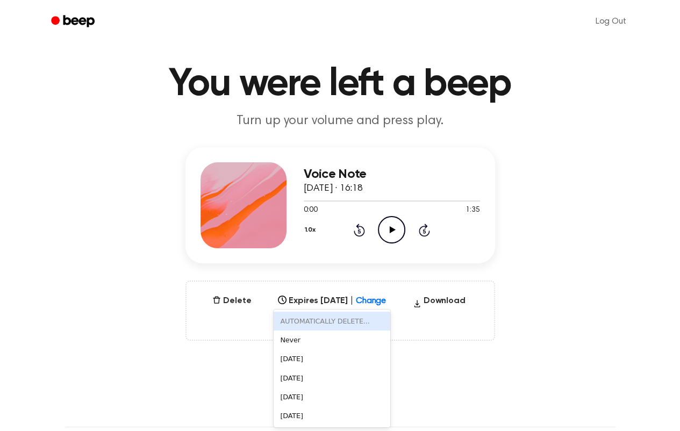
scroll to position [21, 0]
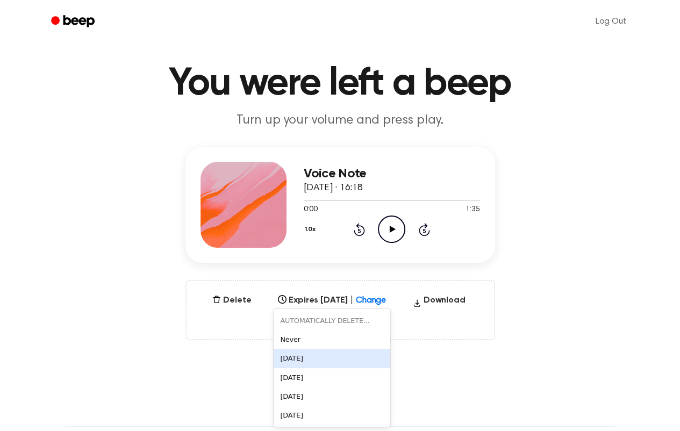
click at [309, 359] on div "[DATE]" at bounding box center [332, 358] width 117 height 19
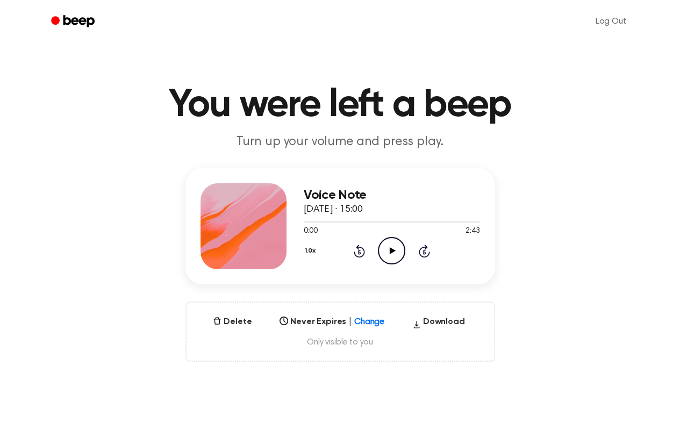
click at [359, 318] on div "Select..." at bounding box center [331, 318] width 113 height 15
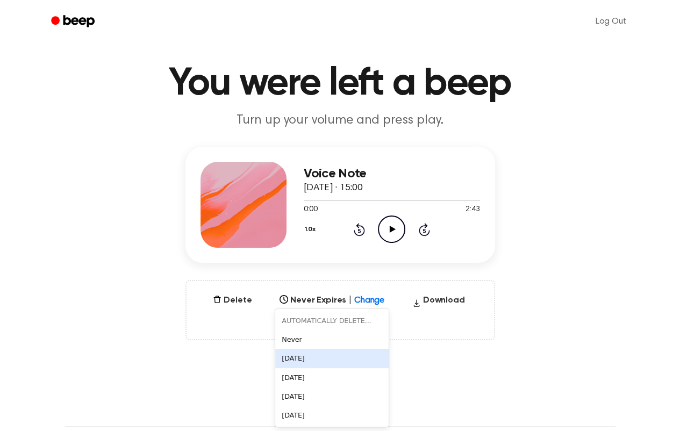
click at [310, 355] on div "[DATE]" at bounding box center [331, 358] width 113 height 19
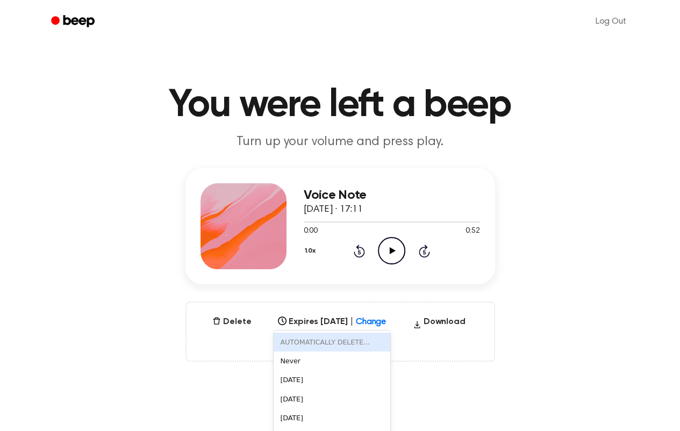
click at [389, 322] on div "6 results available. Use Up and Down to choose options, press Enter to select t…" at bounding box center [332, 318] width 117 height 15
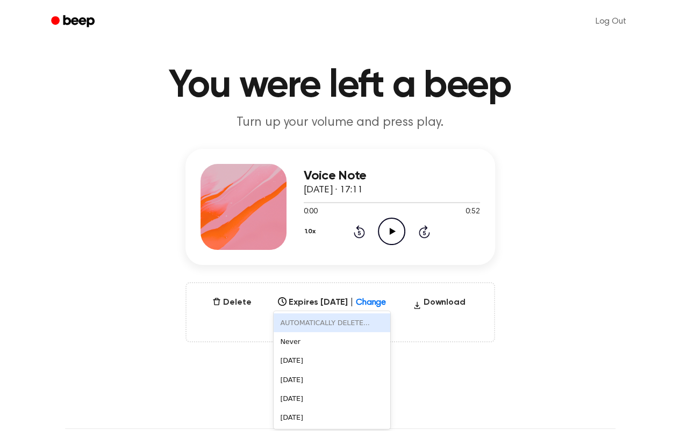
scroll to position [21, 0]
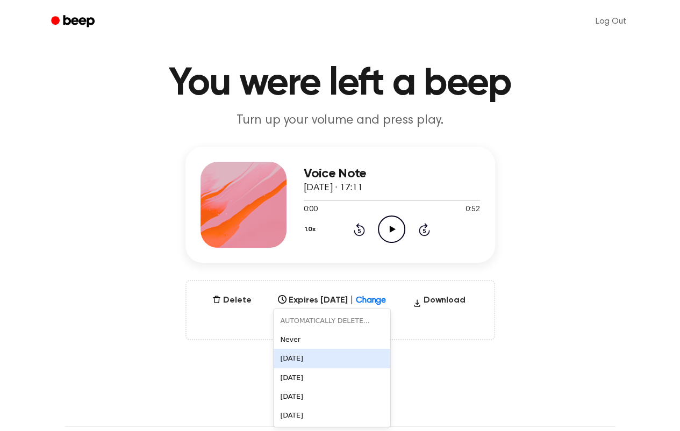
click at [320, 352] on div "In 1 Day" at bounding box center [332, 358] width 117 height 19
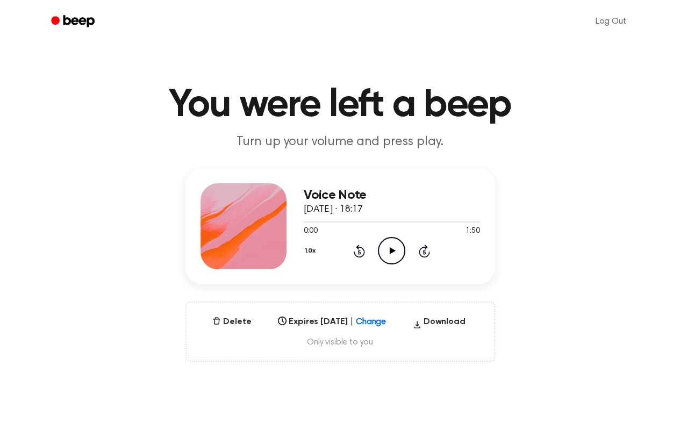
click at [378, 324] on div "Select..." at bounding box center [332, 318] width 117 height 15
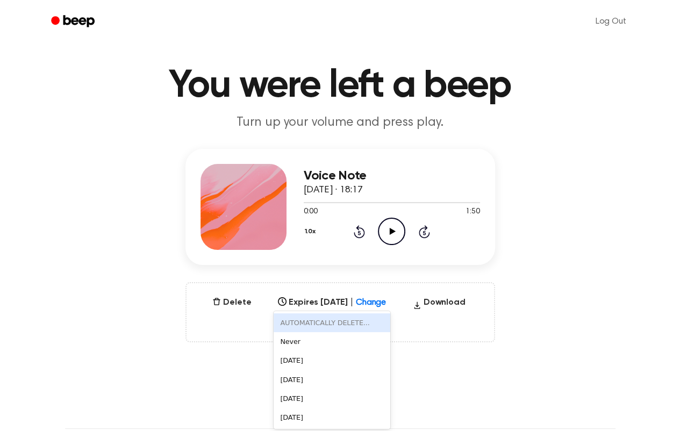
scroll to position [21, 0]
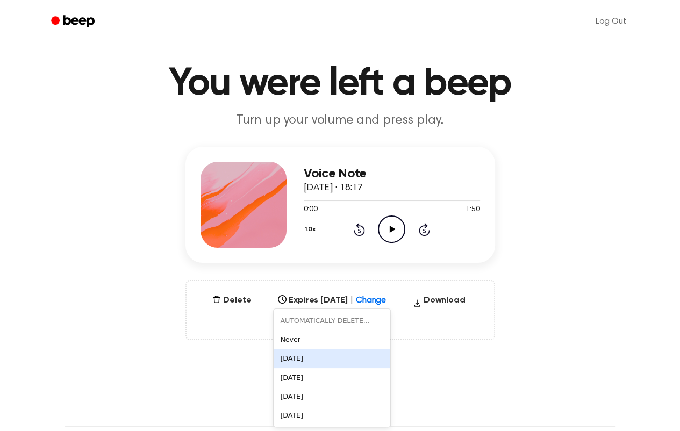
click at [274, 363] on div "[DATE]" at bounding box center [332, 358] width 117 height 19
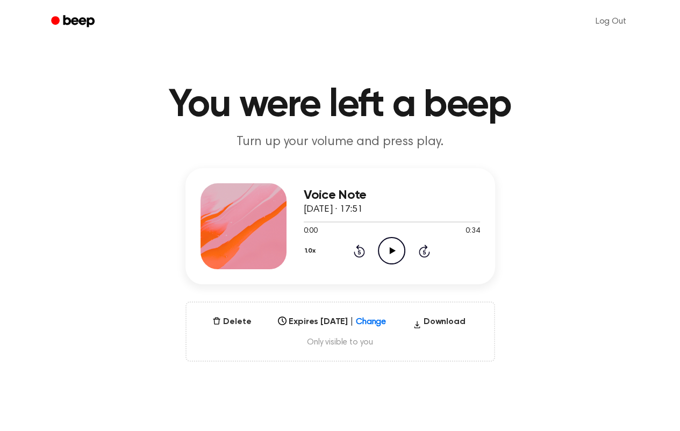
click at [374, 323] on div "Select..." at bounding box center [332, 318] width 117 height 15
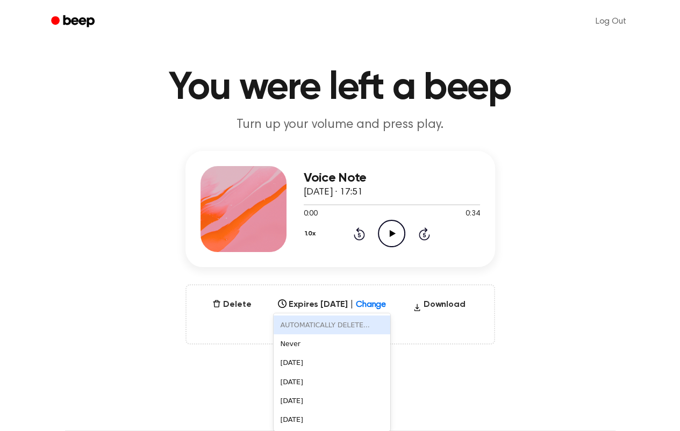
scroll to position [21, 0]
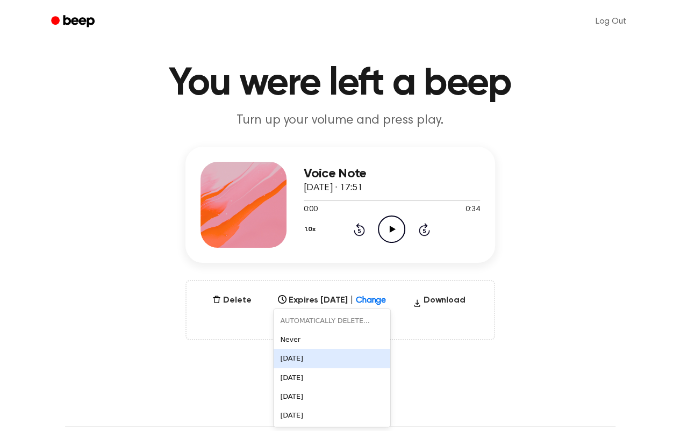
click at [284, 357] on div "[DATE]" at bounding box center [332, 358] width 117 height 19
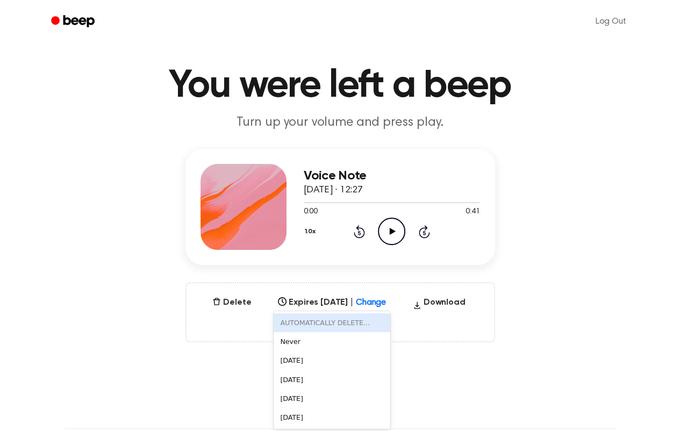
click at [380, 307] on div "6 results available. Use Up and Down to choose options, press Enter to select t…" at bounding box center [332, 299] width 117 height 15
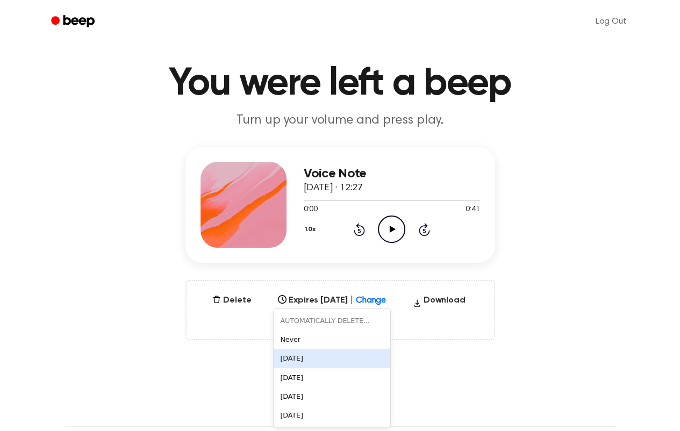
click at [299, 357] on div "In 1 Day" at bounding box center [332, 358] width 117 height 19
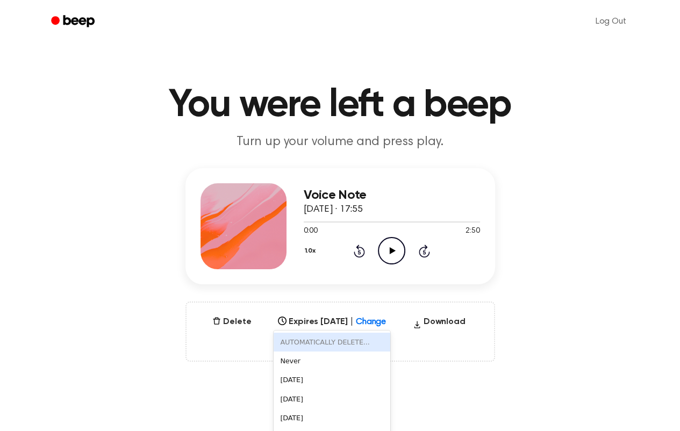
click at [374, 321] on div "6 results available. Use Up and Down to choose options, press Enter to select t…" at bounding box center [332, 318] width 117 height 15
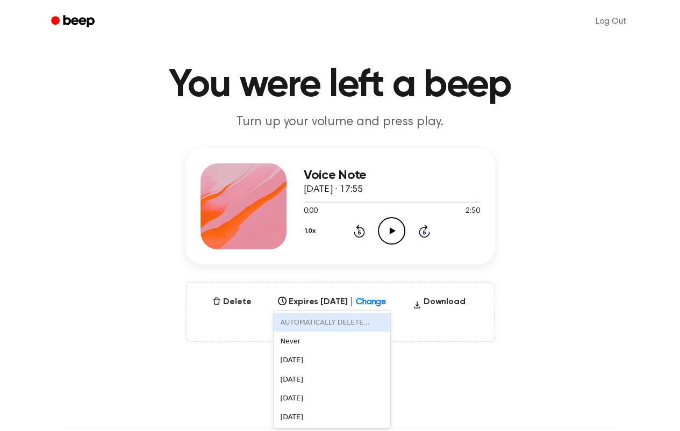
scroll to position [21, 0]
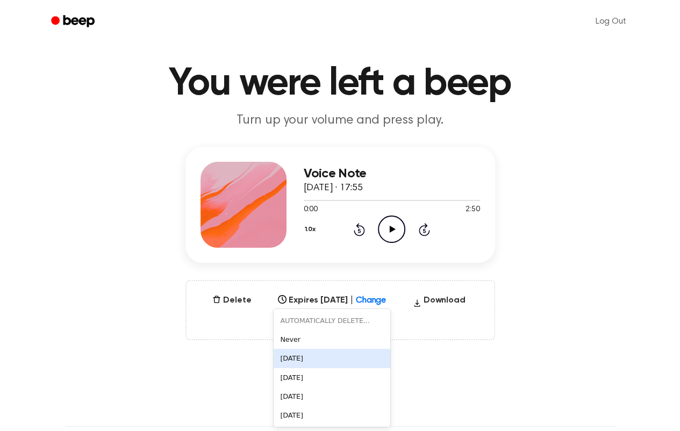
click at [299, 362] on div "In 1 Day" at bounding box center [332, 358] width 117 height 19
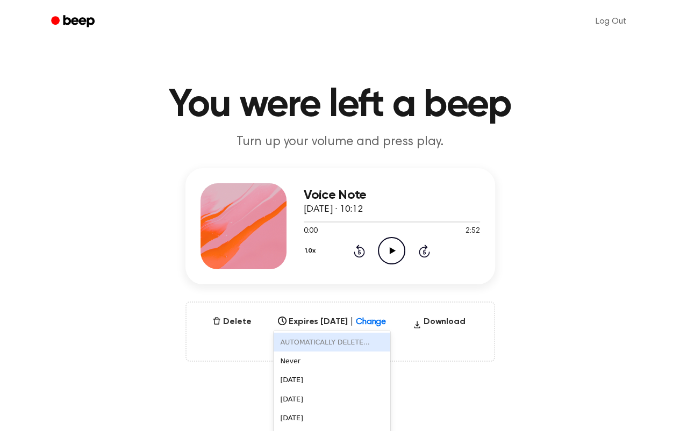
click at [375, 322] on div "6 results available. Use Up and Down to choose options, press Enter to select t…" at bounding box center [332, 318] width 117 height 15
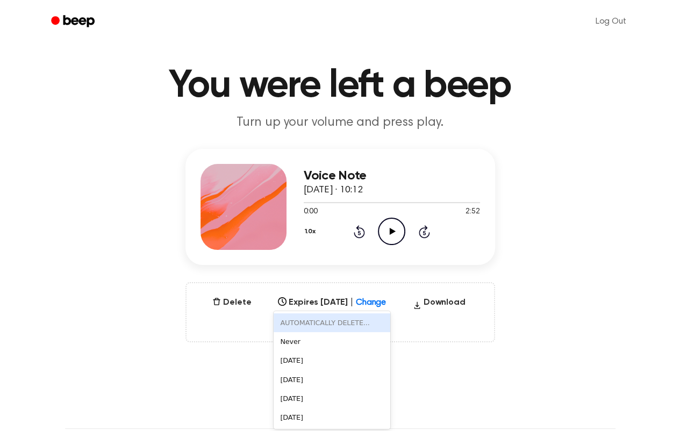
scroll to position [21, 0]
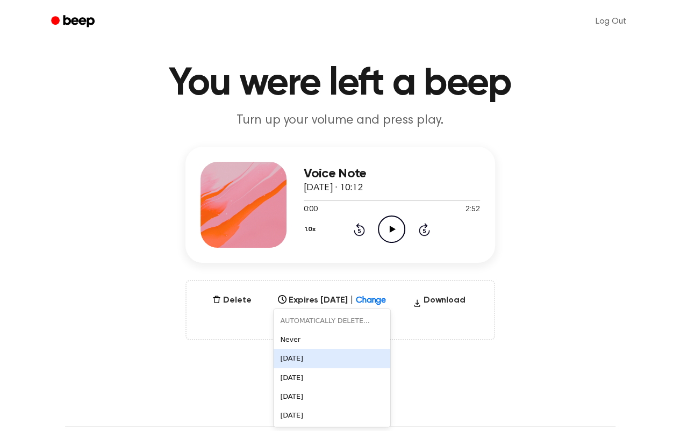
click at [290, 356] on div "[DATE]" at bounding box center [332, 358] width 117 height 19
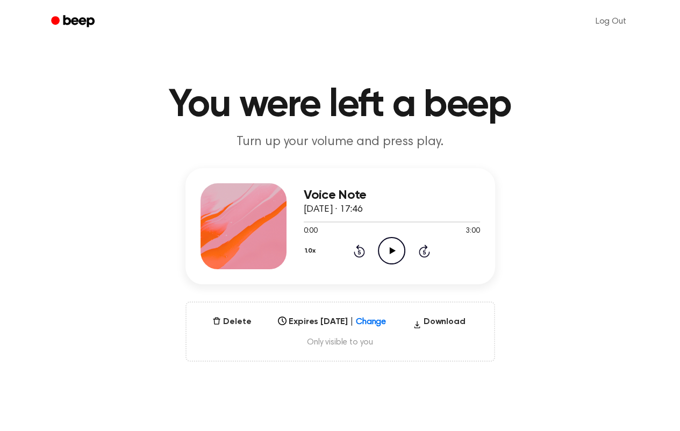
click at [380, 322] on div "Select..." at bounding box center [332, 318] width 117 height 15
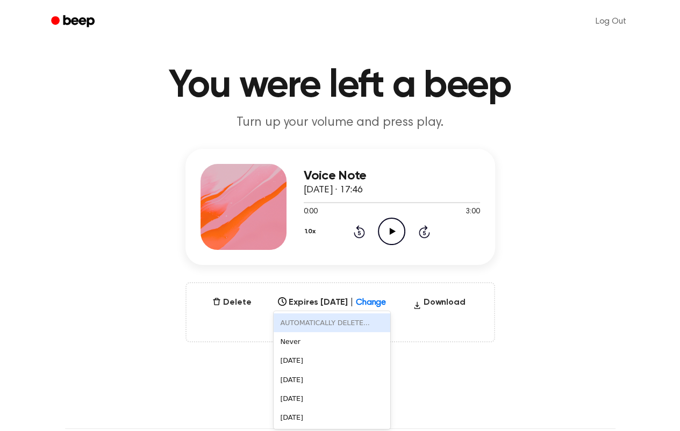
scroll to position [21, 0]
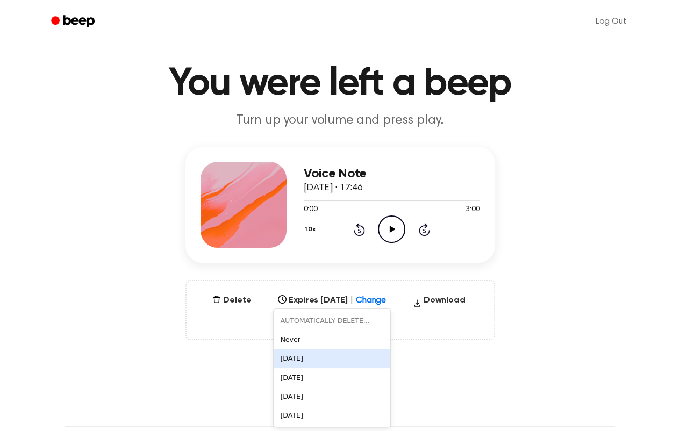
click at [307, 353] on div "[DATE]" at bounding box center [332, 358] width 117 height 19
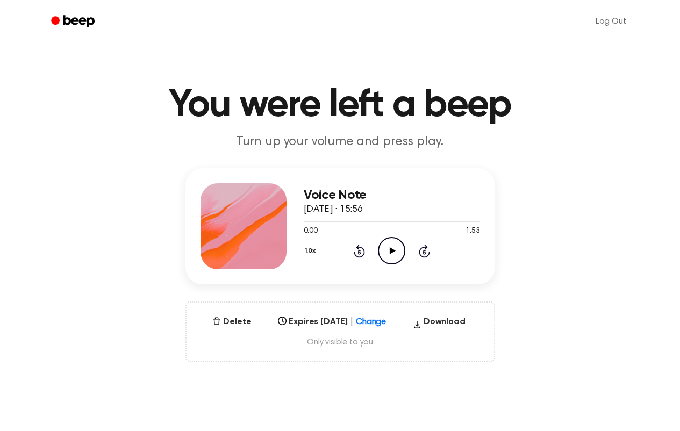
click at [384, 320] on div "Select..." at bounding box center [332, 318] width 117 height 15
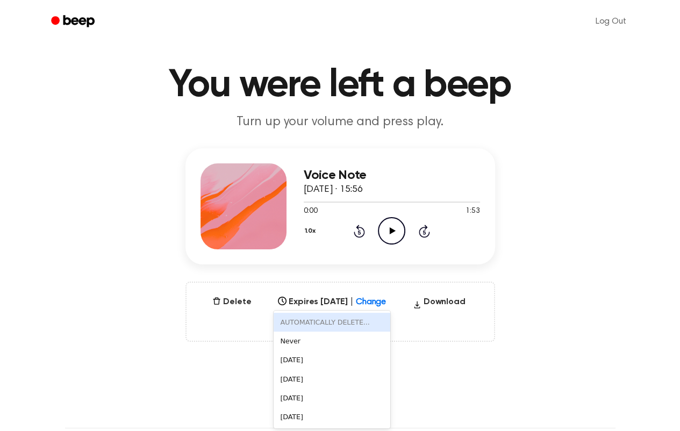
scroll to position [21, 0]
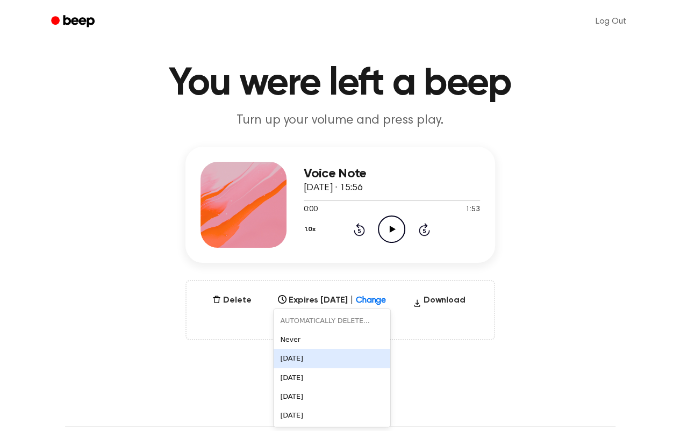
click at [289, 359] on div "[DATE]" at bounding box center [332, 358] width 117 height 19
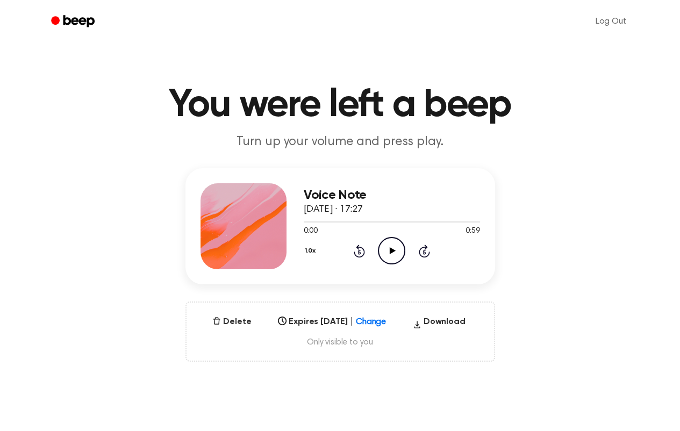
click at [378, 320] on div "Select..." at bounding box center [332, 318] width 117 height 15
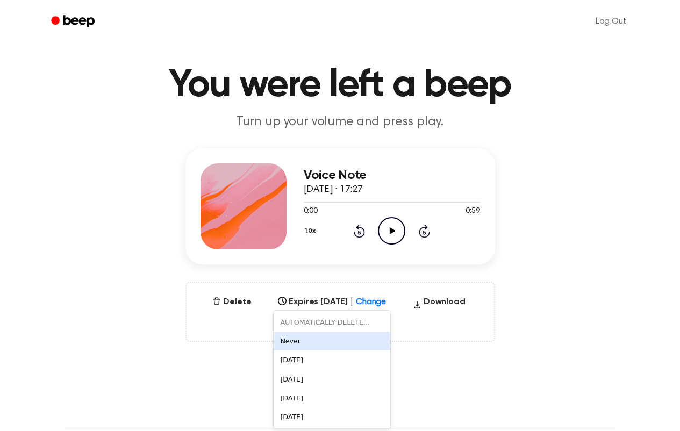
scroll to position [21, 0]
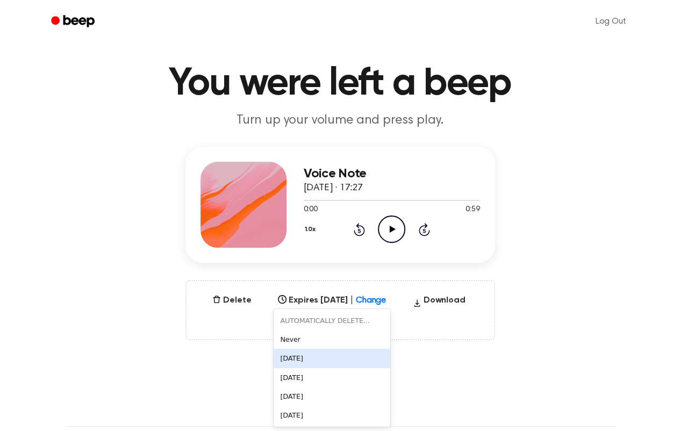
click at [307, 358] on div "In 1 Day" at bounding box center [332, 358] width 117 height 19
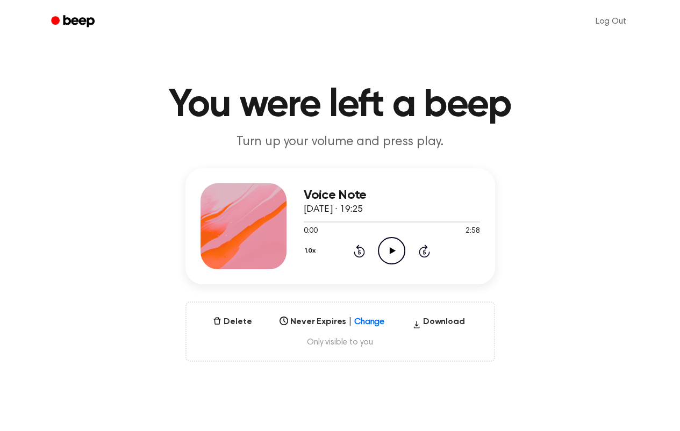
click at [359, 320] on div "Select..." at bounding box center [331, 318] width 113 height 15
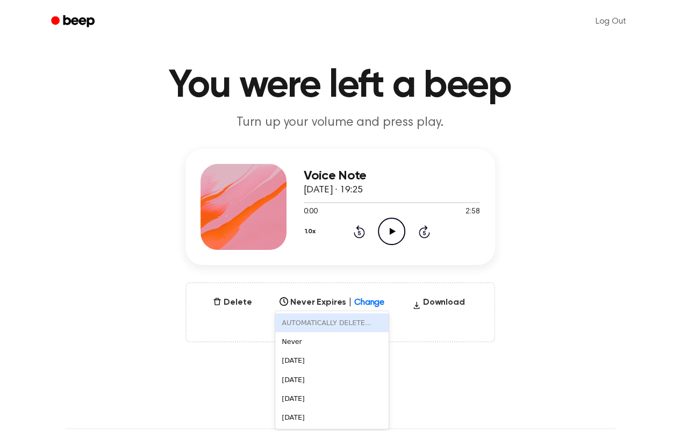
scroll to position [21, 0]
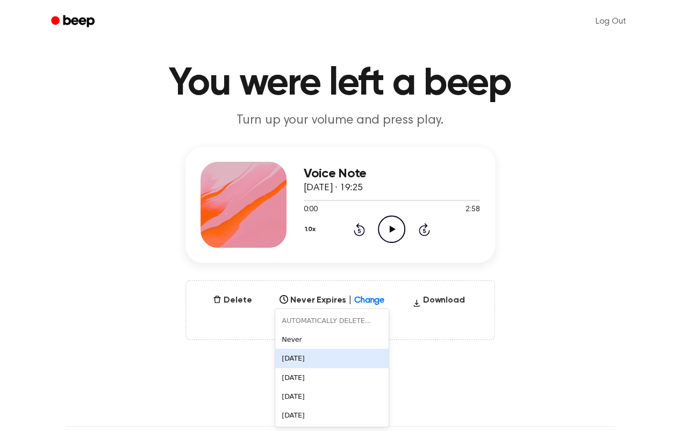
click at [293, 366] on div "[DATE]" at bounding box center [331, 358] width 113 height 19
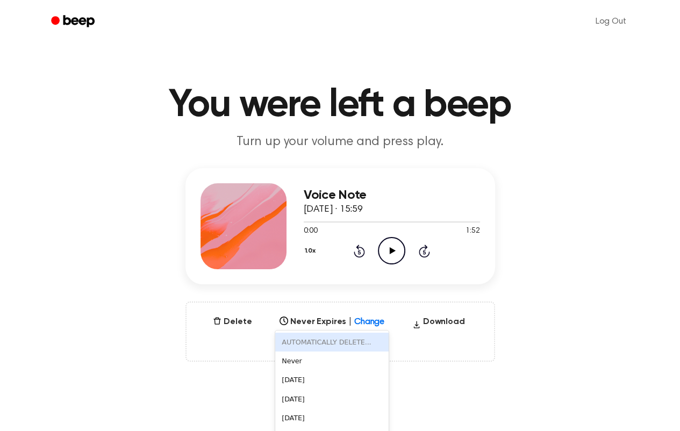
click at [366, 320] on div "6 results available. Use Up and Down to choose options, press Enter to select t…" at bounding box center [331, 318] width 113 height 15
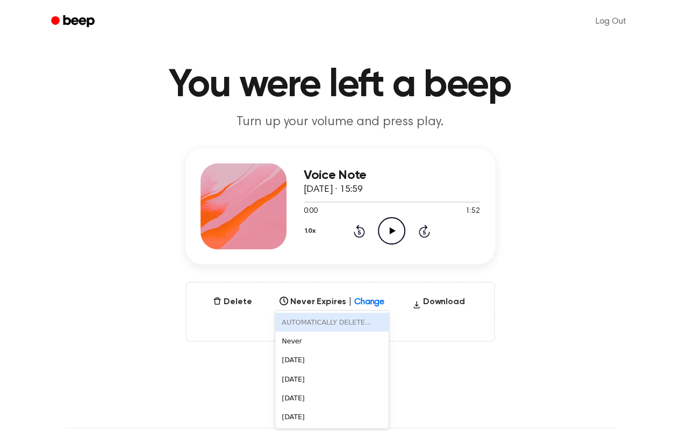
scroll to position [21, 0]
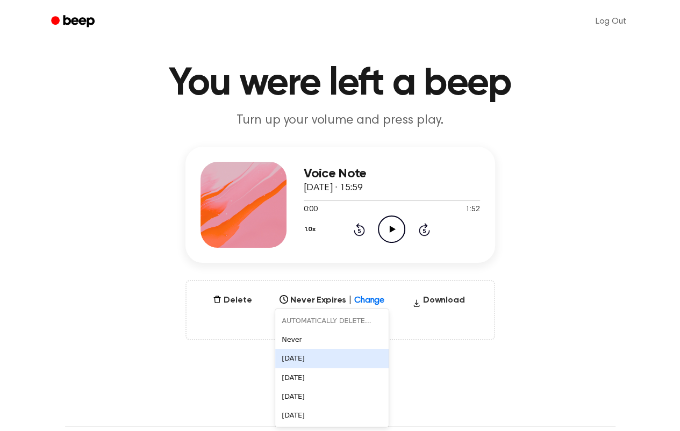
click at [312, 356] on div "In 1 Day" at bounding box center [331, 358] width 113 height 19
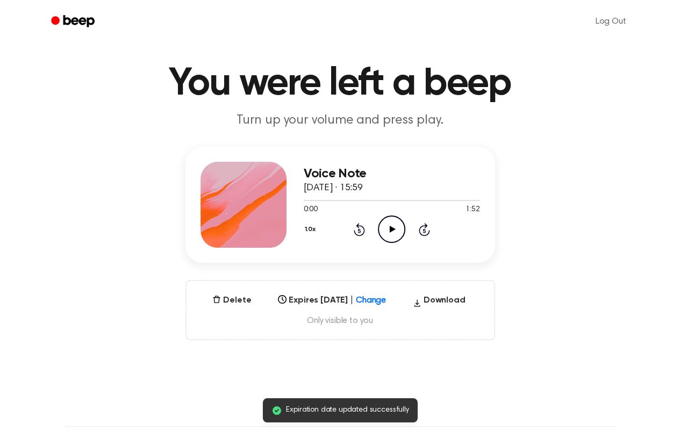
click at [389, 225] on icon "Play Audio" at bounding box center [391, 228] width 27 height 27
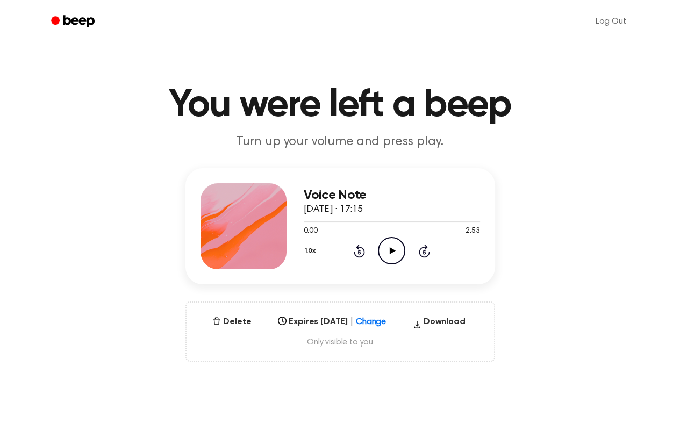
click at [379, 319] on div "Select..." at bounding box center [332, 318] width 117 height 15
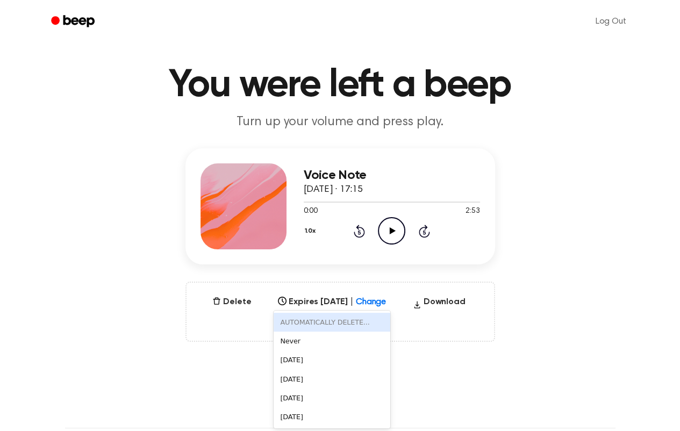
scroll to position [21, 0]
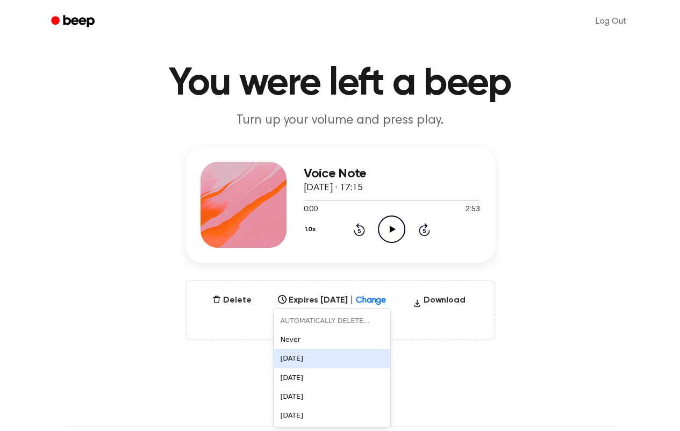
click at [290, 361] on div "[DATE]" at bounding box center [332, 358] width 117 height 19
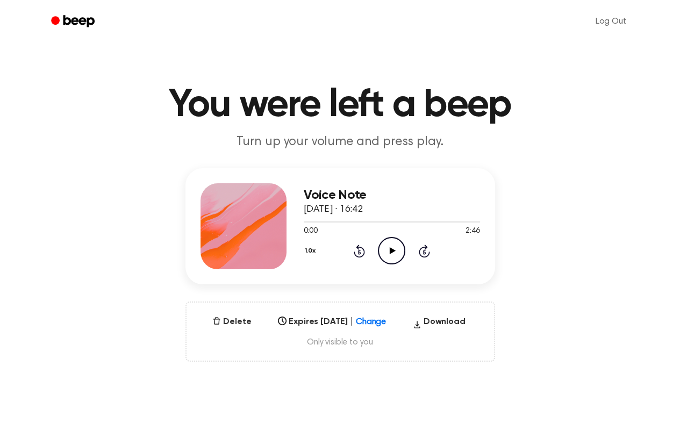
click at [389, 320] on div "Select..." at bounding box center [332, 318] width 117 height 15
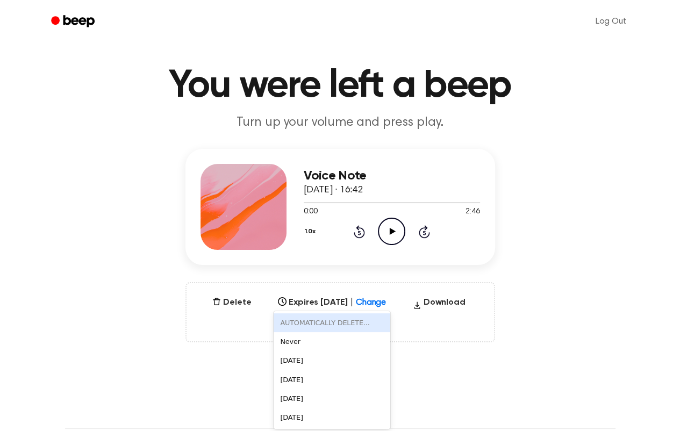
scroll to position [21, 0]
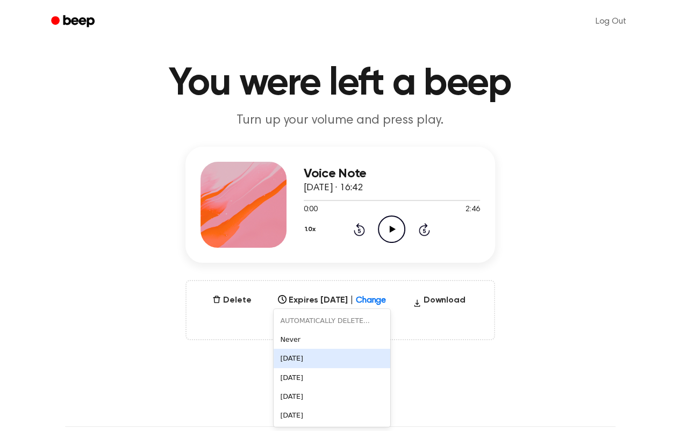
click at [294, 356] on div "In 1 Day" at bounding box center [332, 358] width 117 height 19
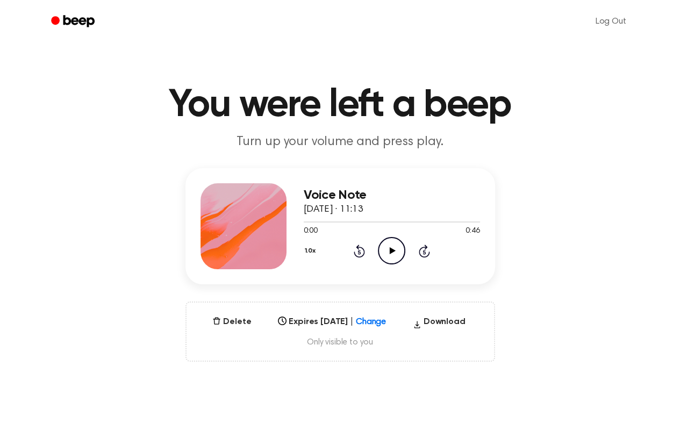
click at [377, 325] on div "Select..." at bounding box center [332, 318] width 117 height 15
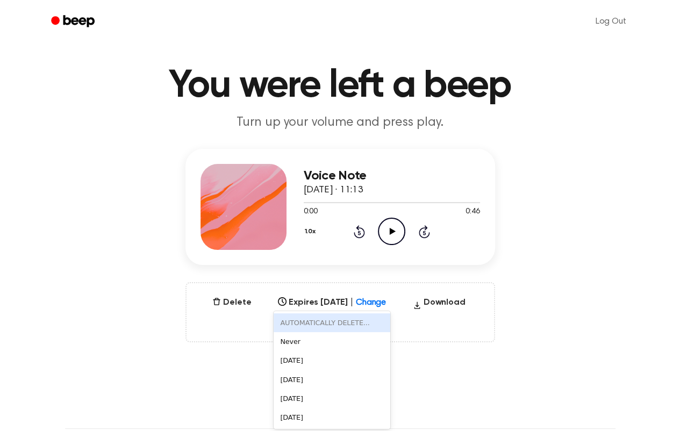
scroll to position [21, 0]
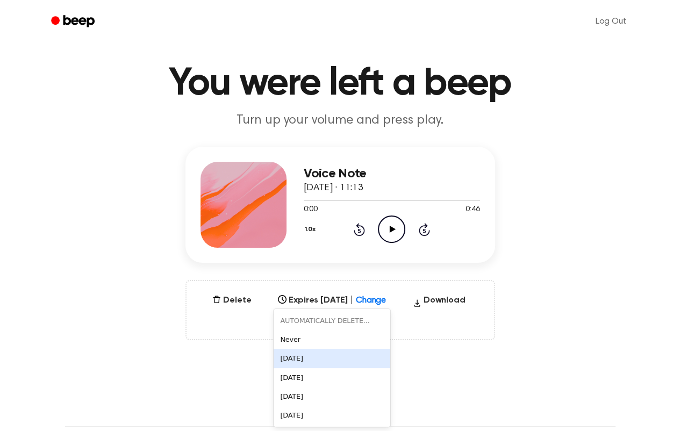
click at [297, 357] on div "[DATE]" at bounding box center [332, 358] width 117 height 19
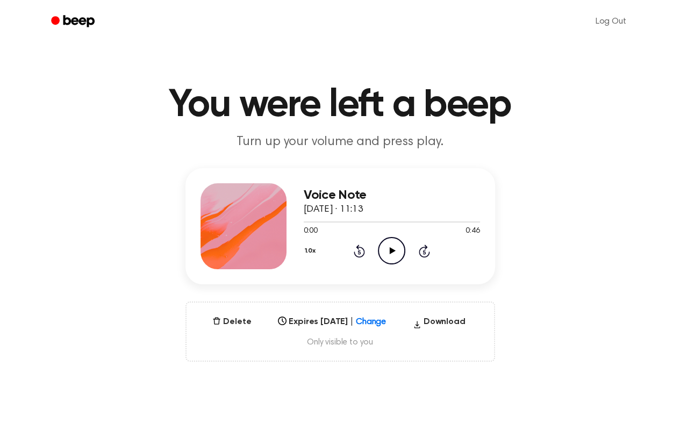
click at [384, 251] on icon "Play Audio" at bounding box center [391, 250] width 27 height 27
